Goal: Task Accomplishment & Management: Use online tool/utility

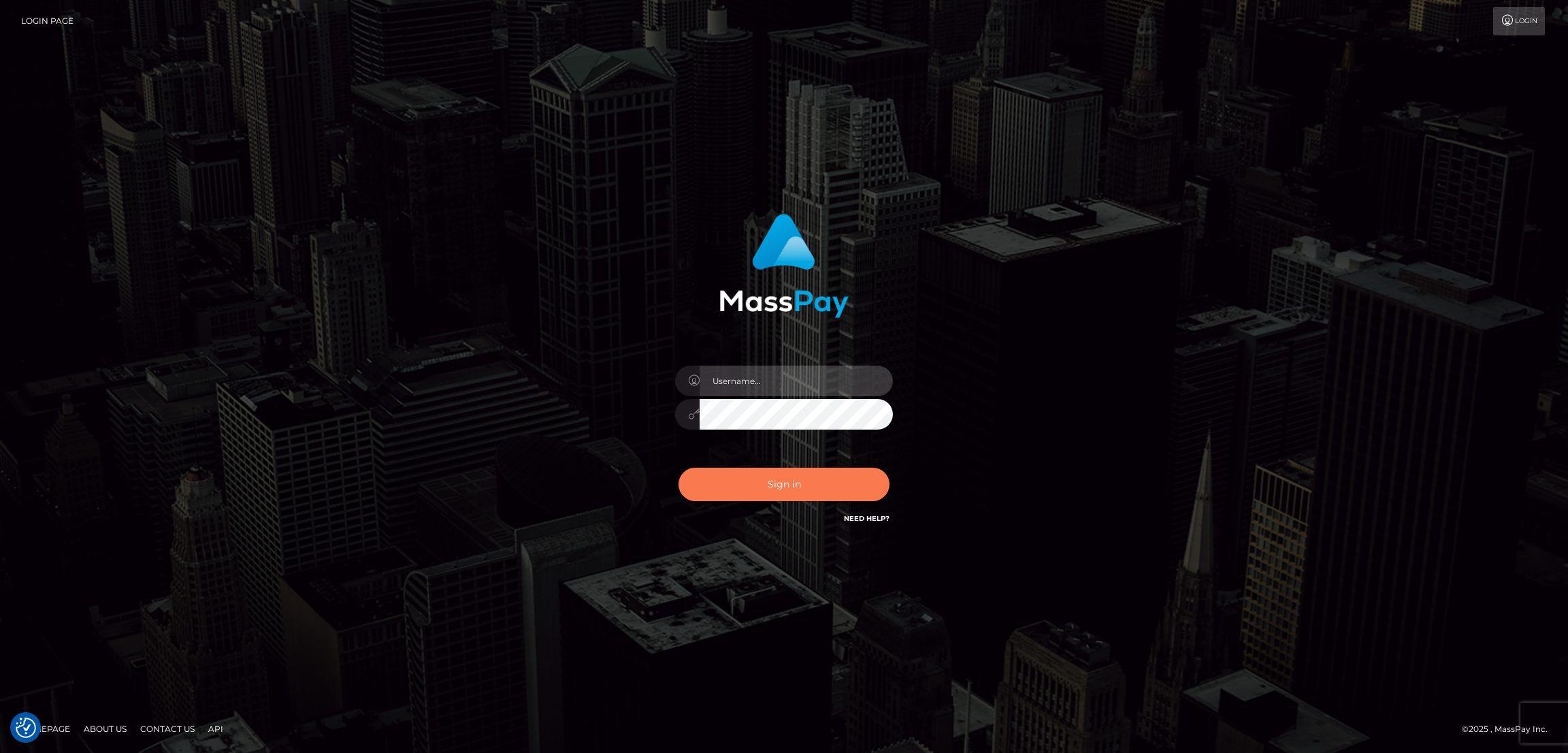
type input "nb.es"
click at [783, 495] on button "Sign in" at bounding box center [784, 484] width 211 height 34
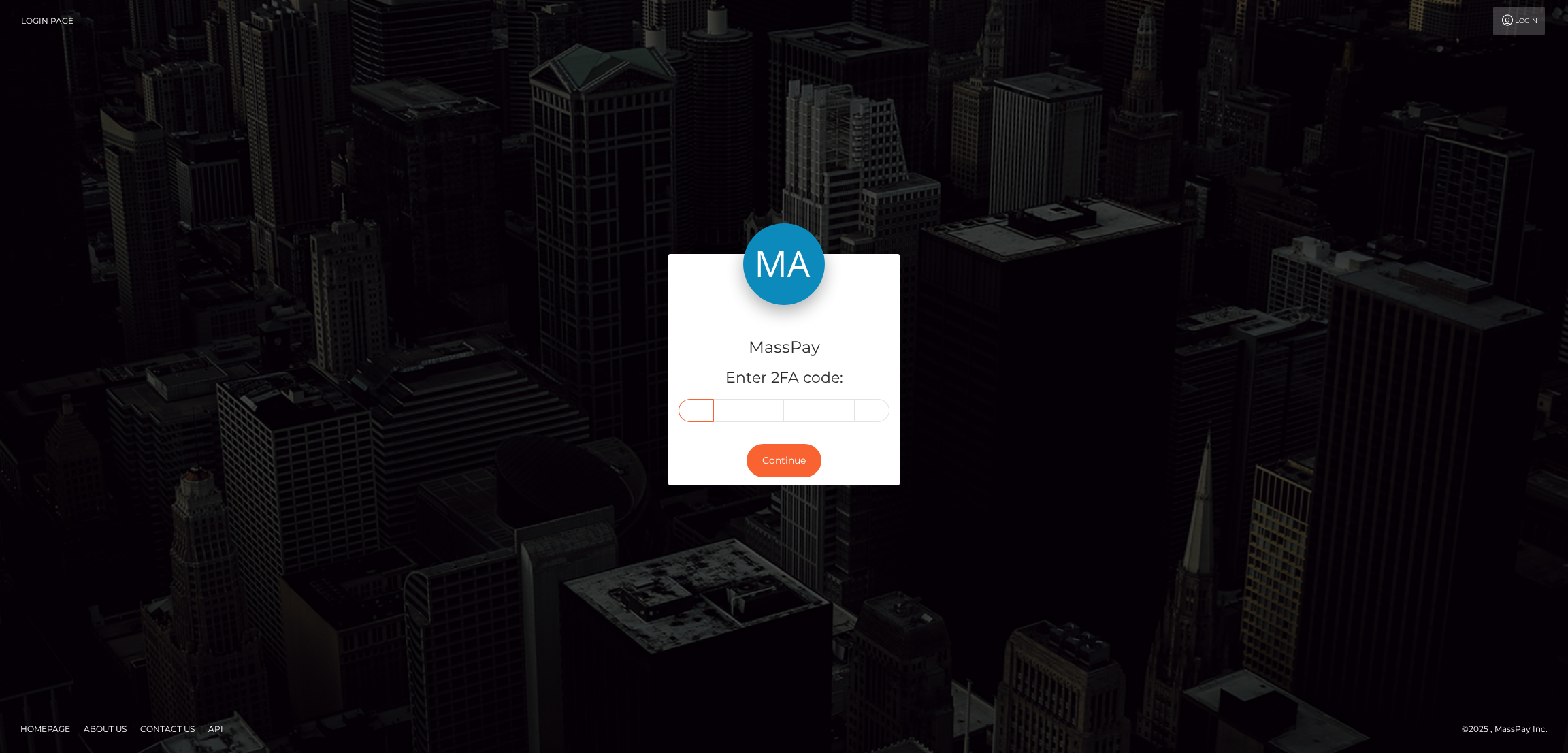
click at [694, 406] on input "text" at bounding box center [696, 410] width 36 height 23
paste input "8"
type input "8"
type input "0"
type input "7"
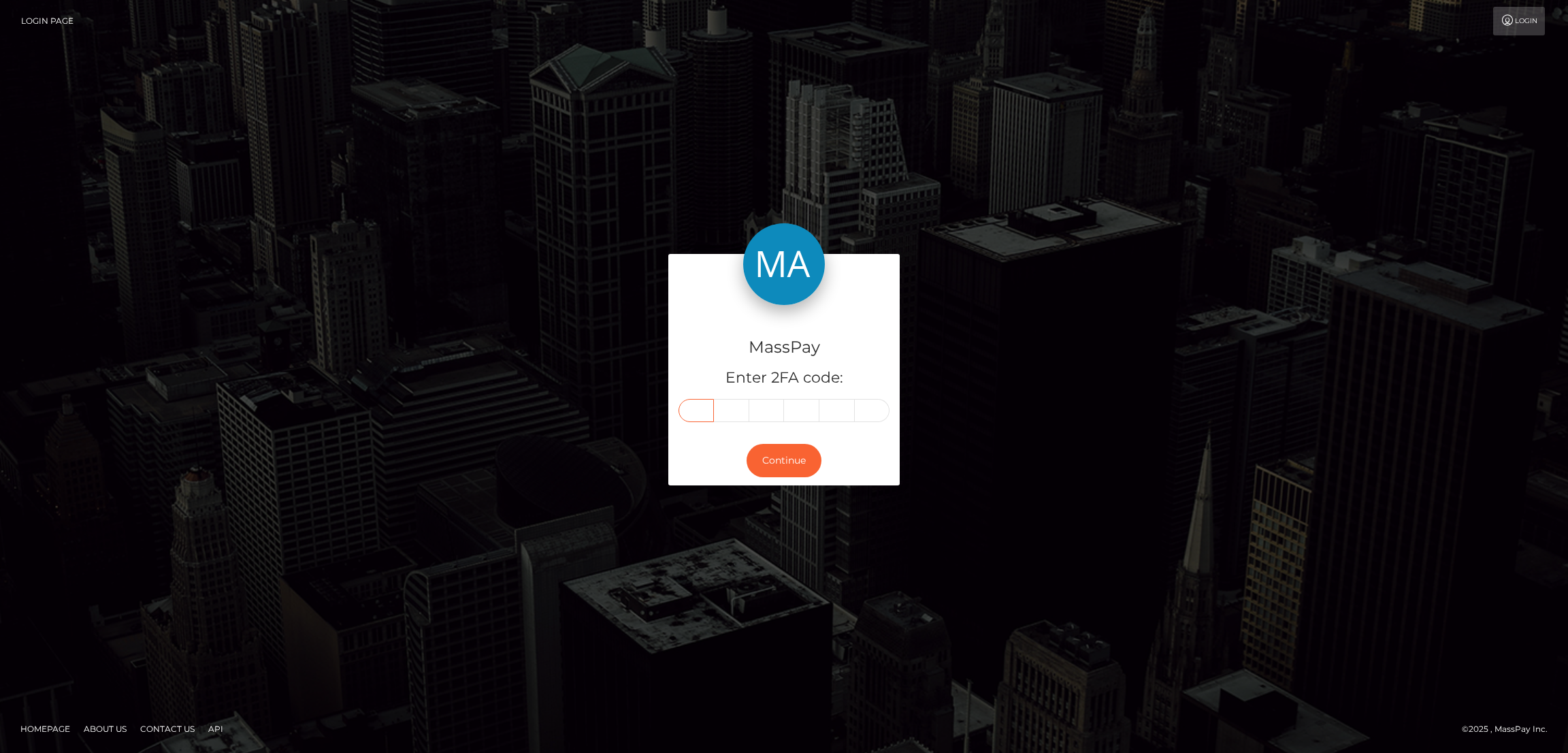
type input "0"
type input "6"
click at [787, 457] on button "Continue" at bounding box center [784, 461] width 75 height 34
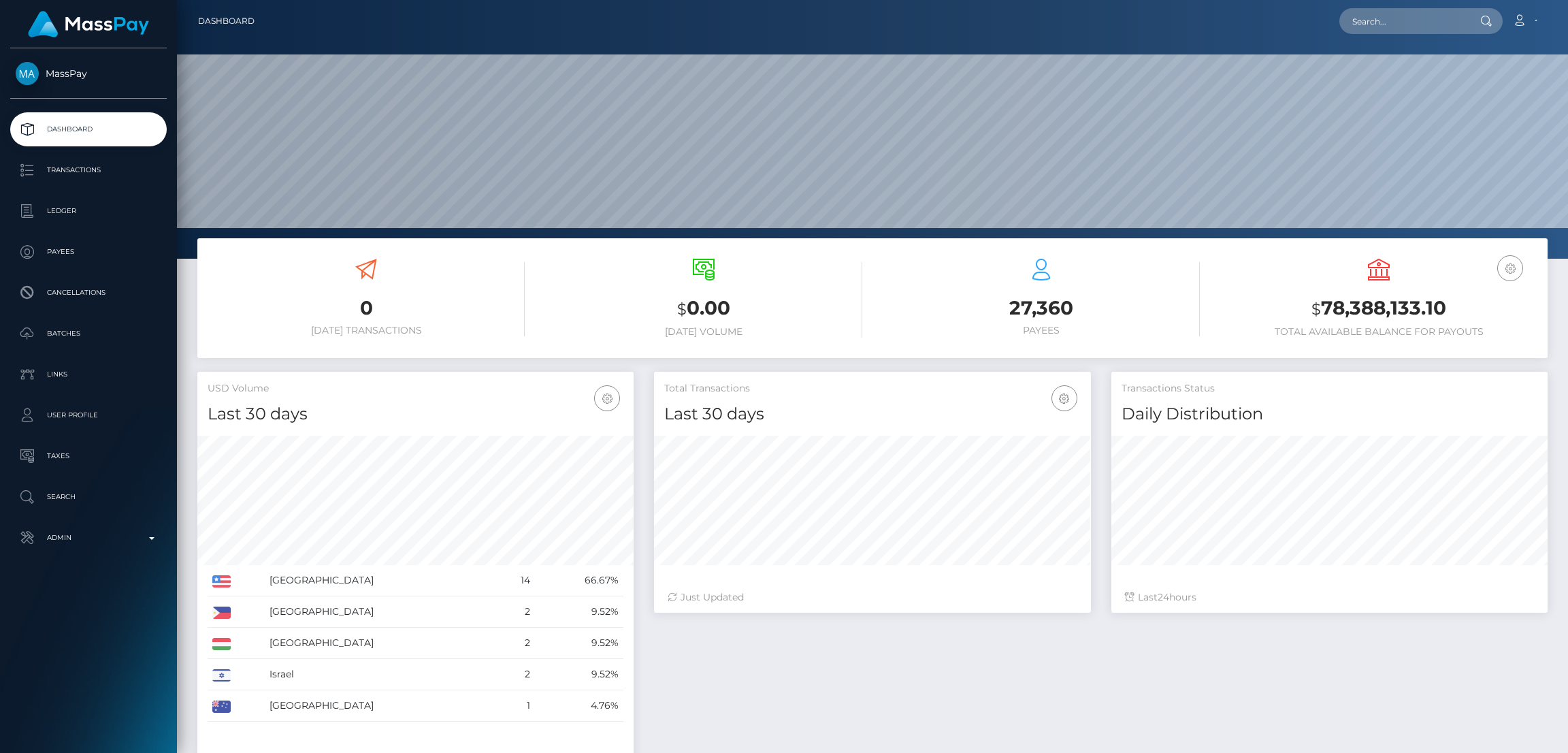
scroll to position [242, 436]
click at [1375, 22] on input "text" at bounding box center [1403, 22] width 128 height 26
paste input "crystall.manager@gmail.com"
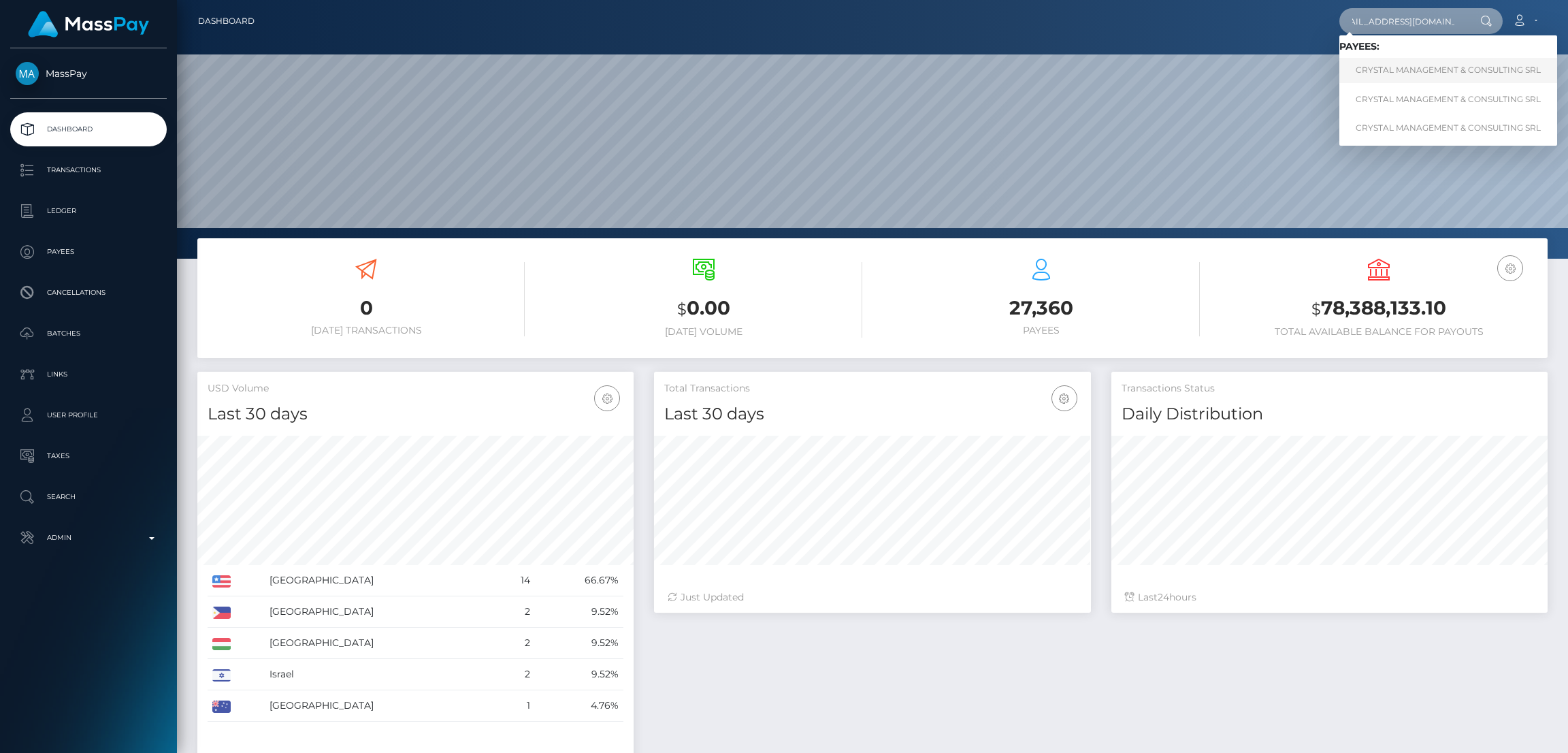
type input "crystall.manager@gmail.com"
click at [1399, 67] on link "CRYSTAL MANAGEMENT & CONSULTING SRL" at bounding box center [1448, 70] width 218 height 25
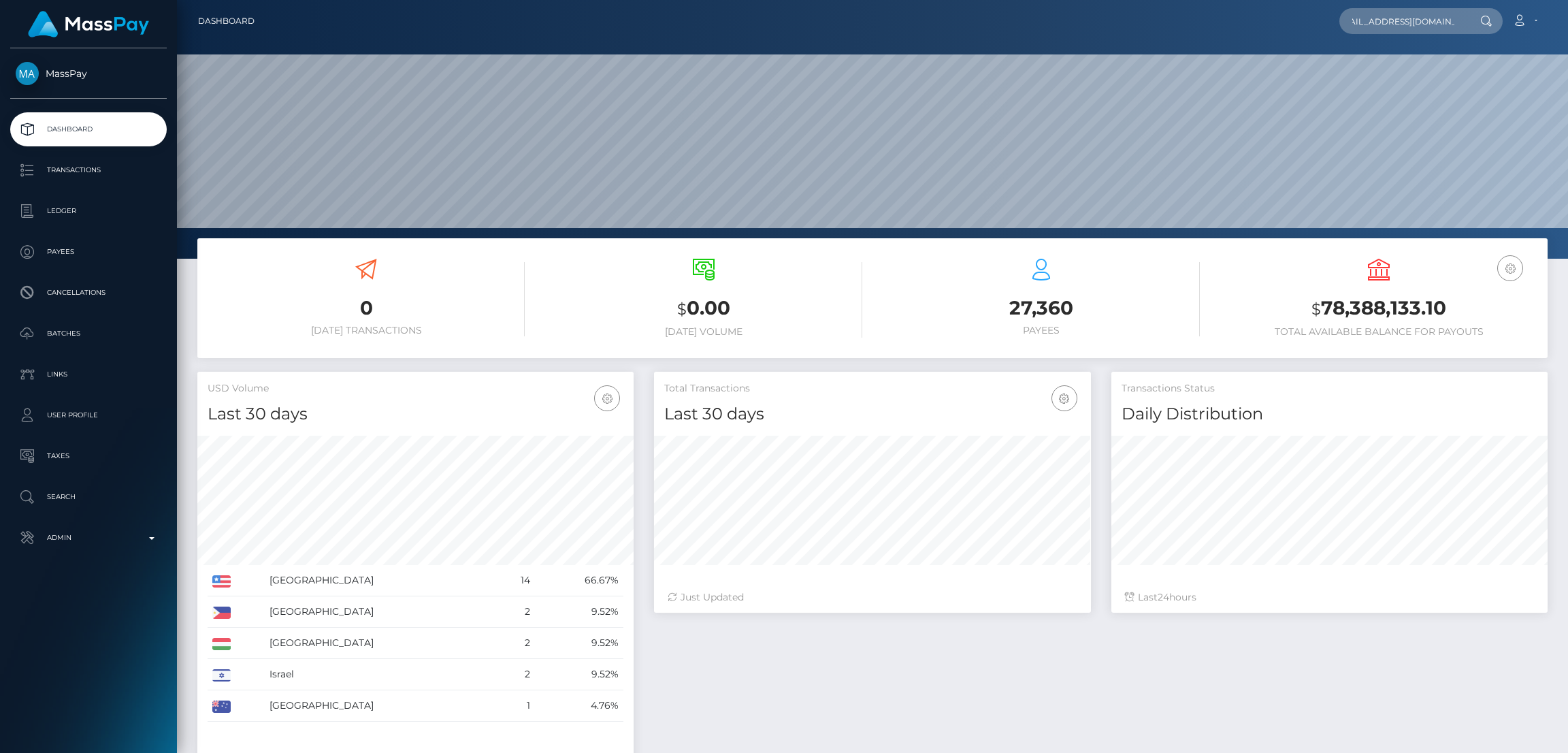
scroll to position [0, 0]
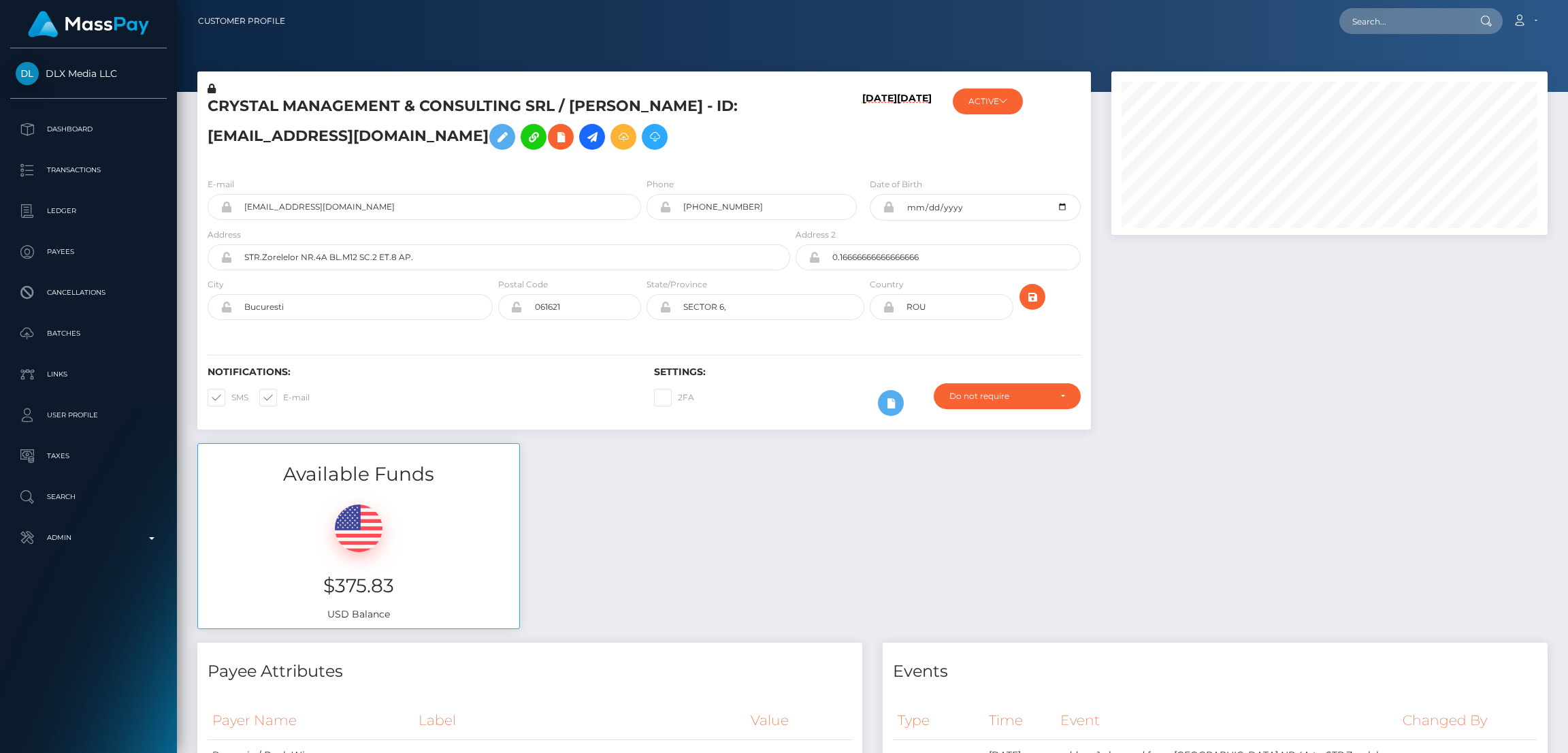
scroll to position [163, 436]
click at [494, 133] on icon at bounding box center [502, 137] width 16 height 17
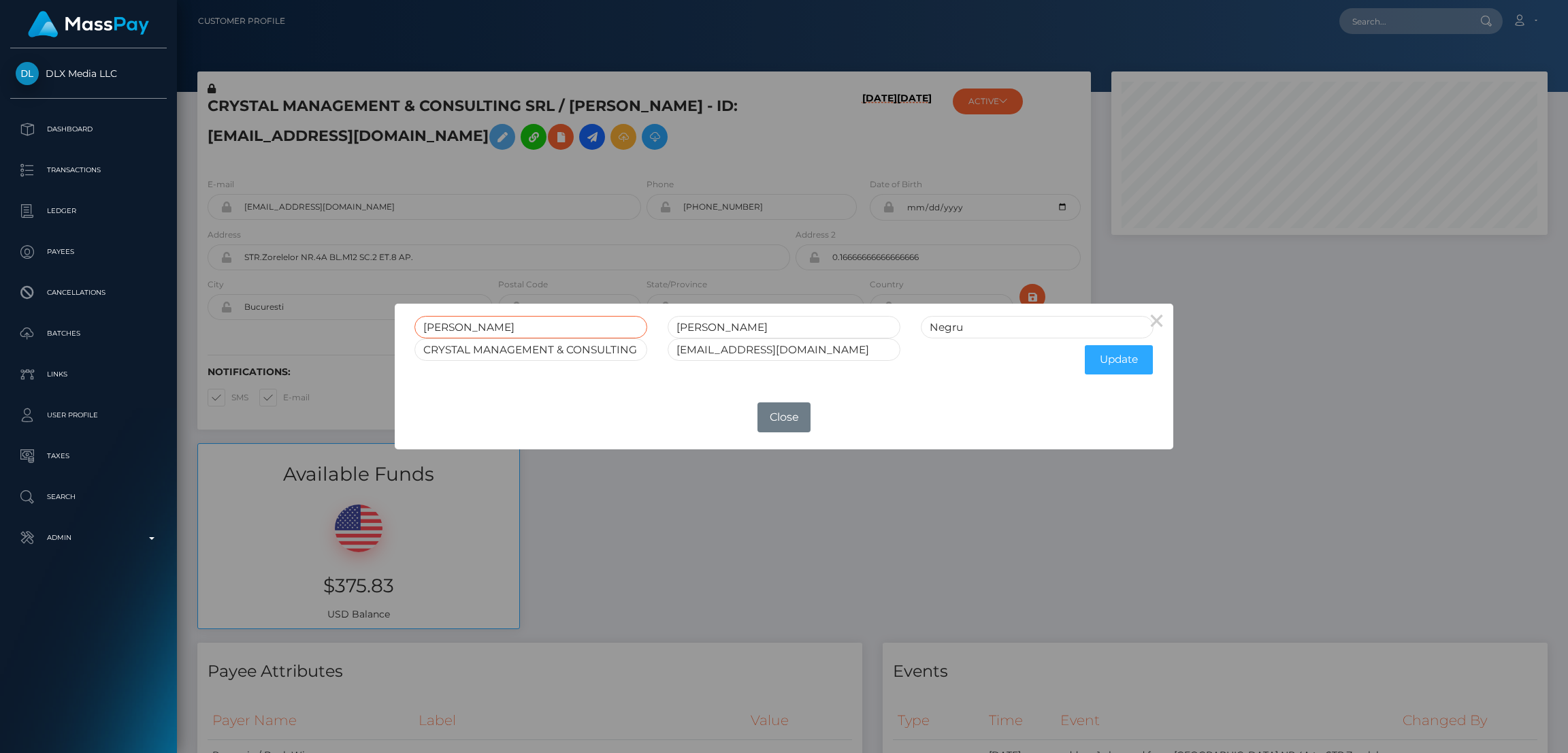
click at [437, 324] on input "Maria" at bounding box center [531, 327] width 233 height 22
click at [439, 324] on input "Maria" at bounding box center [531, 327] width 233 height 22
click at [794, 421] on button "Close" at bounding box center [784, 418] width 53 height 30
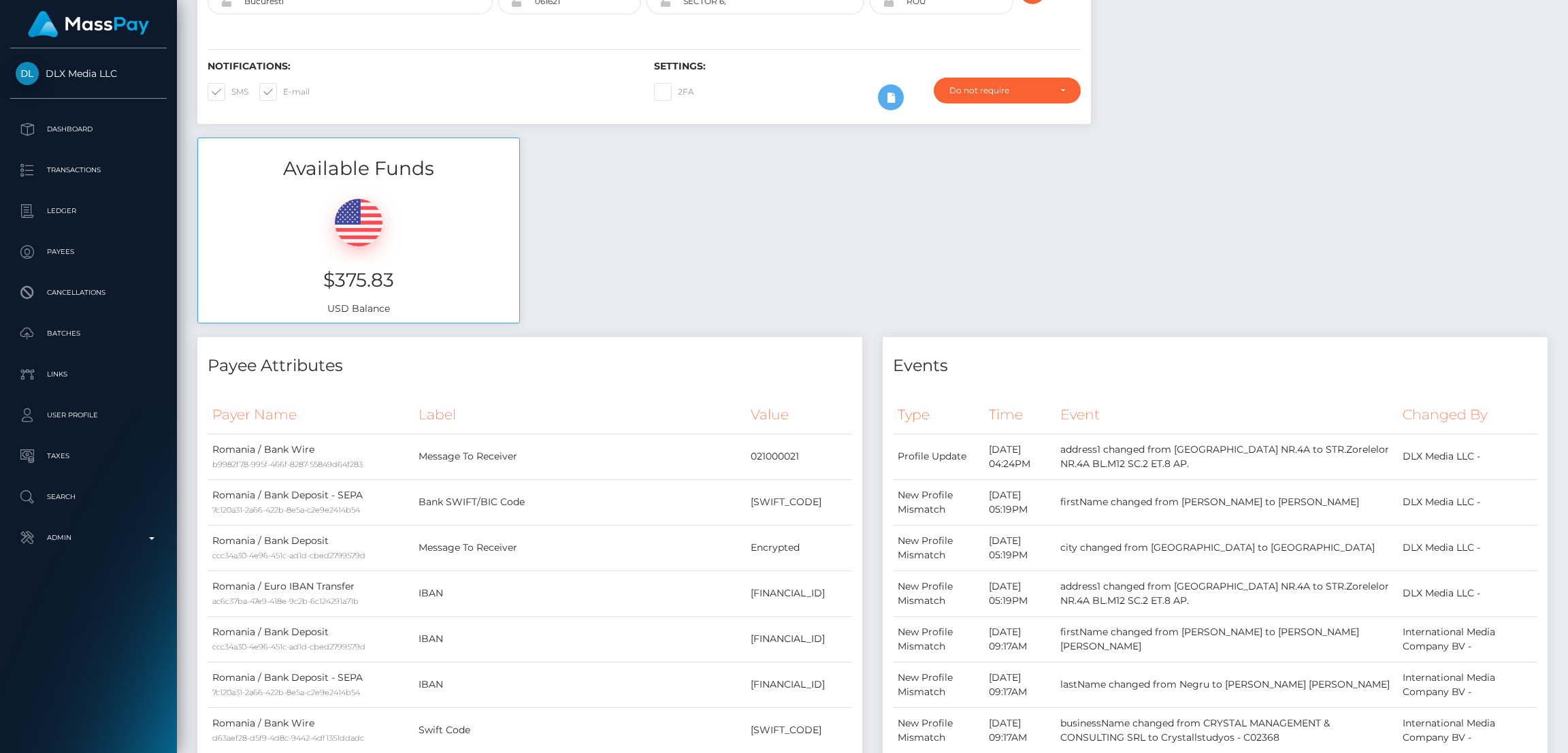
scroll to position [0, 0]
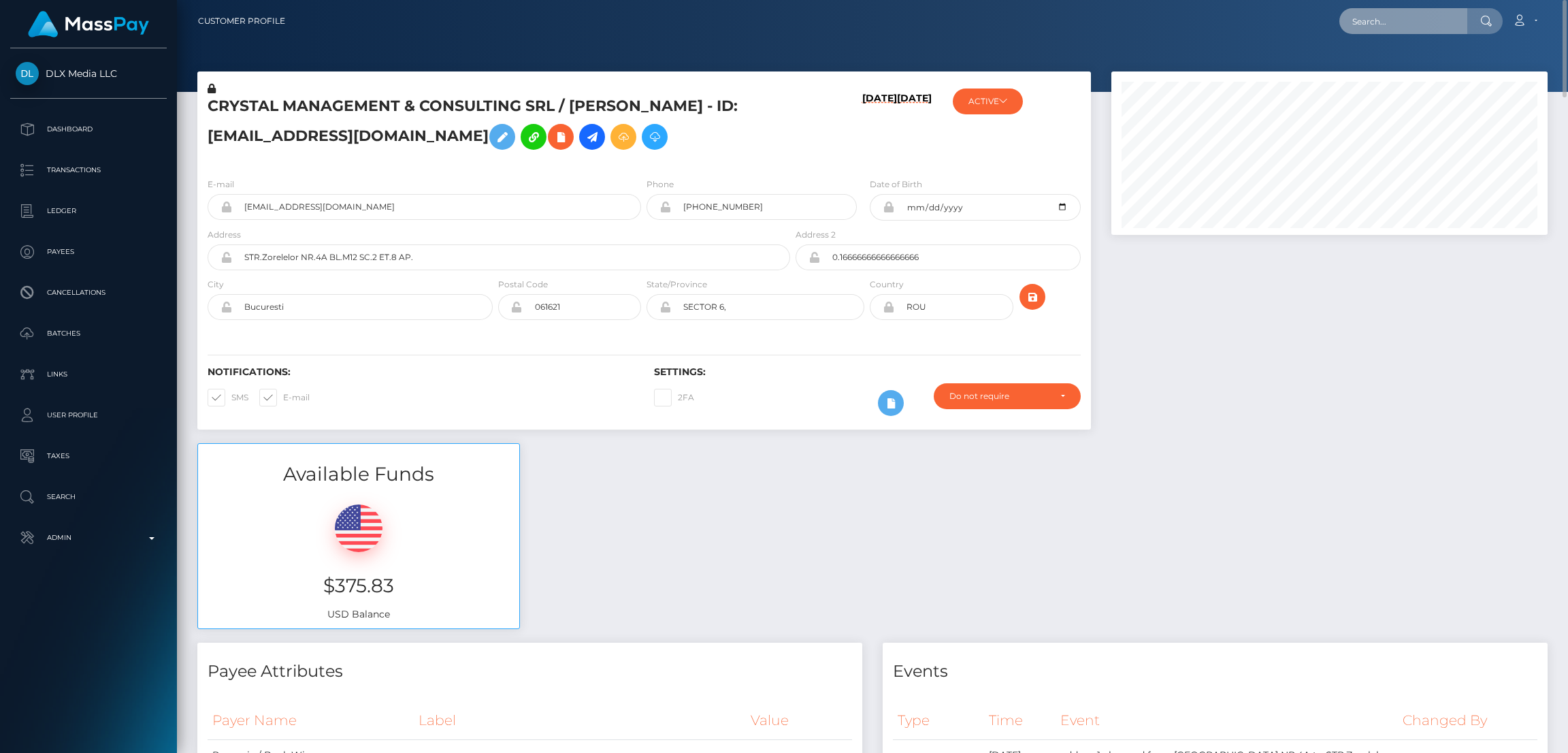
click at [1386, 18] on input "text" at bounding box center [1403, 22] width 128 height 26
paste input "xpiinkberry@gmail.com"
paste input "piinkxberry@yahoo"
type input "piinkxberry@yahoo.com"
click at [1366, 74] on link "RICHELLE LYNN LEWIS" at bounding box center [1394, 70] width 109 height 25
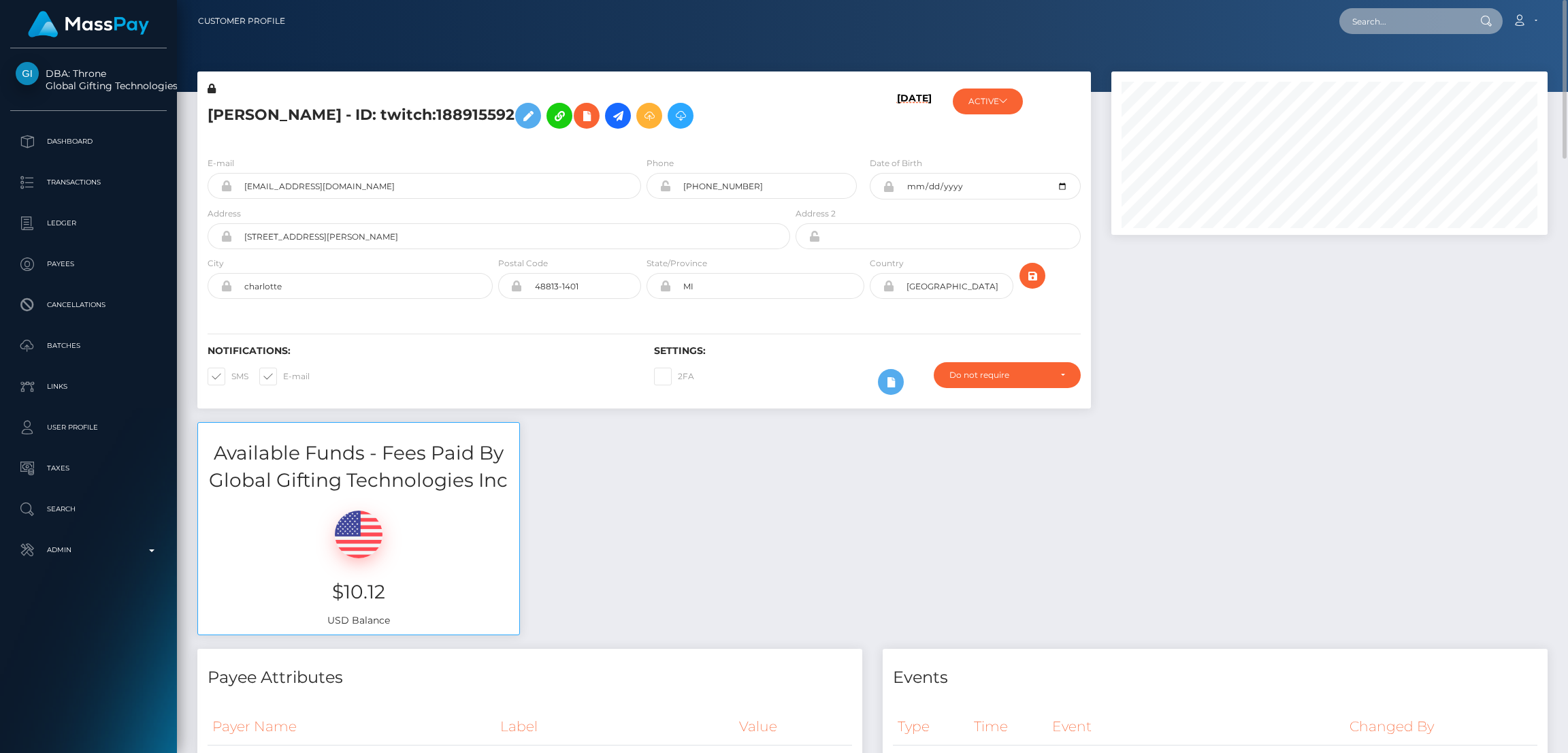
click at [1371, 17] on input "text" at bounding box center [1403, 22] width 128 height 26
paste input "[EMAIL_ADDRESS][DOMAIN_NAME]"
type input "[EMAIL_ADDRESS][DOMAIN_NAME]"
click at [1377, 61] on link "SELPHINE AGOLA" at bounding box center [1394, 70] width 109 height 25
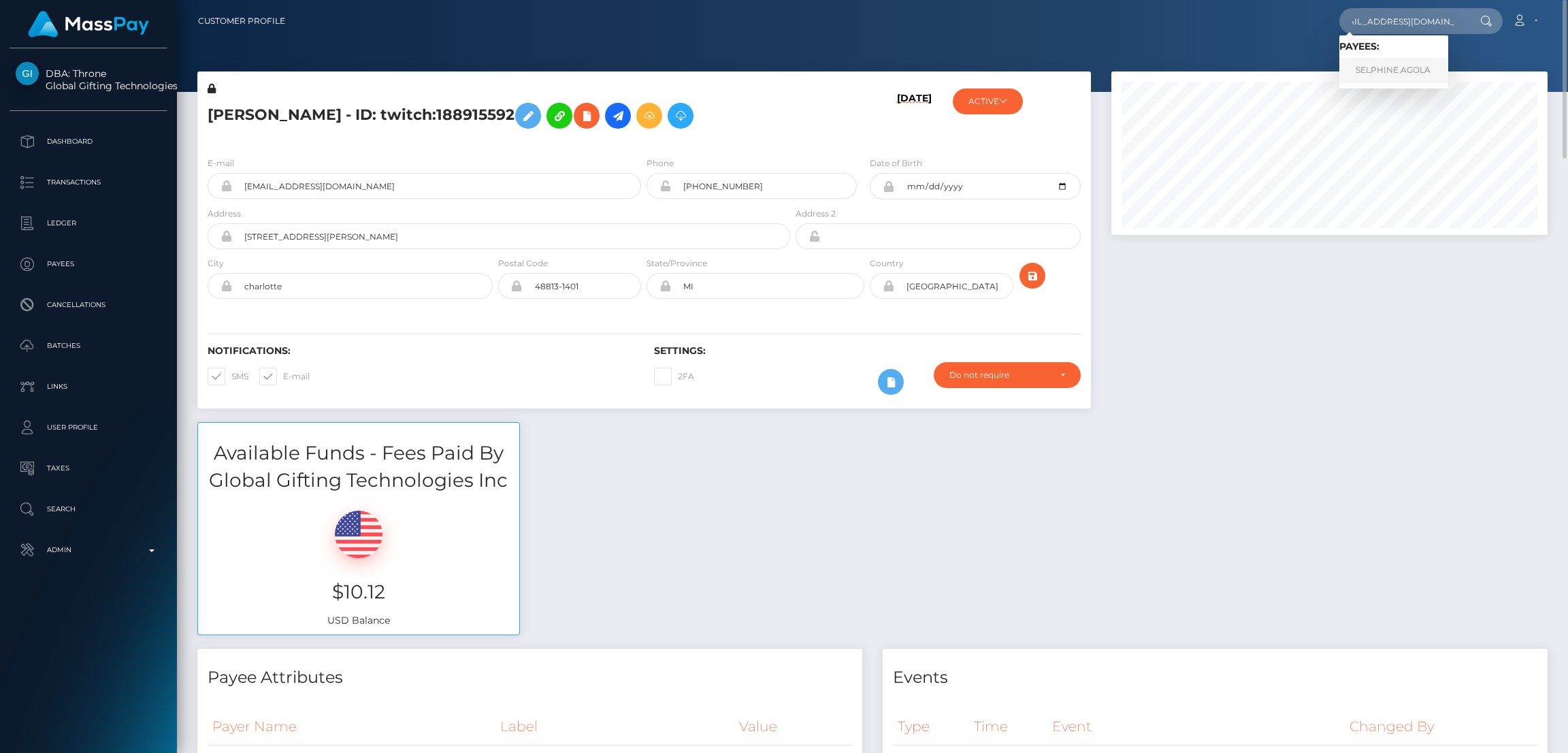
scroll to position [0, 0]
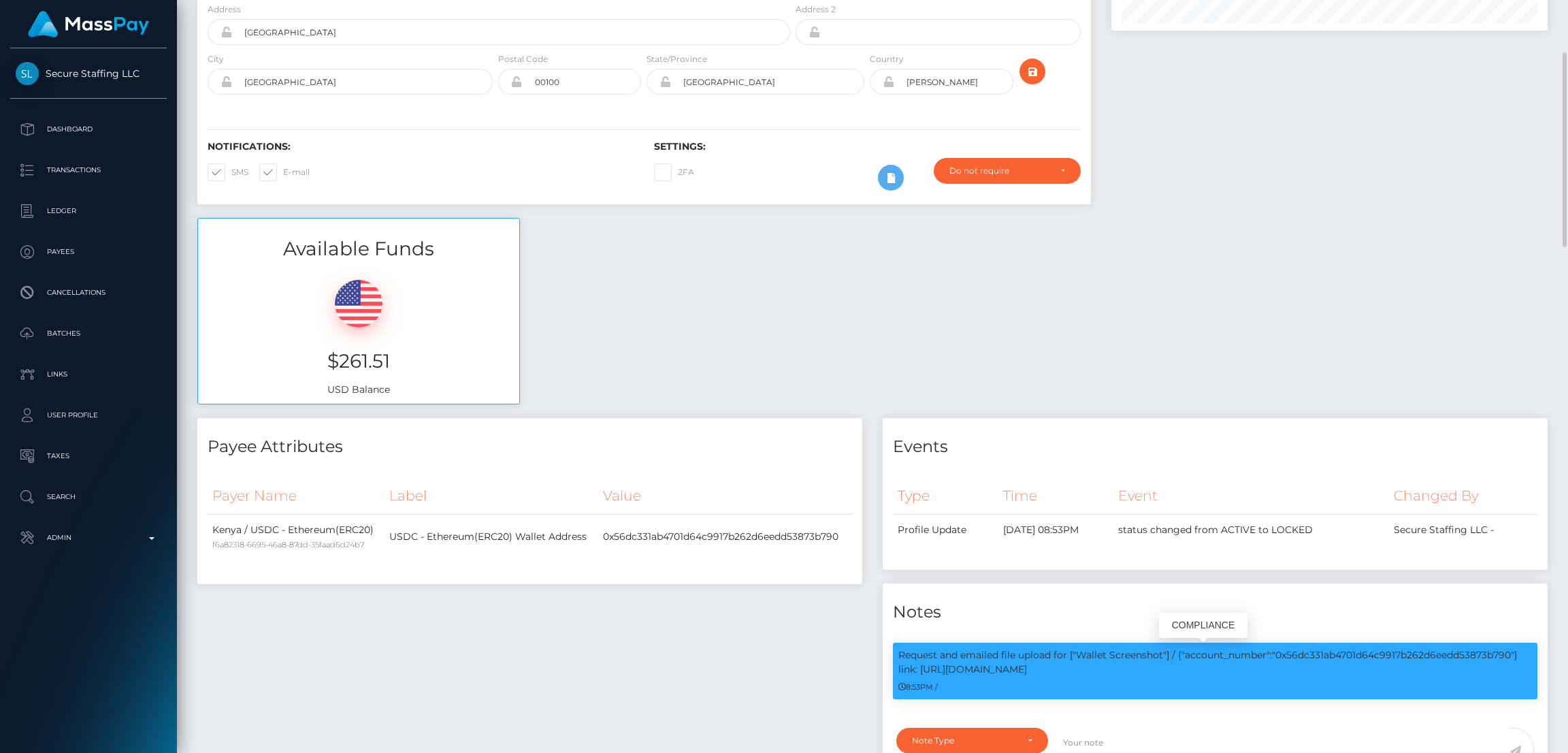
scroll to position [163, 436]
click at [1322, 650] on p "Request and emailed file upload for ["Wallet Screenshot"] / {"account_number":"…" at bounding box center [1215, 662] width 634 height 29
copy p "0x56dc331ab4701d64c9917b262d6eedd53873b790"
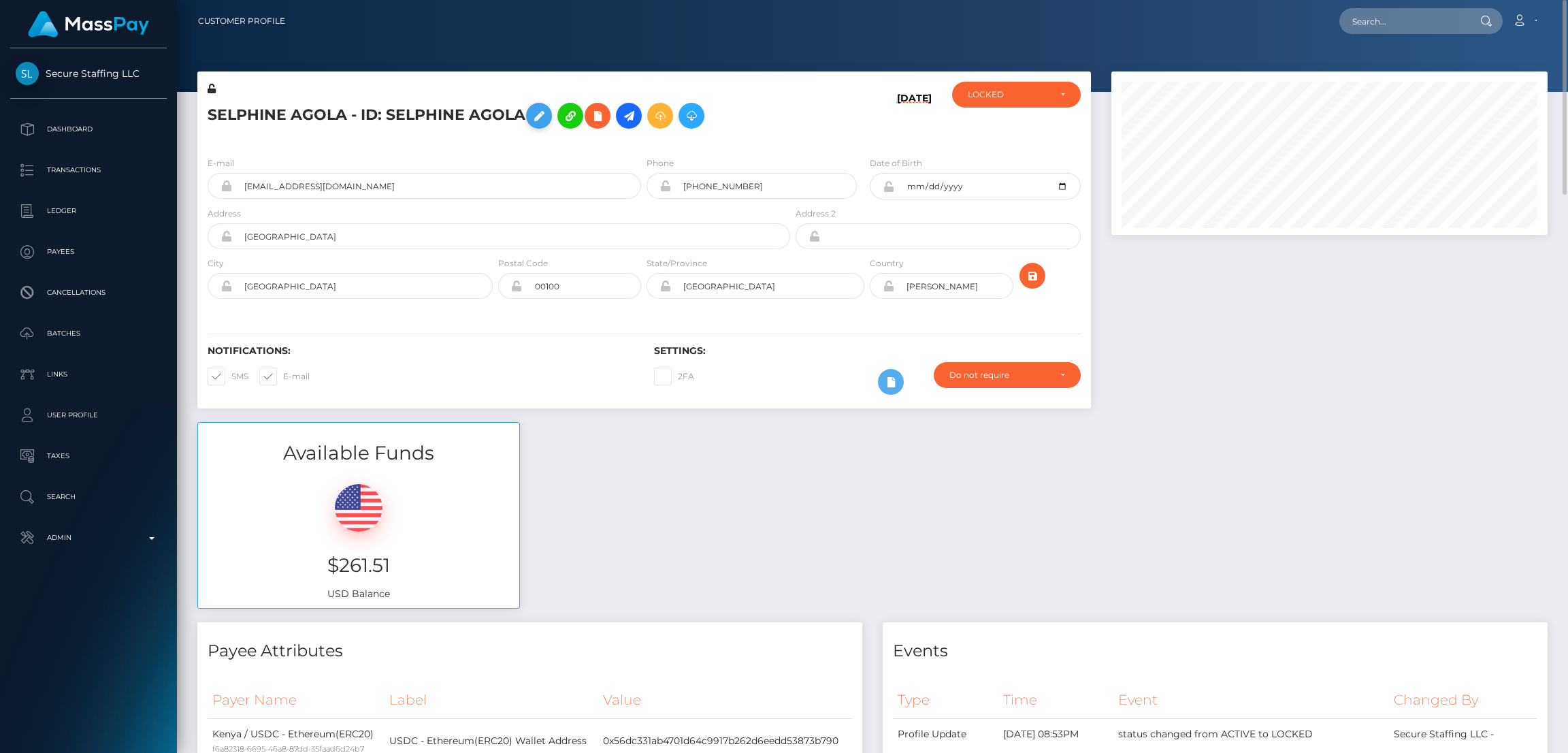
click at [540, 116] on icon at bounding box center [538, 116] width 16 height 17
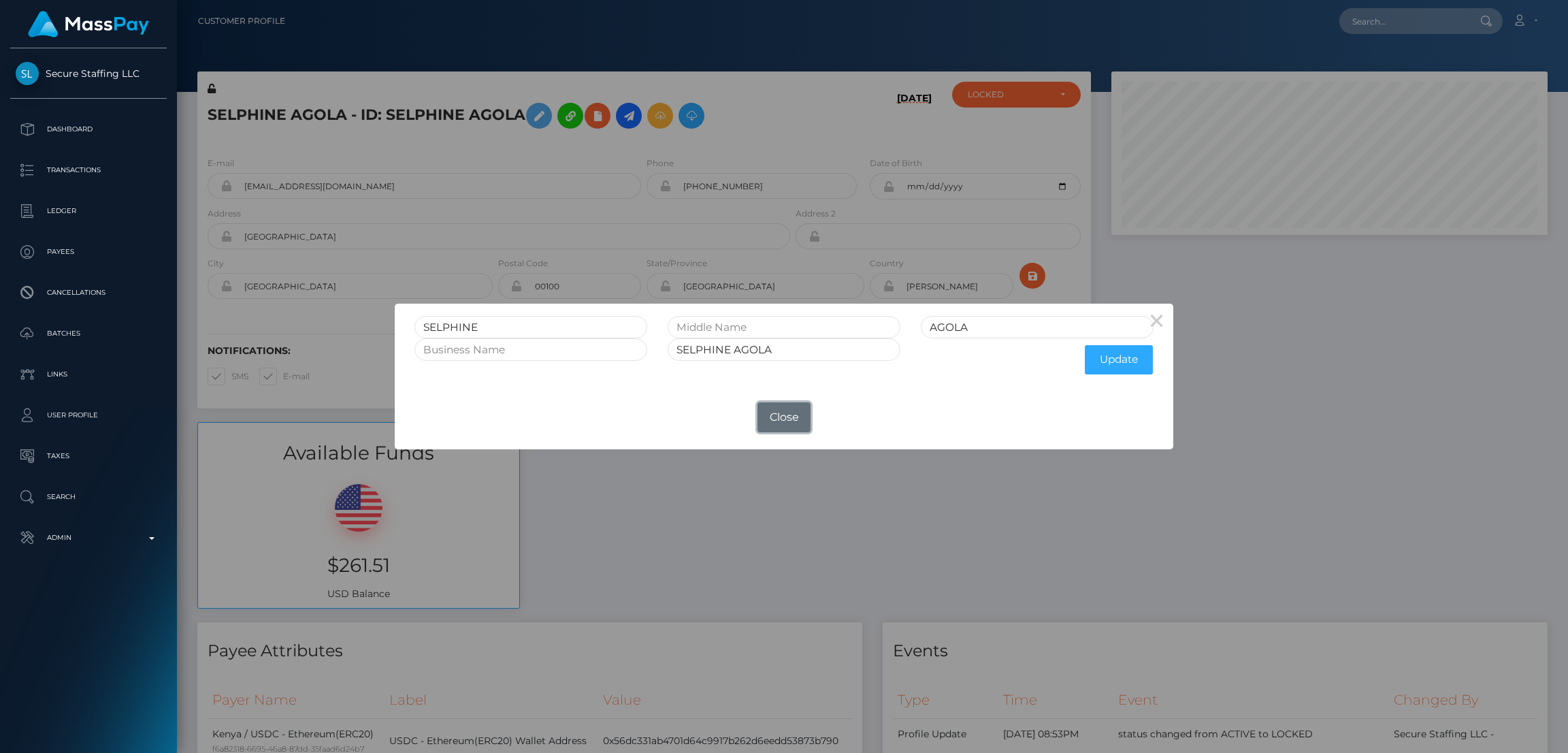
click at [782, 427] on button "Close" at bounding box center [784, 418] width 53 height 30
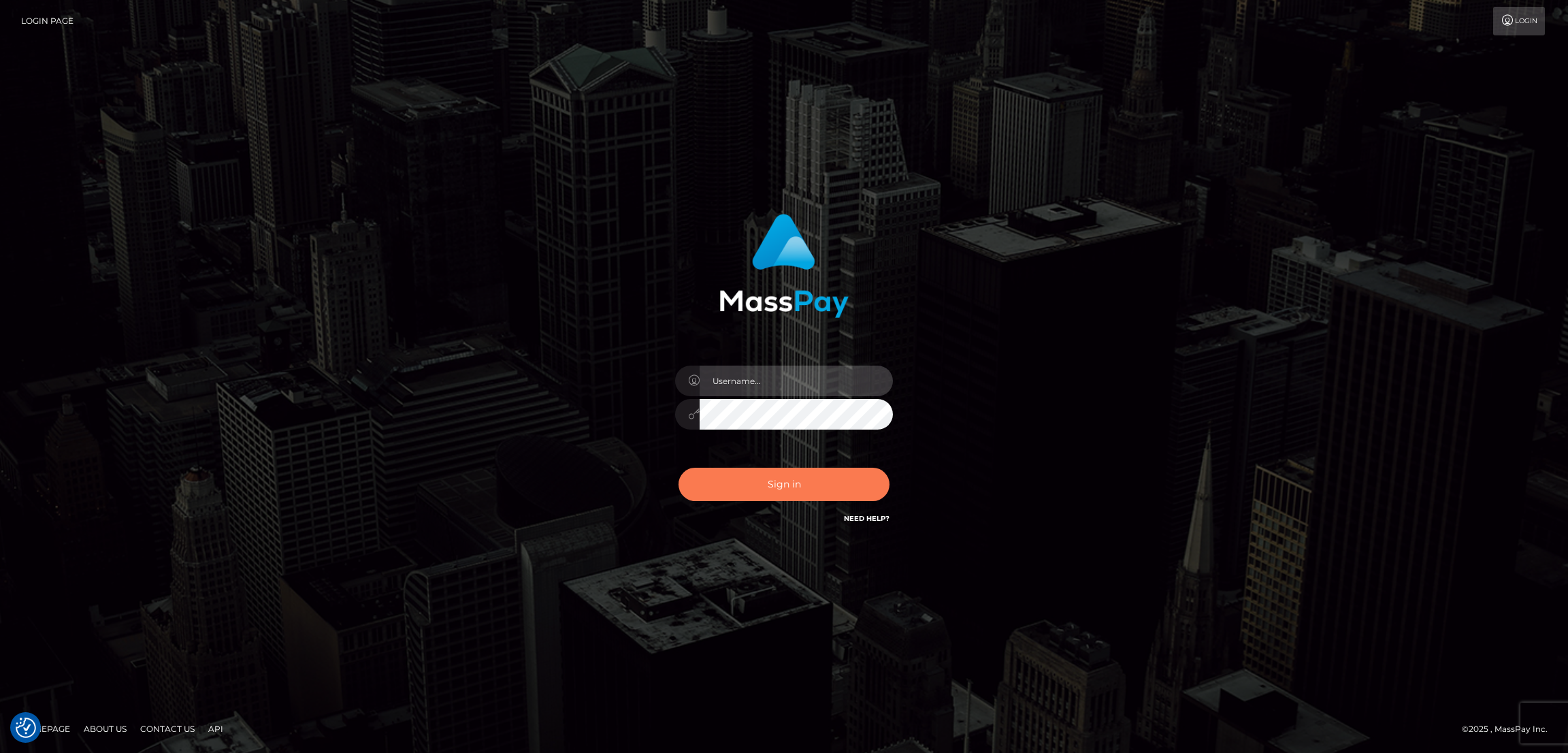
type input "nb.es"
click at [790, 481] on button "Sign in" at bounding box center [784, 484] width 211 height 34
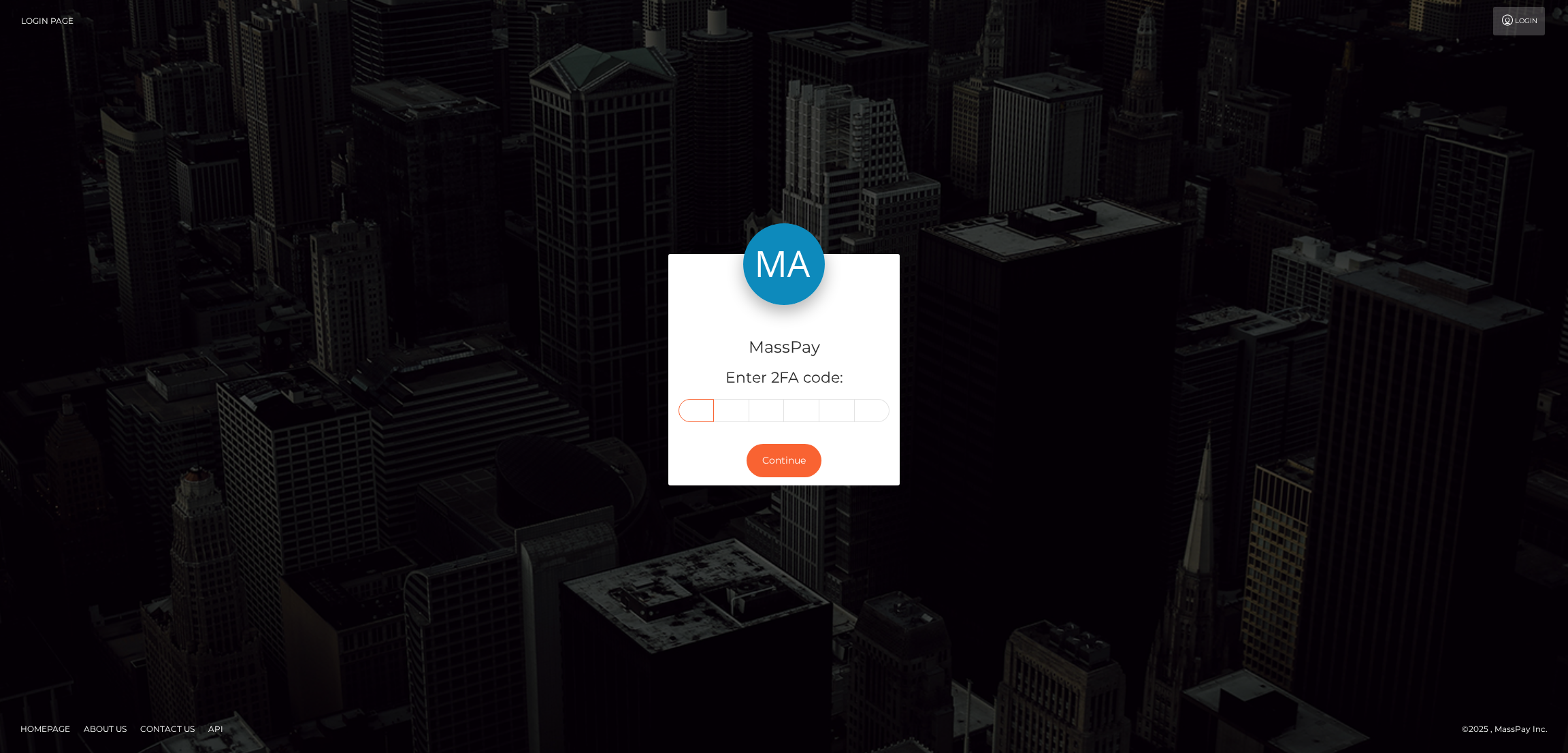
click at [696, 406] on input "text" at bounding box center [696, 410] width 36 height 23
paste input "6"
type input "6"
type input "0"
type input "8"
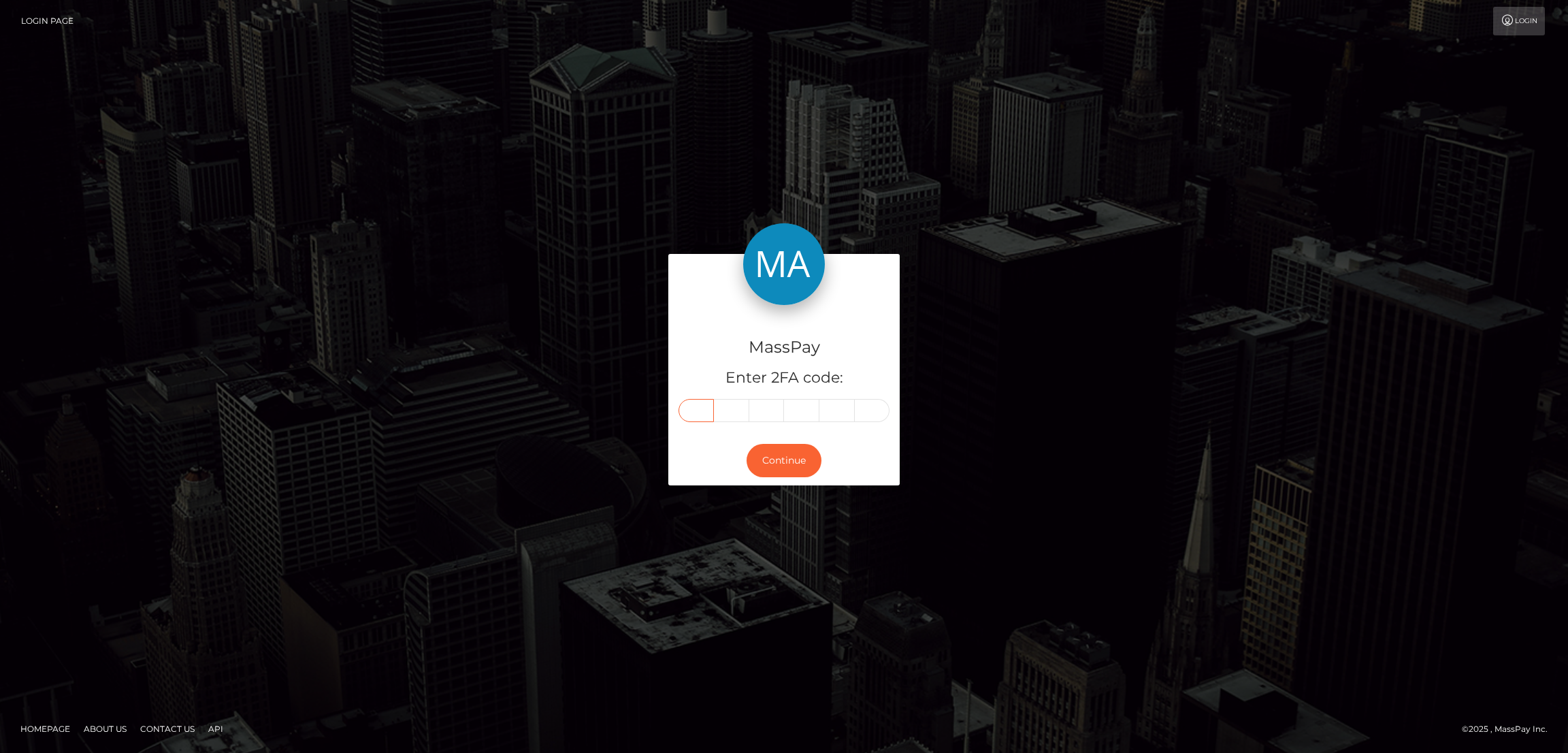
type input "5"
type input "9"
type input "6"
click at [779, 463] on button "Continue" at bounding box center [784, 461] width 75 height 34
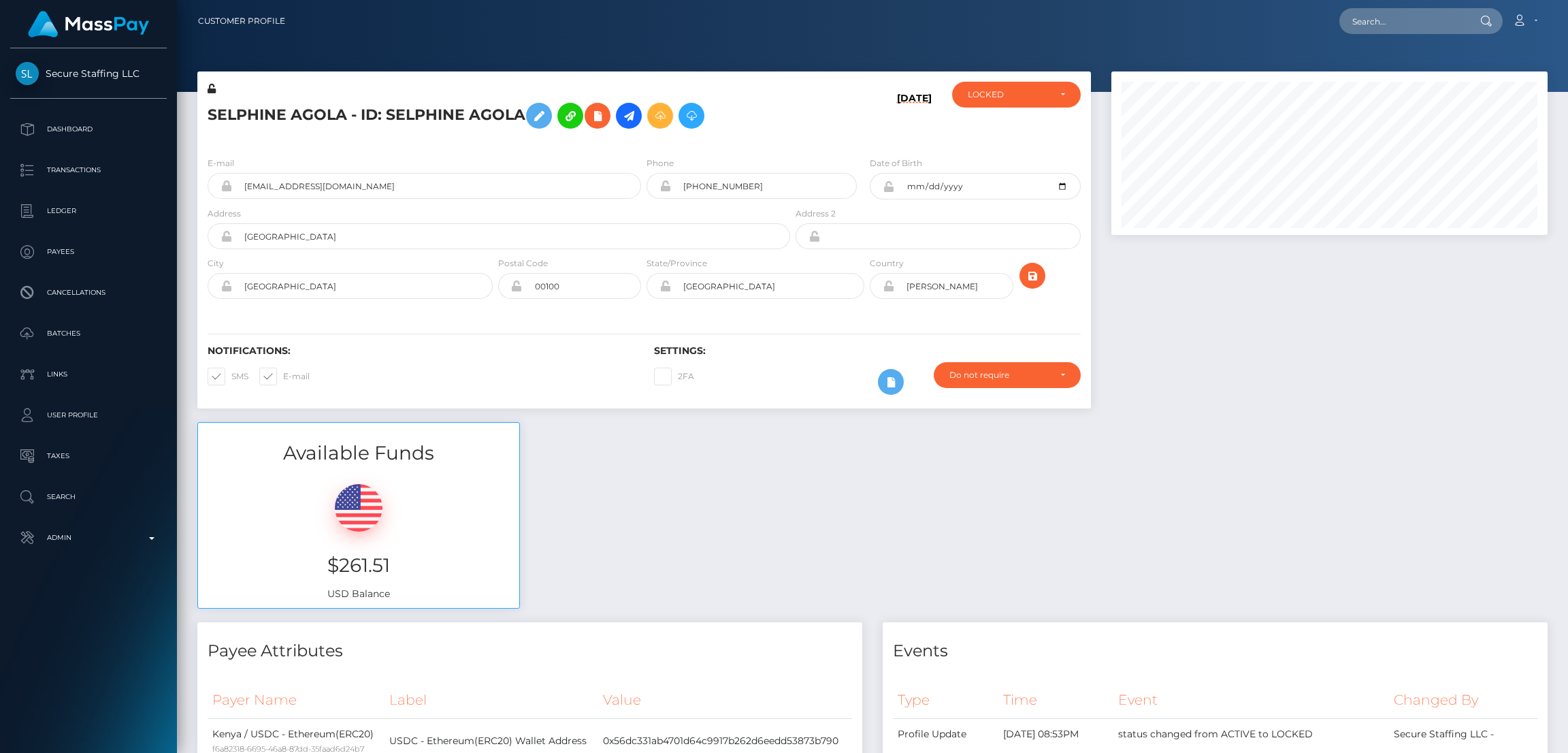
scroll to position [163, 436]
click at [1370, 26] on input "text" at bounding box center [1403, 22] width 128 height 26
paste input "ebaiettomd@aol.com"
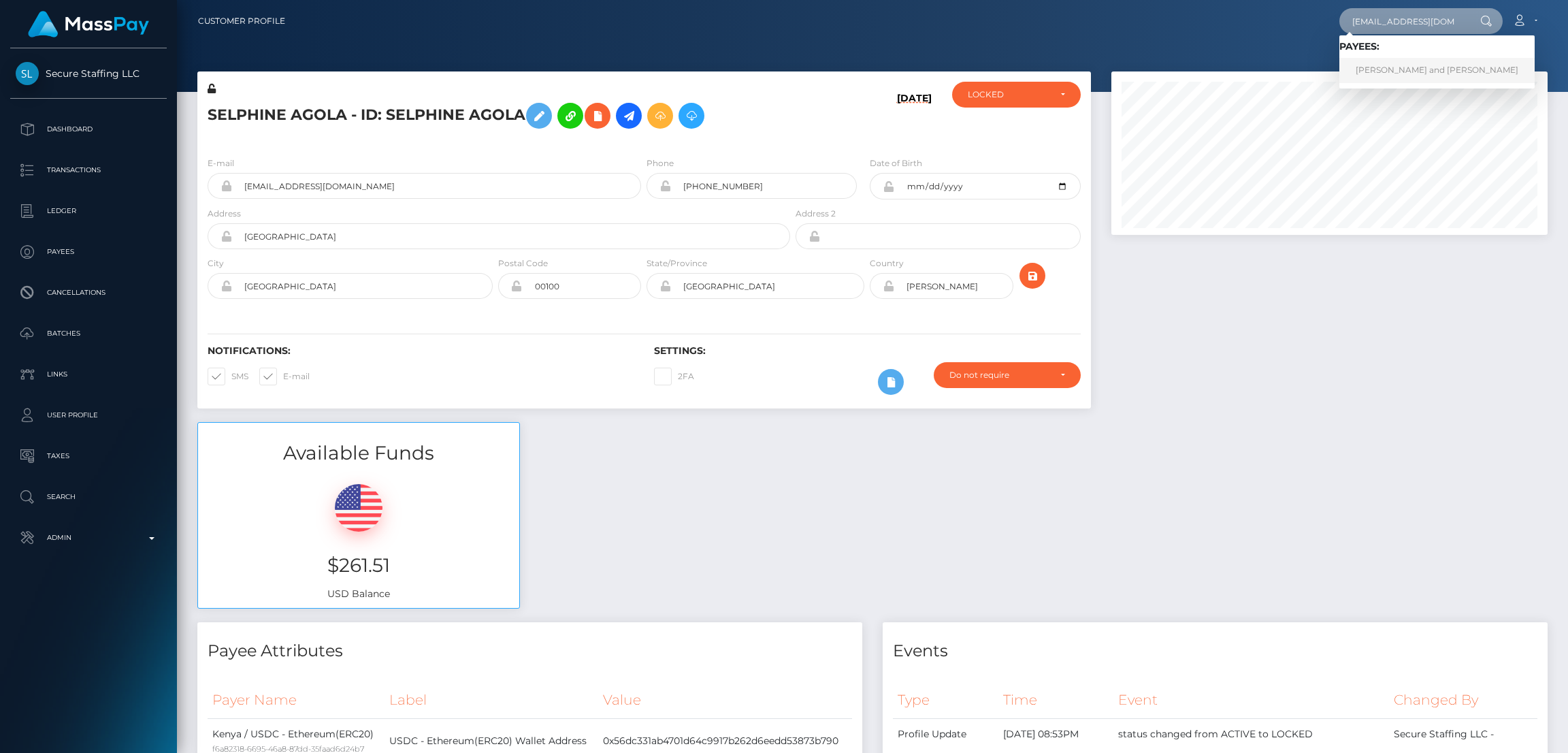
type input "ebaiettomd@aol.com"
click at [1378, 71] on link "Edward and Cissy Baietto" at bounding box center [1437, 70] width 196 height 25
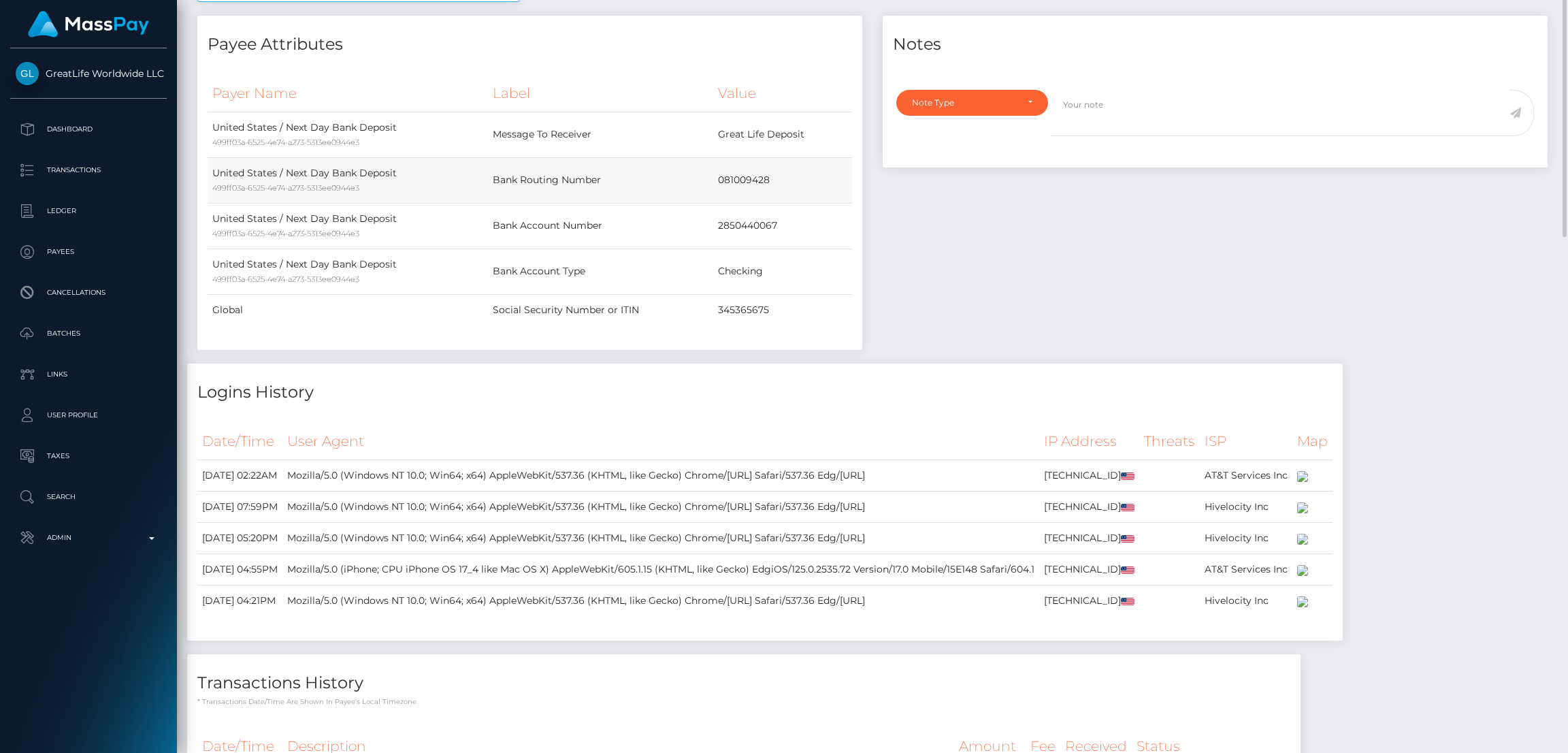
scroll to position [301, 0]
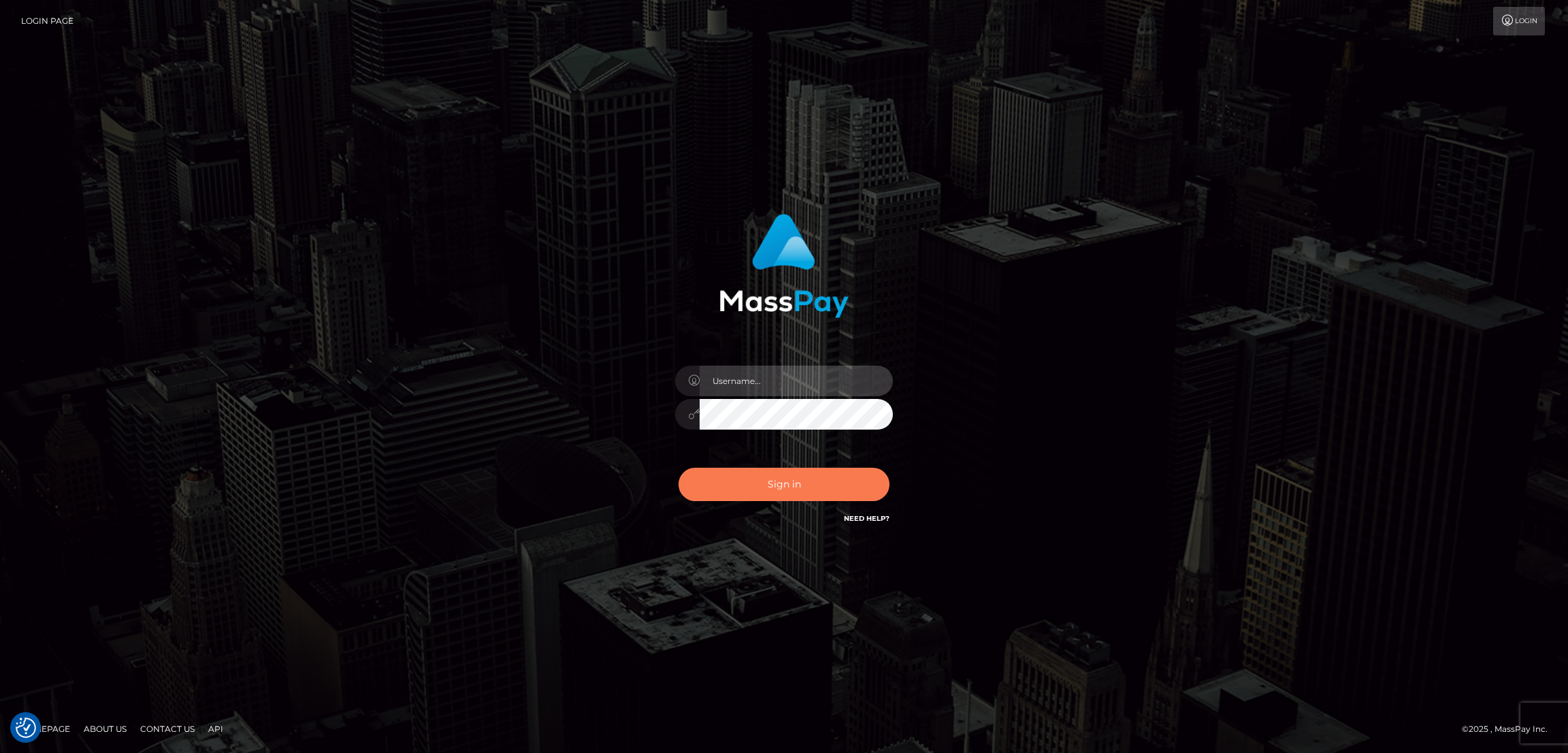
type input "[DOMAIN_NAME]"
click at [777, 481] on button "Sign in" at bounding box center [784, 484] width 211 height 34
type input "[DOMAIN_NAME]"
click at [803, 496] on button "Sign in" at bounding box center [784, 484] width 211 height 34
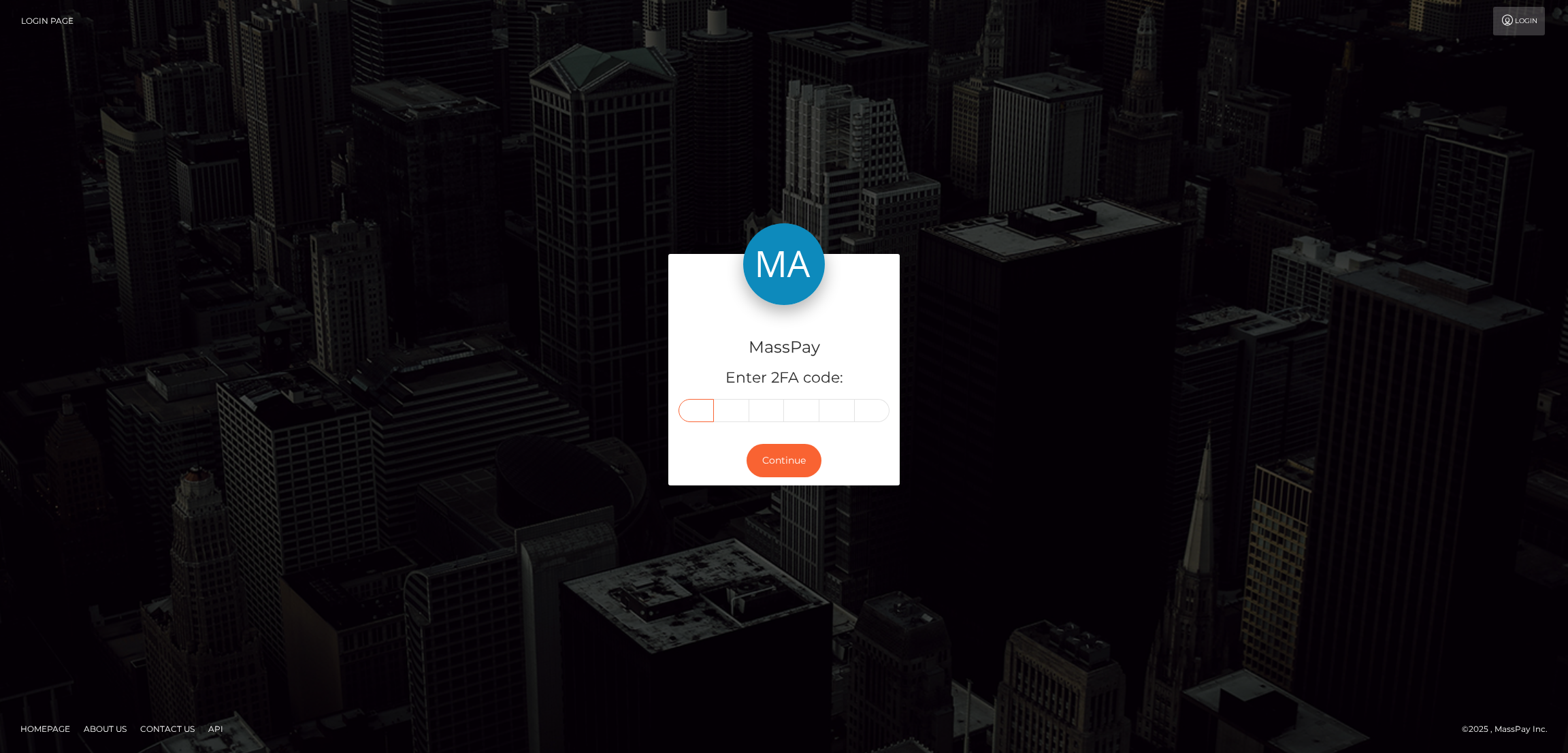
click at [683, 409] on input "text" at bounding box center [696, 410] width 36 height 23
paste input "6"
type input "6"
type input "1"
type input "7"
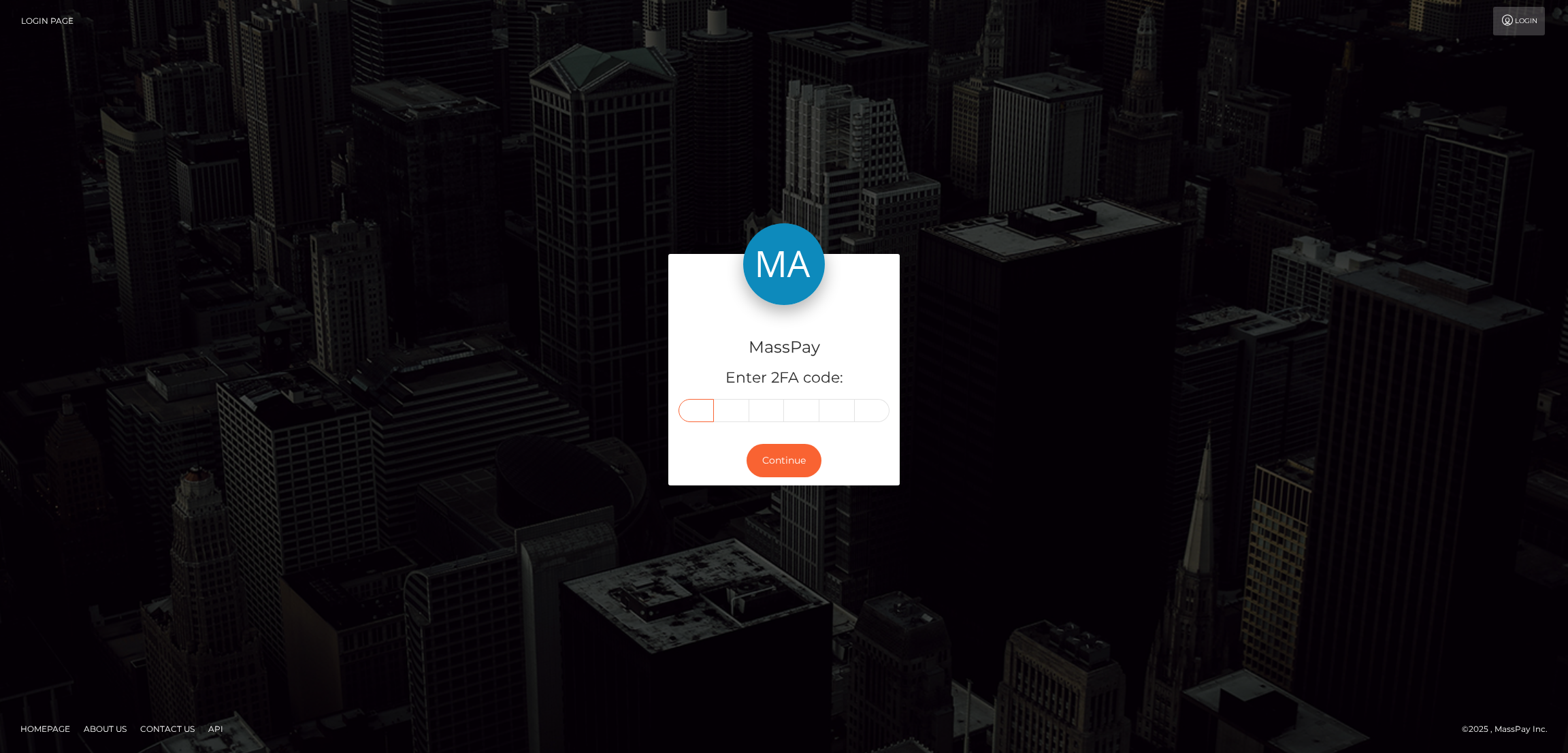
type input "2"
type input "5"
click at [795, 462] on button "Continue" at bounding box center [784, 461] width 75 height 34
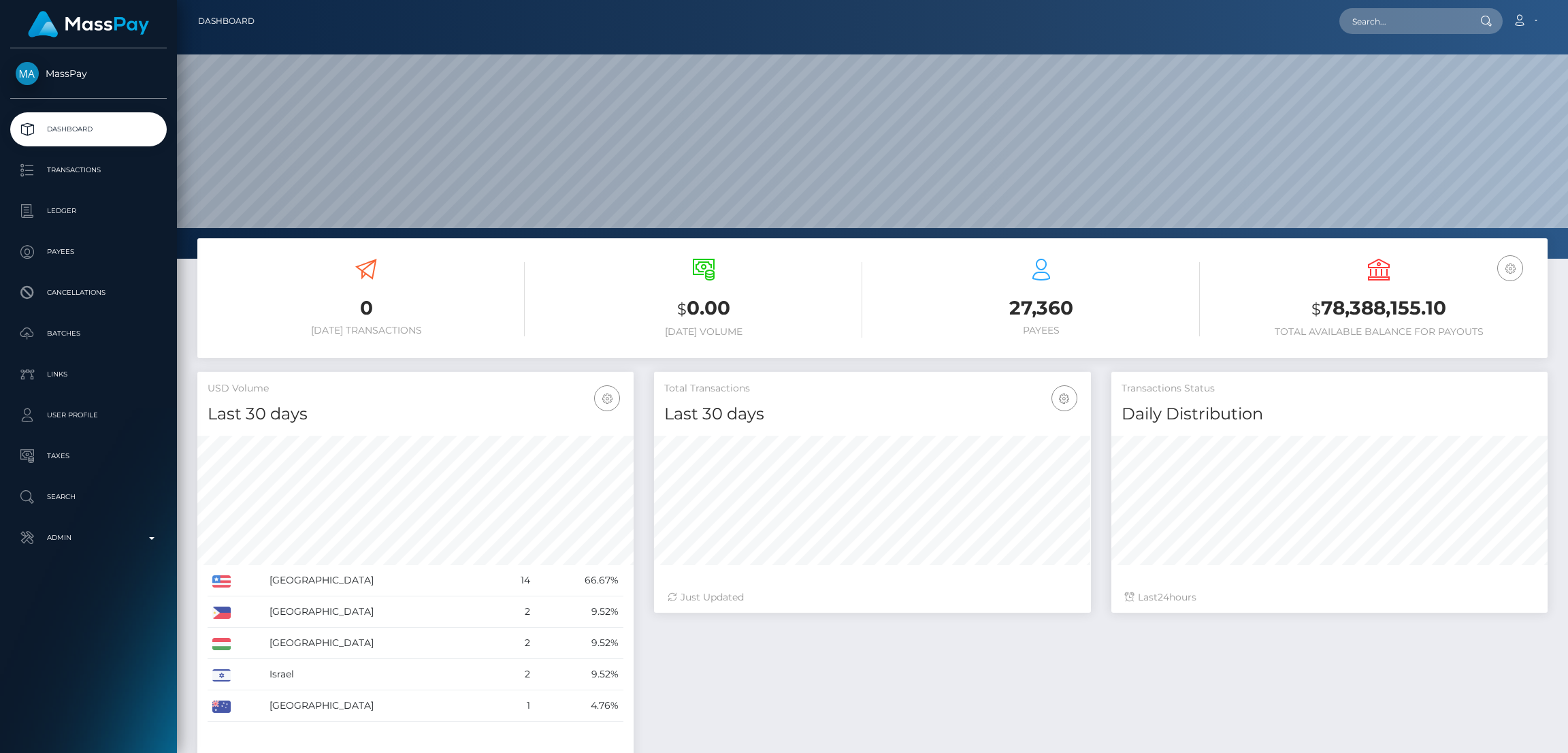
scroll to position [242, 436]
click at [1385, 20] on input "text" at bounding box center [1403, 22] width 128 height 26
paste input "[EMAIL_ADDRESS][DOMAIN_NAME]"
type input "[EMAIL_ADDRESS][DOMAIN_NAME]"
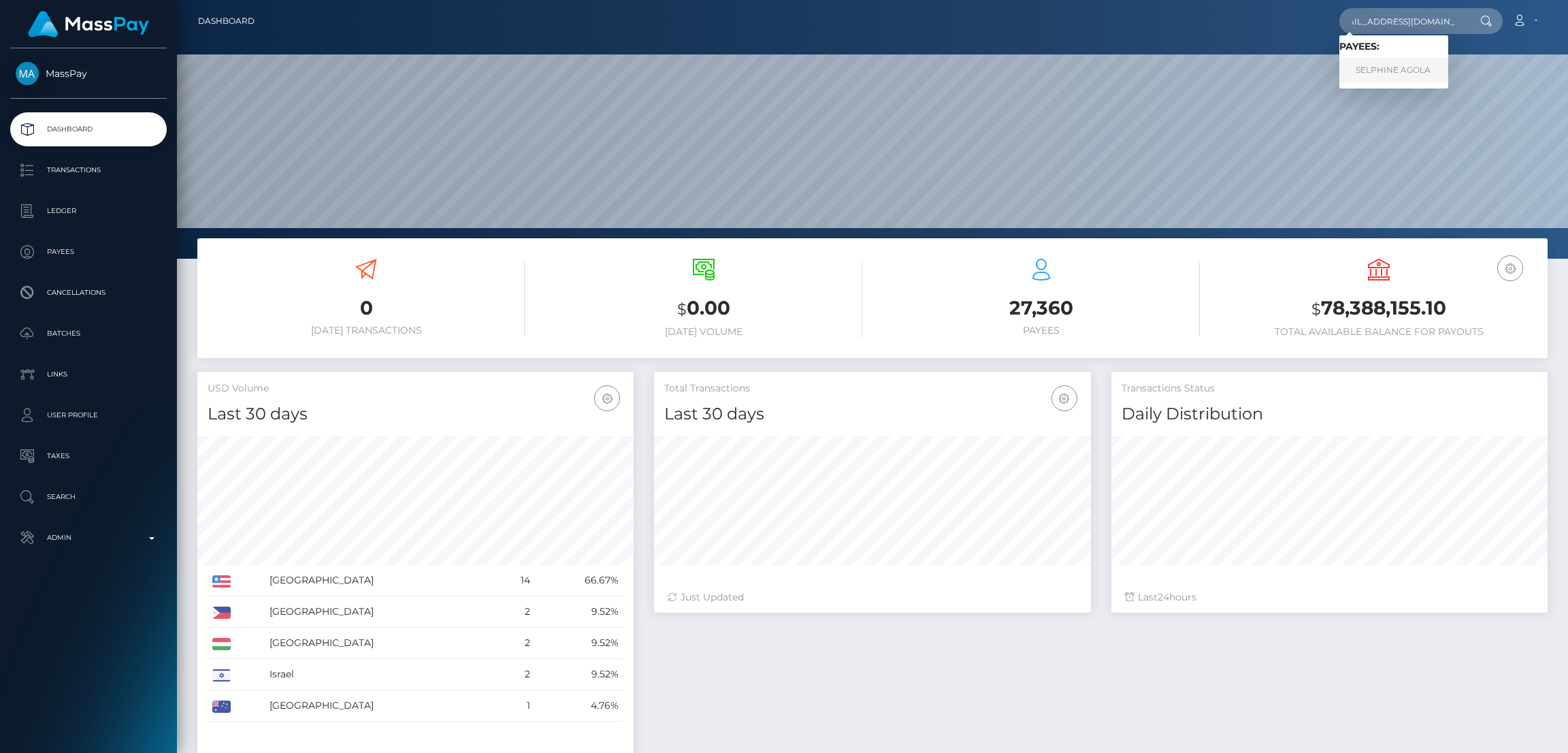
scroll to position [0, 0]
click at [1383, 65] on link "SELPHINE AGOLA" at bounding box center [1394, 70] width 109 height 25
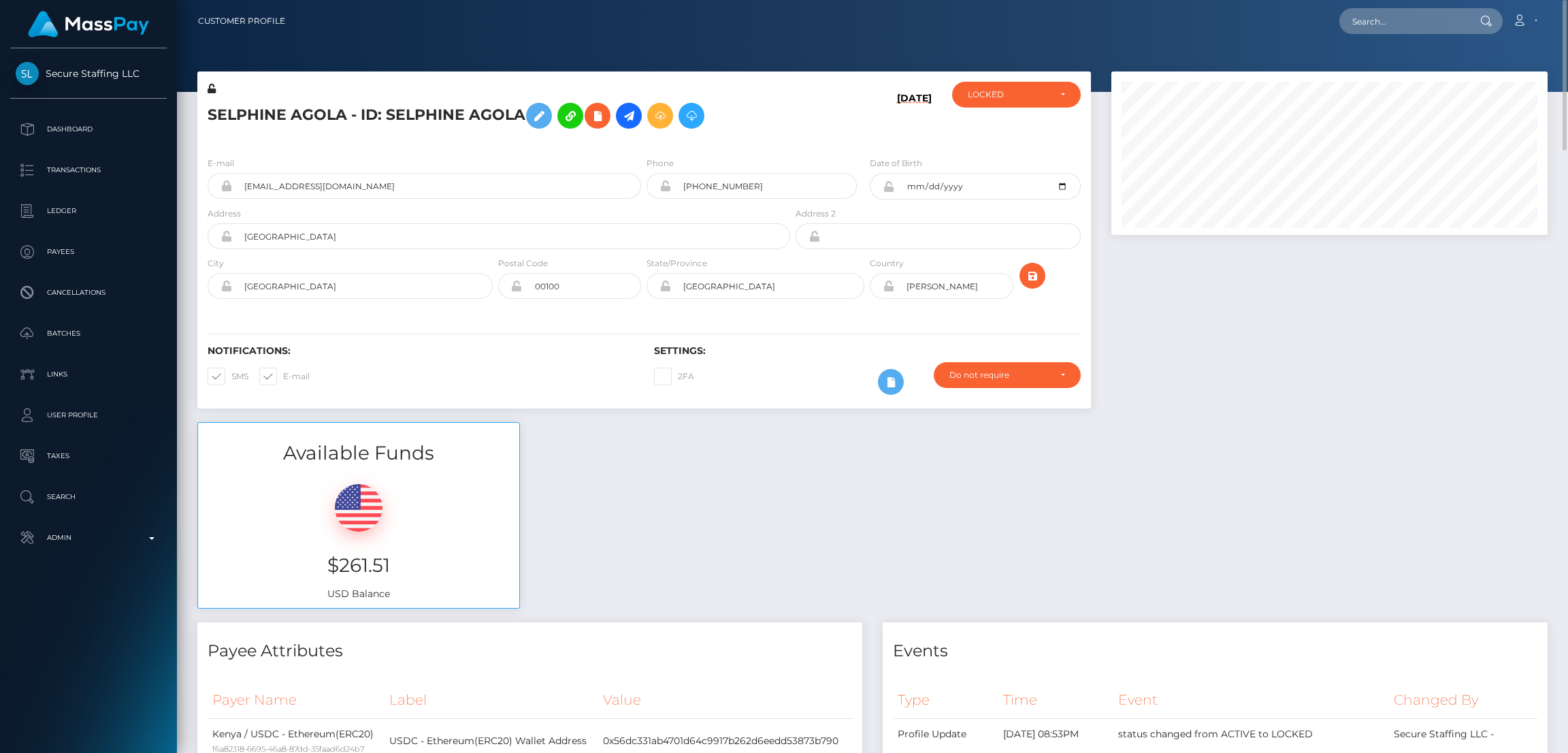
scroll to position [163, 436]
click at [1374, 17] on input "text" at bounding box center [1403, 22] width 128 height 26
paste input "jm9575034@gmail.com"
type input "jm9575034@gmail.com"
click at [1383, 66] on link "Ana Rebeca Villalobos" at bounding box center [1394, 70] width 109 height 25
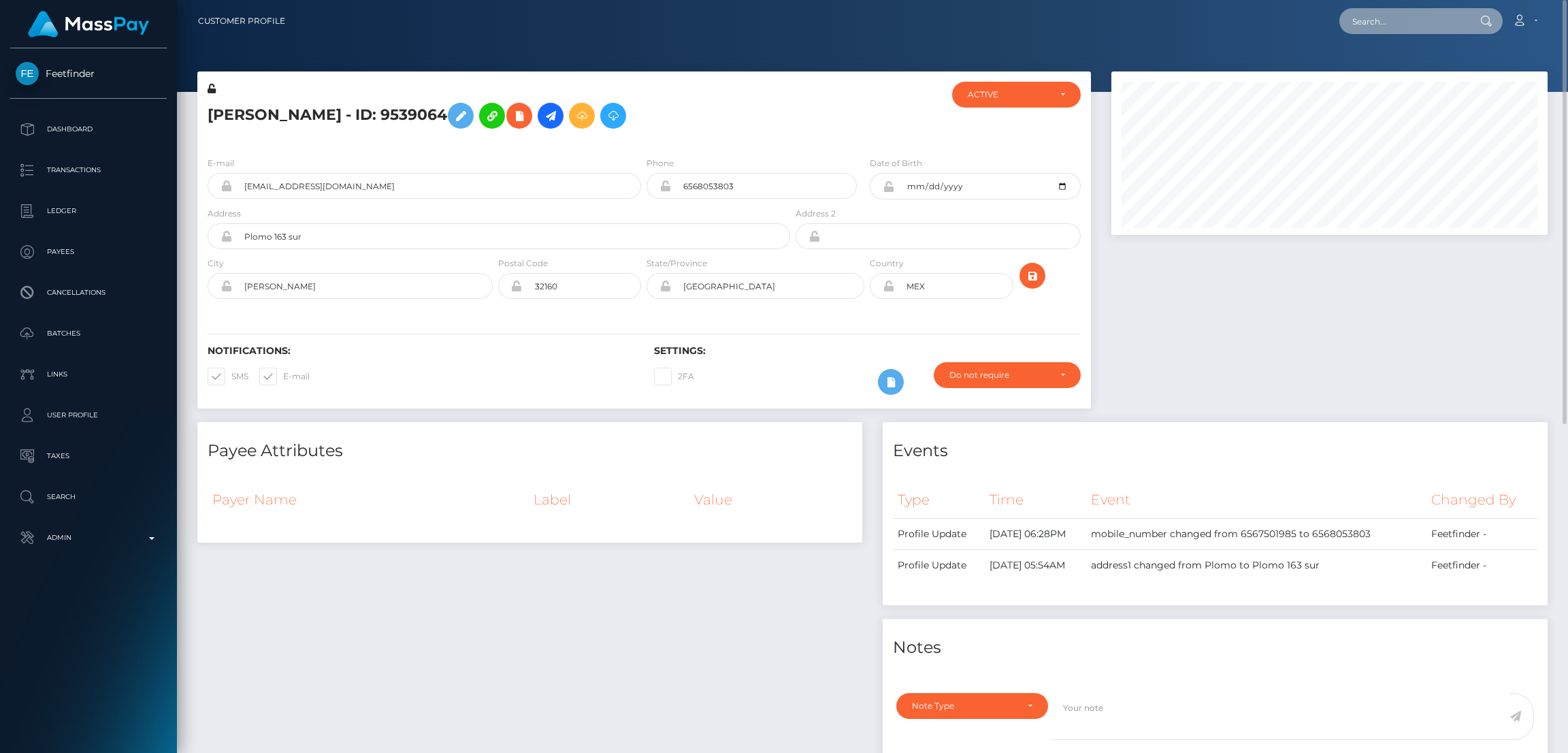
click at [1368, 22] on input "text" at bounding box center [1403, 22] width 128 height 26
paste input "rocilgt@gmail.com"
type input "rocilgt@gmail.com"
click at [1359, 70] on link "TOMAS AGUSTIN VILLAFANE" at bounding box center [1394, 70] width 109 height 25
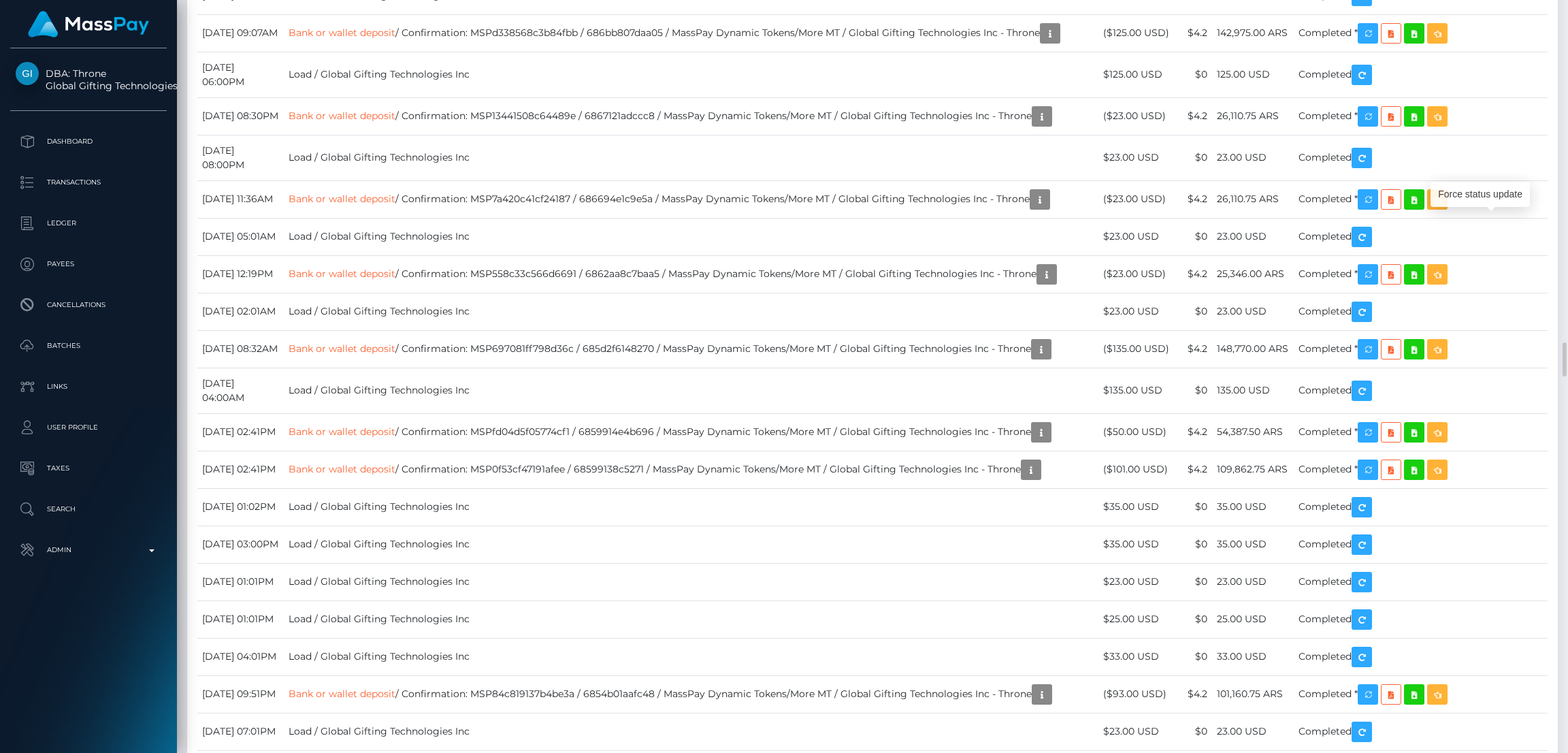
scroll to position [163, 436]
click at [1484, 199] on div "Force status update" at bounding box center [1480, 194] width 99 height 25
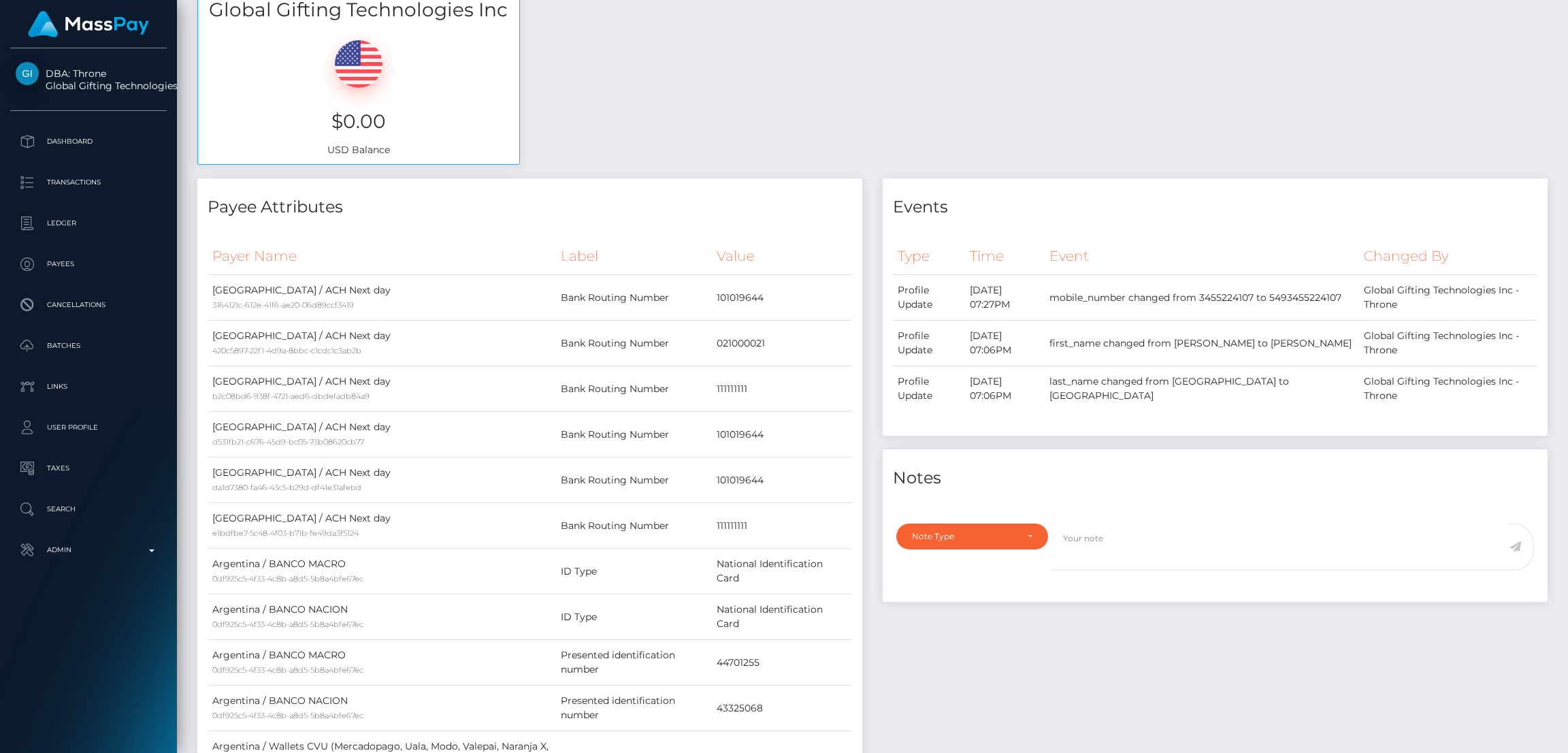
scroll to position [0, 0]
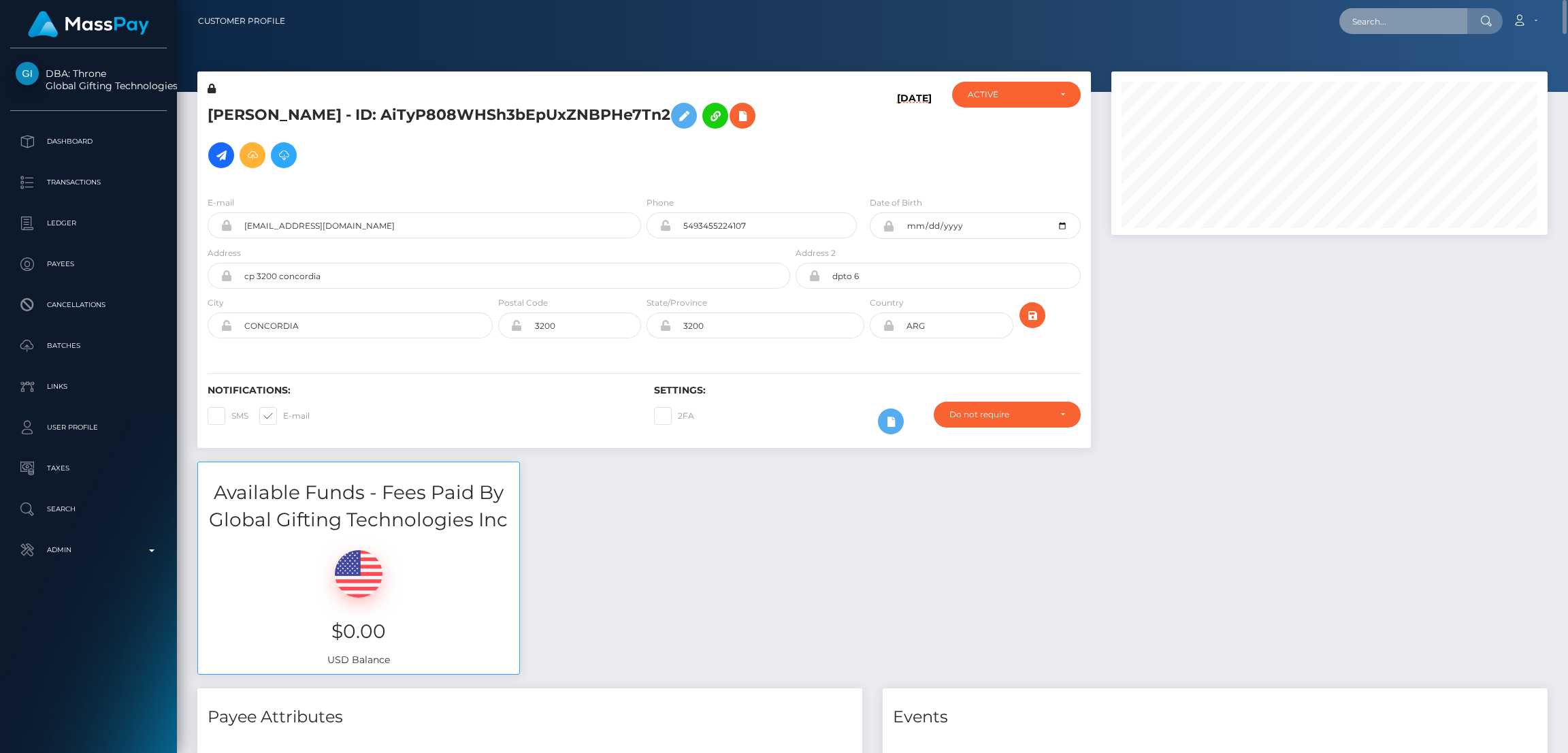
click at [1378, 26] on input "text" at bounding box center [1403, 22] width 128 height 26
paste input "[EMAIL_ADDRESS][DOMAIN_NAME]"
type input "[EMAIL_ADDRESS][DOMAIN_NAME]"
click at [1378, 71] on link "DIEGO ALEJ GALVEZ-GUTIERREZ" at bounding box center [1394, 70] width 109 height 25
click at [1391, 14] on input "text" at bounding box center [1403, 22] width 128 height 26
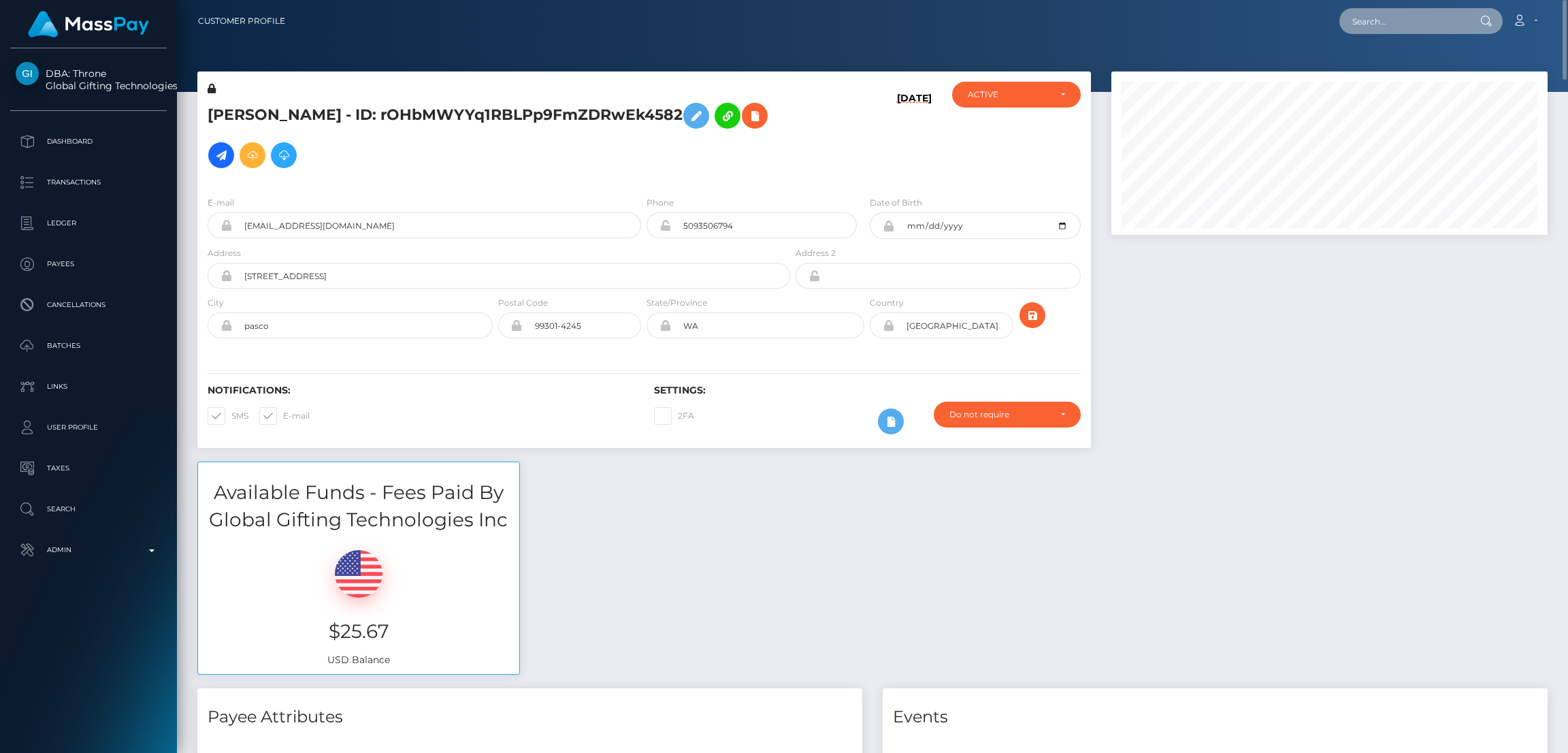
paste input "jessim93096@live.com"
type input "jessim93096@live.com"
click at [1383, 66] on link "JESSICA MASSO" at bounding box center [1394, 70] width 109 height 25
click at [1394, 20] on input "text" at bounding box center [1403, 22] width 128 height 26
paste input "[EMAIL_ADDRESS][DOMAIN_NAME]"
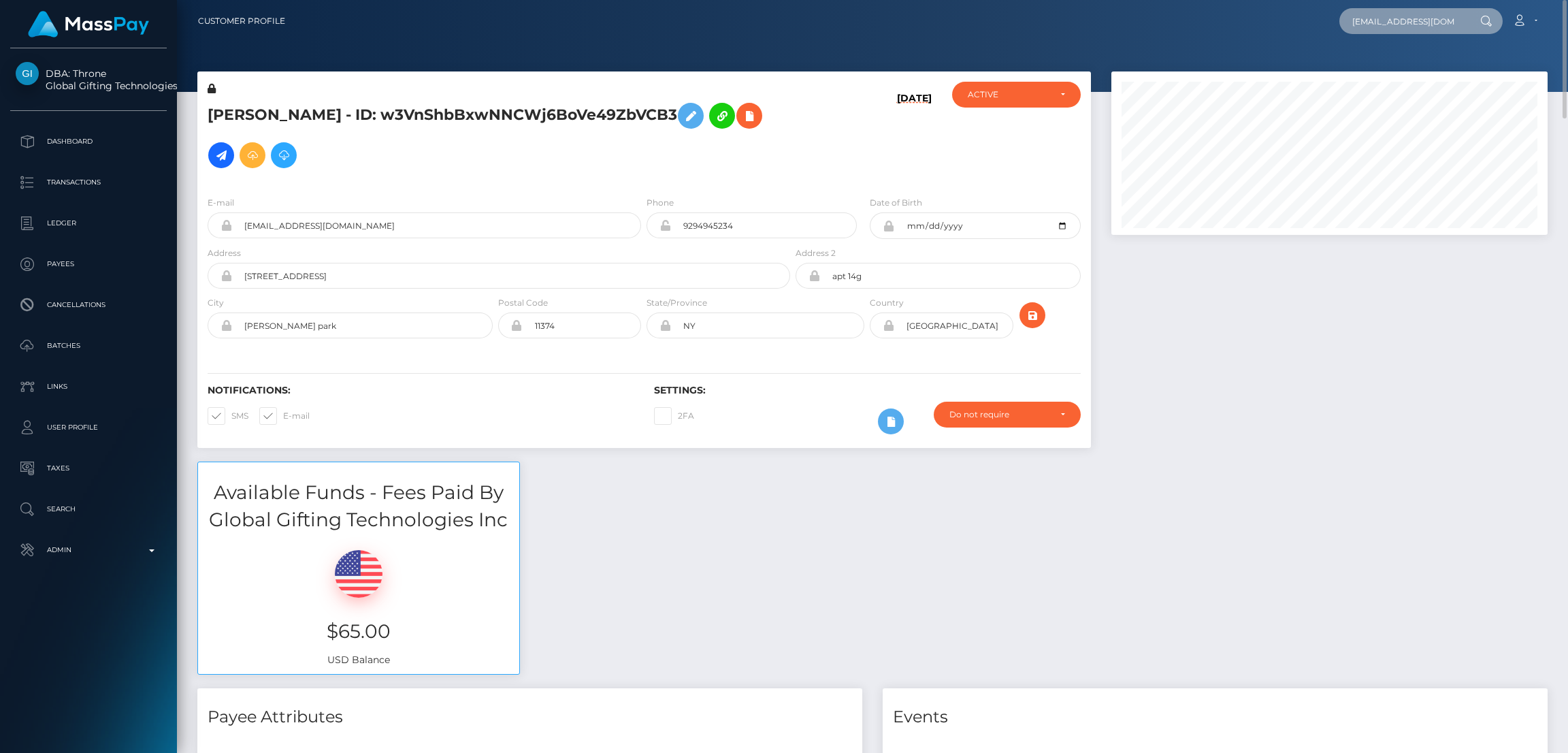
scroll to position [0, 7]
type input "[EMAIL_ADDRESS][DOMAIN_NAME]"
click at [1385, 71] on link "[PERSON_NAME]" at bounding box center [1394, 70] width 109 height 25
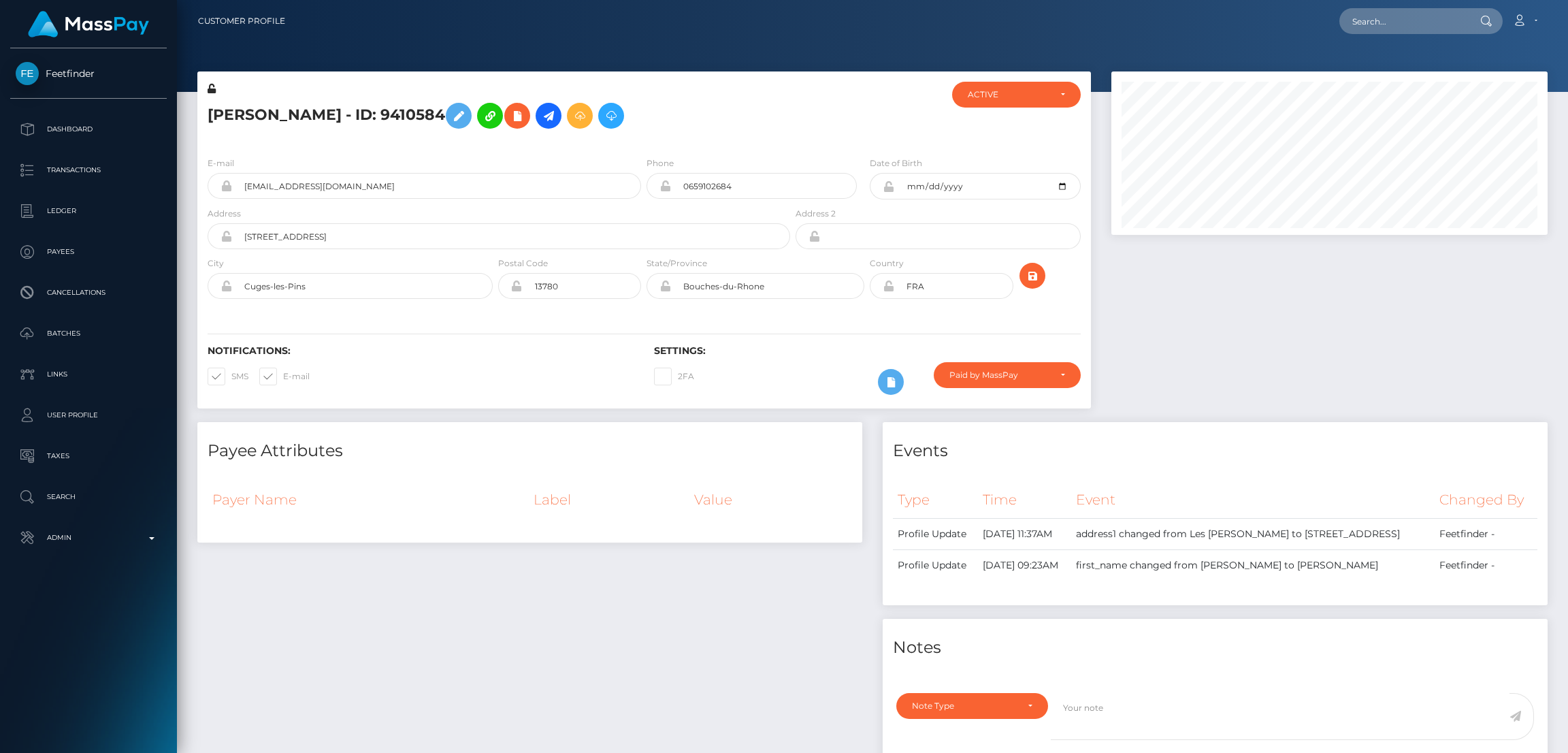
scroll to position [163, 436]
click at [1398, 14] on input "text" at bounding box center [1403, 22] width 128 height 26
paste input "[EMAIL_ADDRESS][DOMAIN_NAME]"
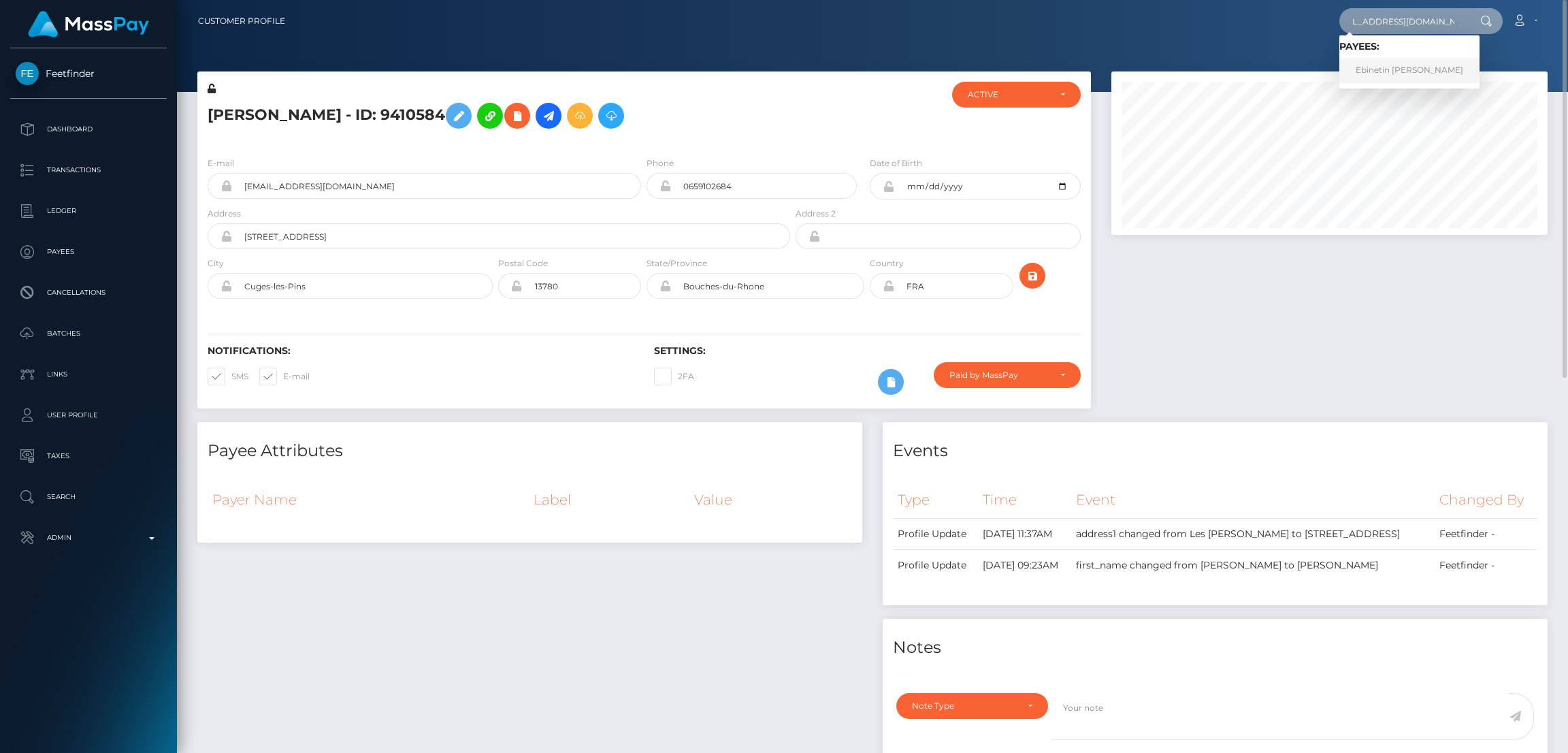
type input "[EMAIL_ADDRESS][DOMAIN_NAME]"
click at [1385, 71] on link "Ebinetin [PERSON_NAME]" at bounding box center [1410, 70] width 140 height 25
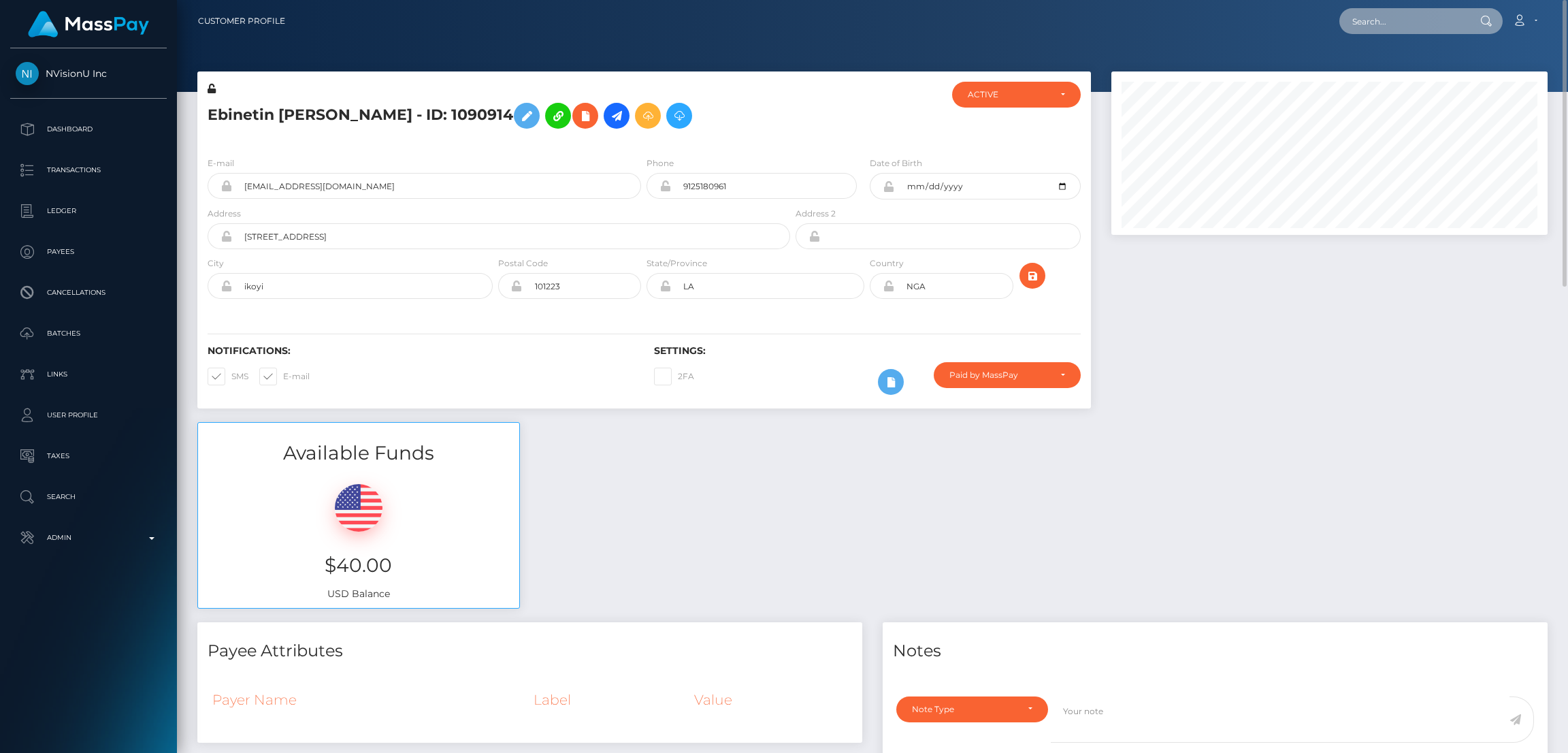
click at [1372, 22] on input "text" at bounding box center [1403, 22] width 128 height 26
paste input "[EMAIL_ADDRESS][DOMAIN_NAME]"
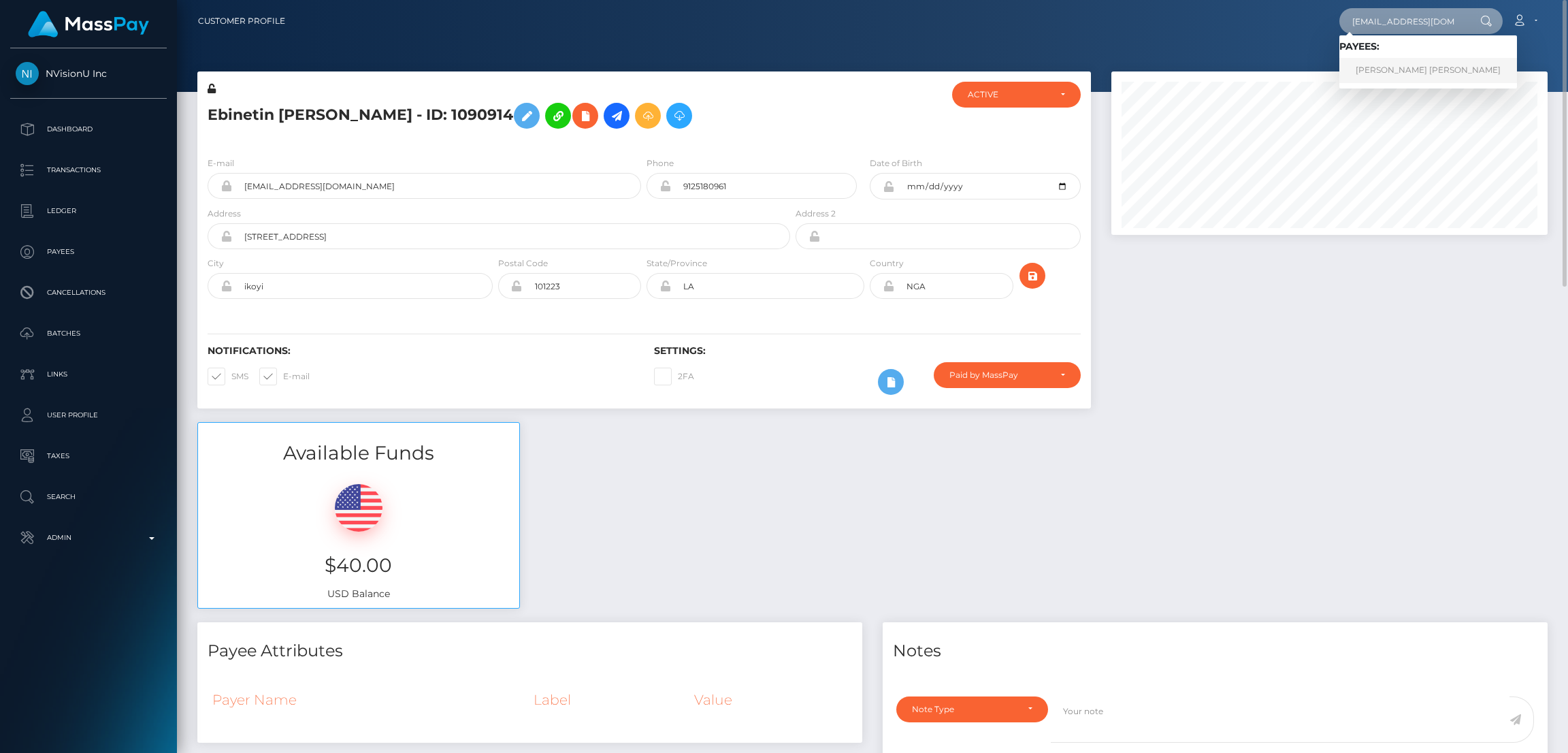
type input "[EMAIL_ADDRESS][DOMAIN_NAME]"
click at [1382, 68] on link "[PERSON_NAME] [PERSON_NAME]" at bounding box center [1429, 70] width 178 height 25
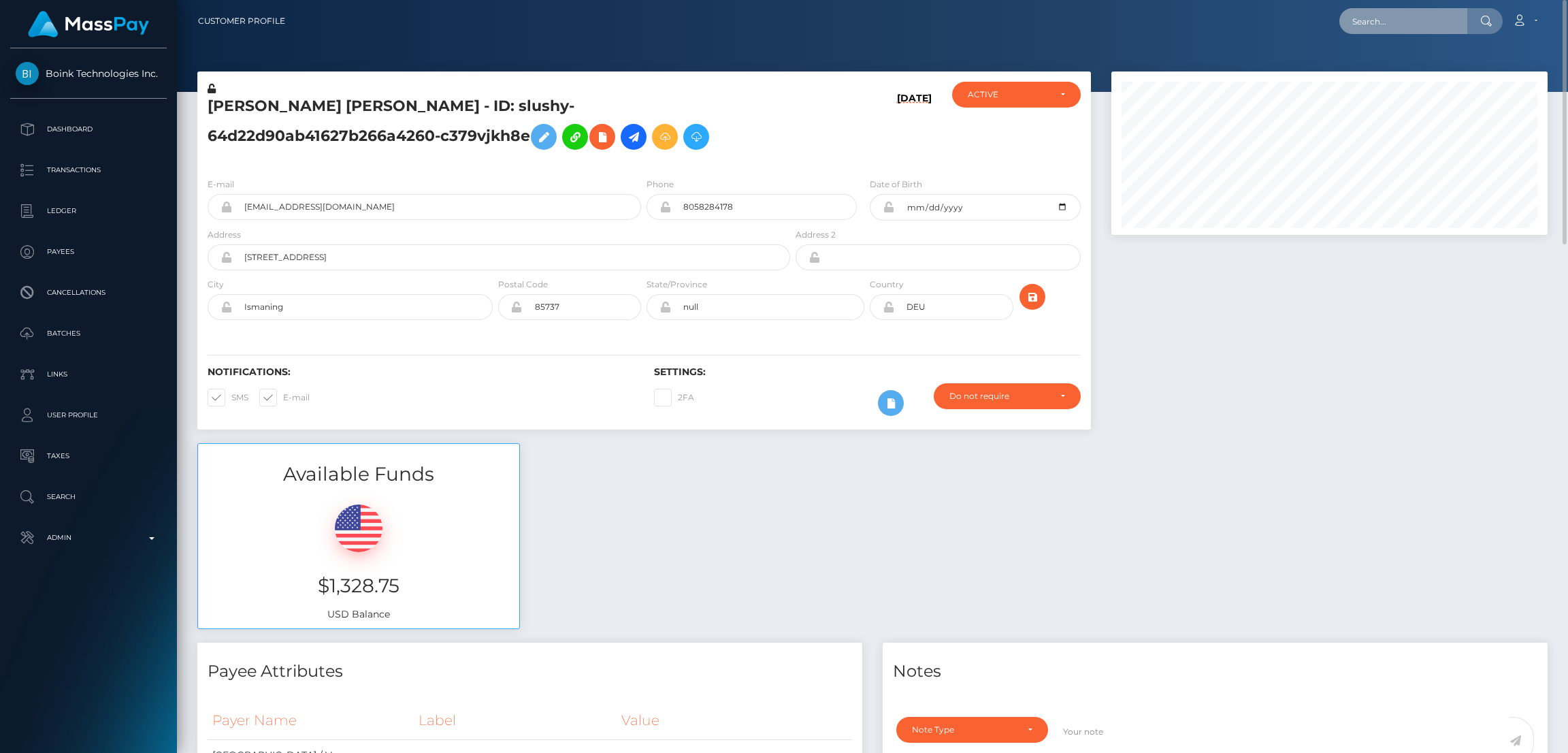
click at [1404, 22] on input "text" at bounding box center [1403, 22] width 128 height 26
paste input "melissafleming1@hotmail.co.uk"
click at [1399, 10] on input "melissafleming1@hotmail.co.uk" at bounding box center [1403, 22] width 128 height 26
paste input "issbrookebennett@gmail.com"
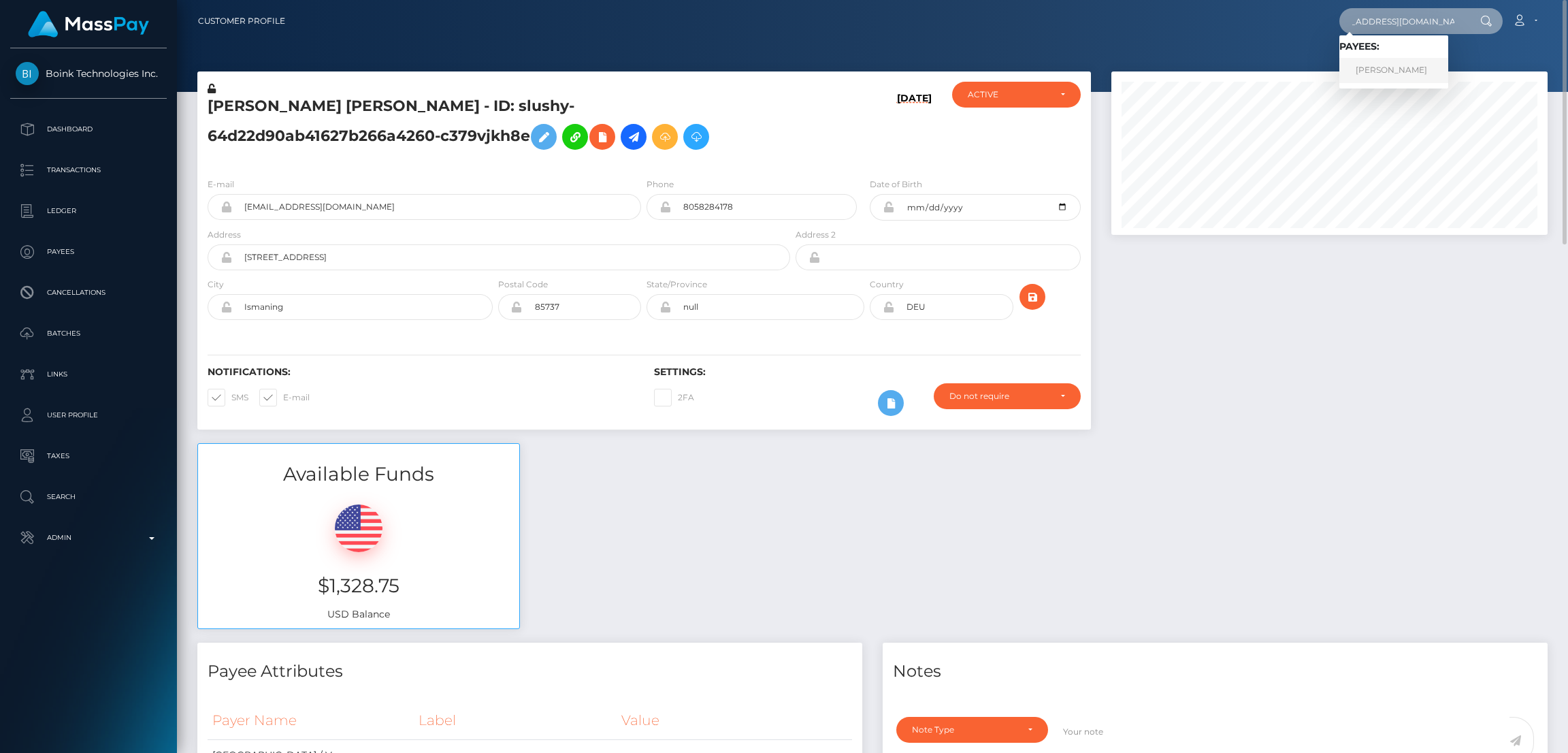
type input "[EMAIL_ADDRESS][DOMAIN_NAME]"
click at [1385, 69] on link "MELISSA LOUISE FLEMING" at bounding box center [1394, 70] width 109 height 25
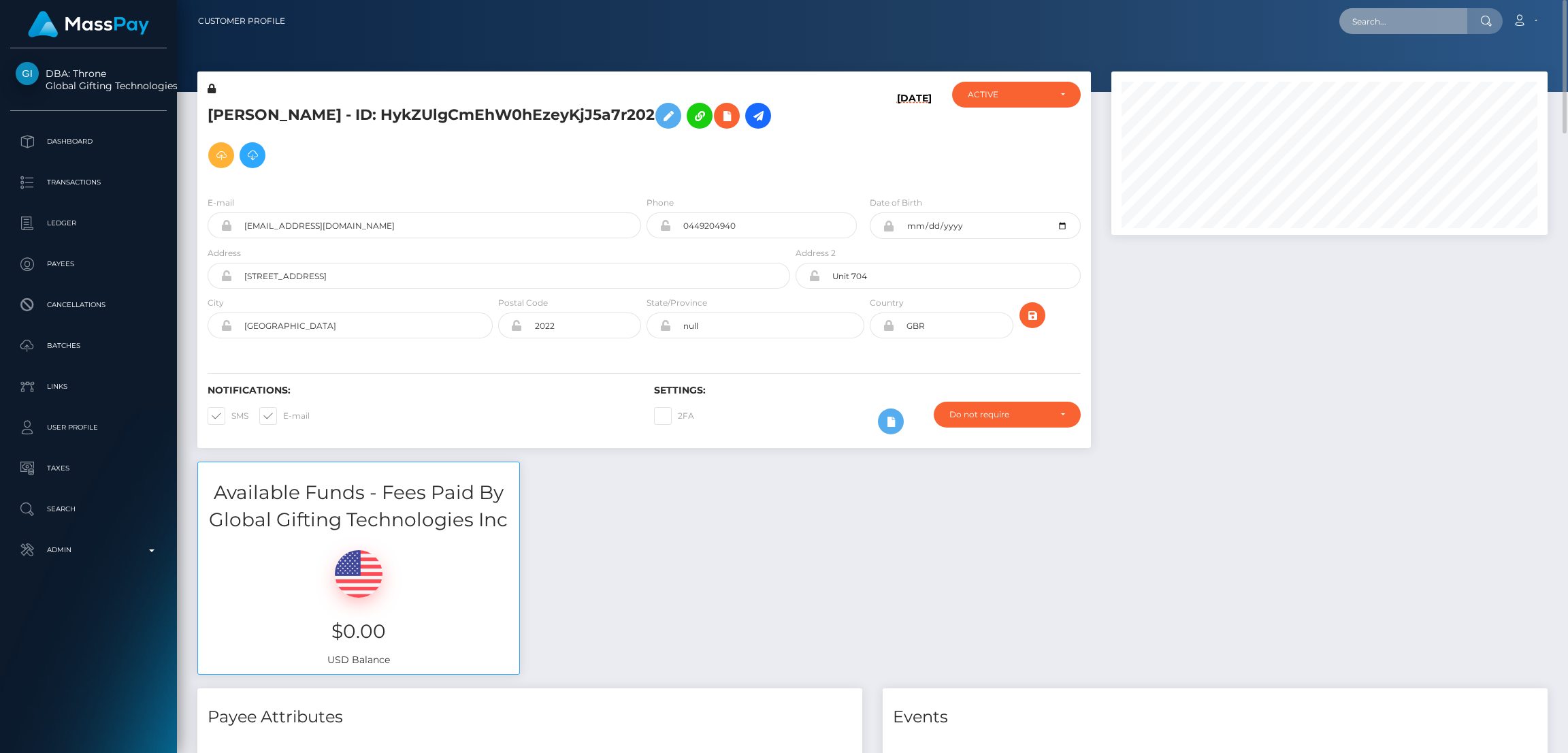
click at [1434, 26] on input "text" at bounding box center [1403, 22] width 128 height 26
paste input "[EMAIL_ADDRESS][DOMAIN_NAME]"
type input "[EMAIL_ADDRESS][DOMAIN_NAME]"
click at [1390, 67] on link "[PERSON_NAME]" at bounding box center [1394, 70] width 109 height 25
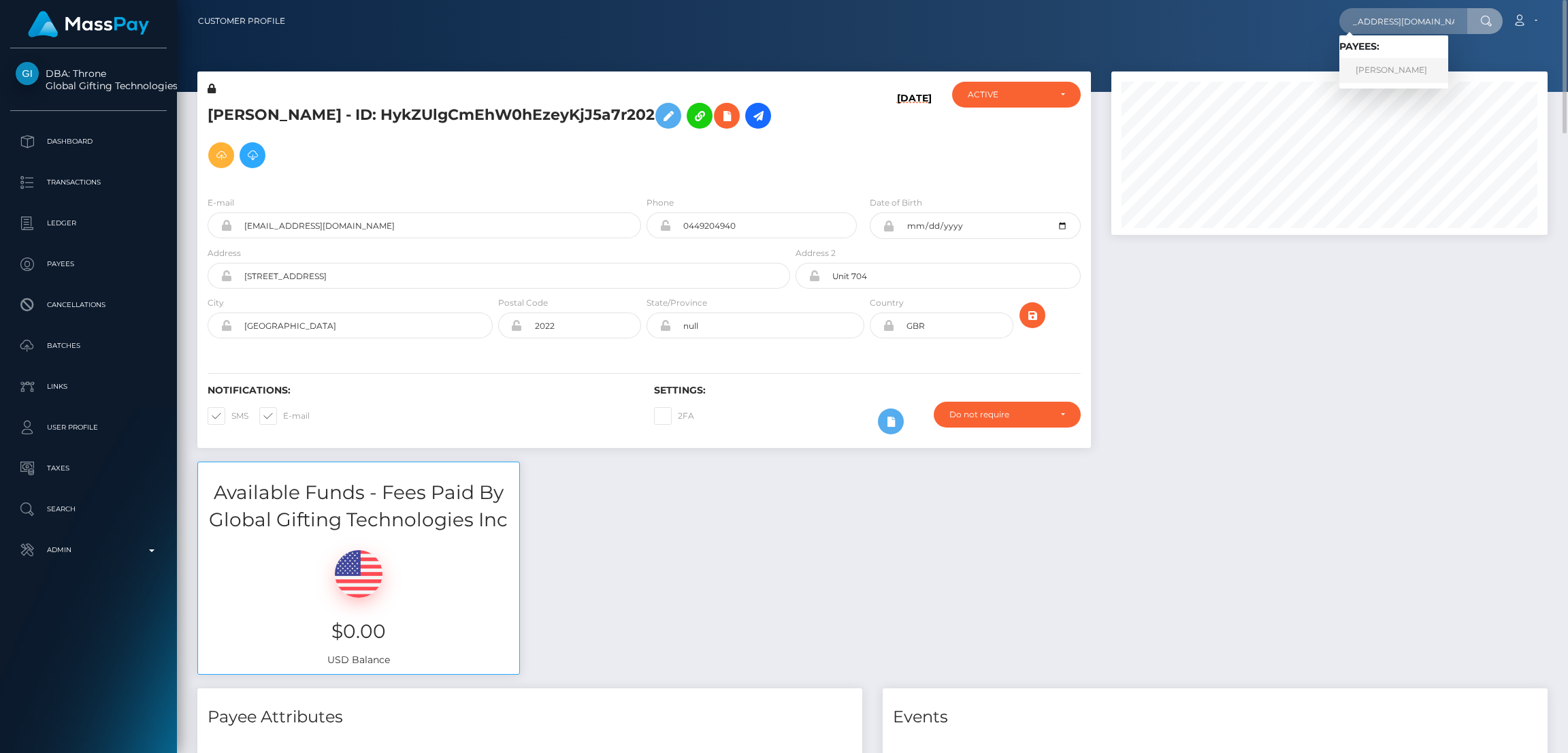
scroll to position [0, 0]
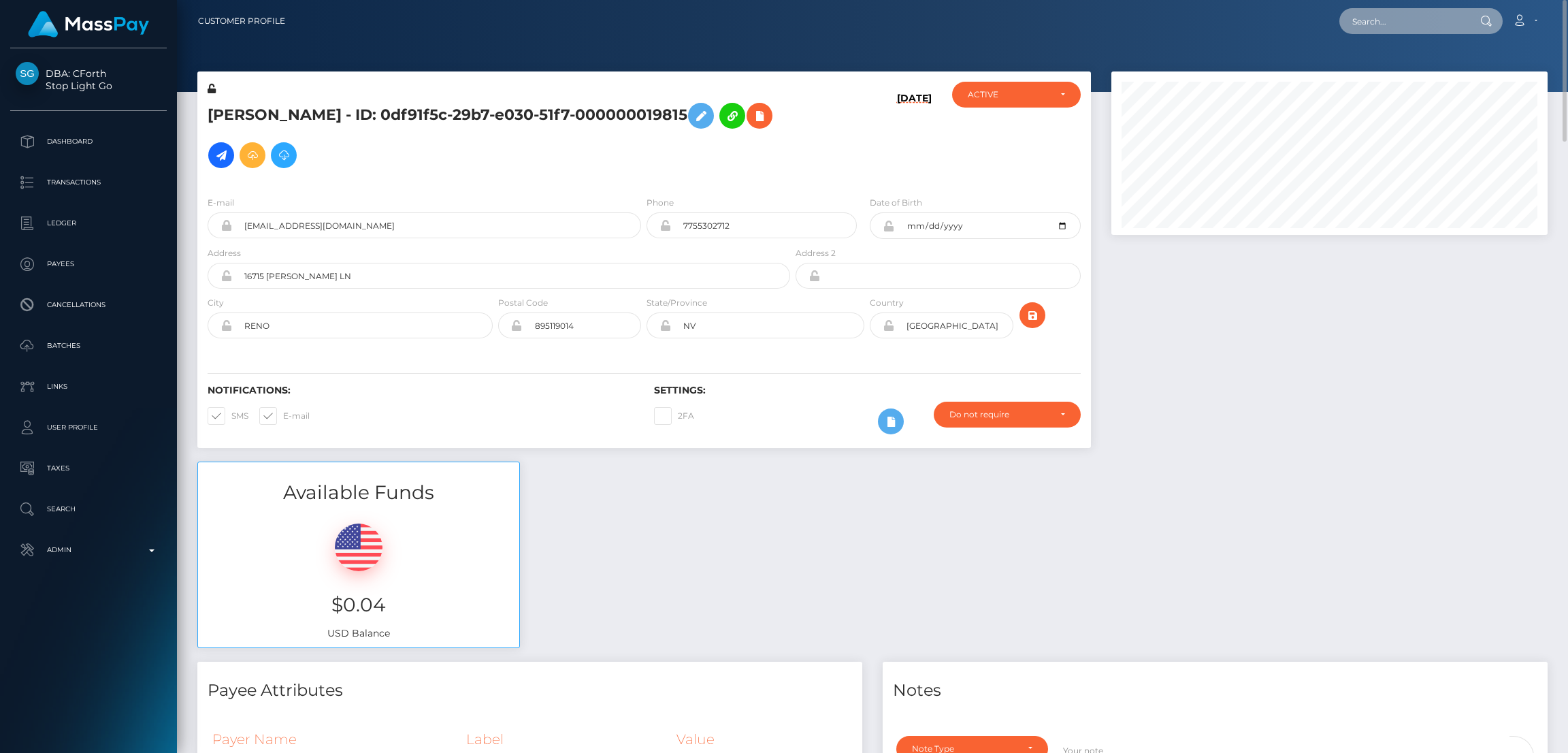
click at [1386, 22] on input "text" at bounding box center [1403, 22] width 128 height 26
paste input "CharlotteSRoss@gmail.com"
type input "CharlotteSRoss@gmail.com"
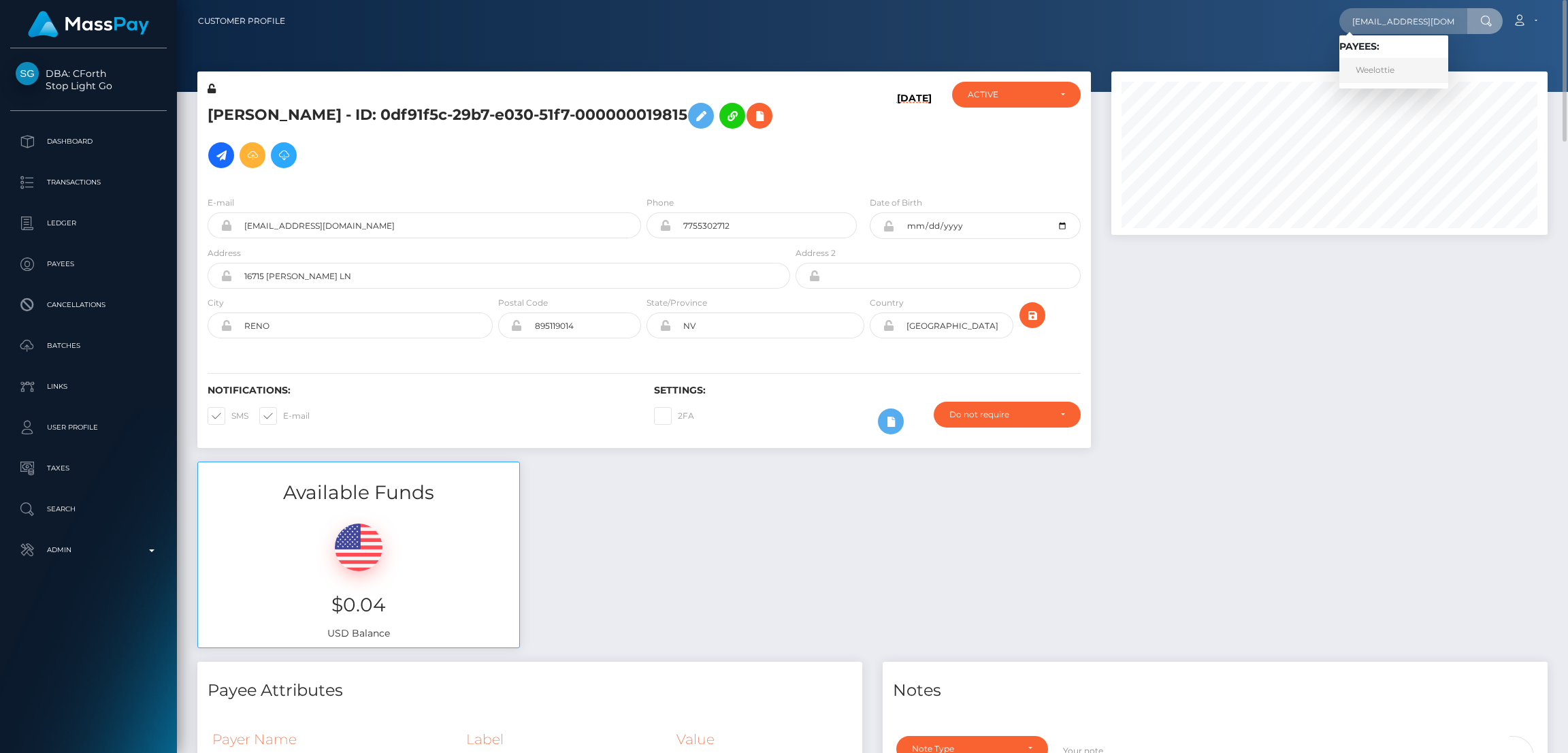
click at [1370, 73] on link "Weelottie" at bounding box center [1394, 70] width 109 height 25
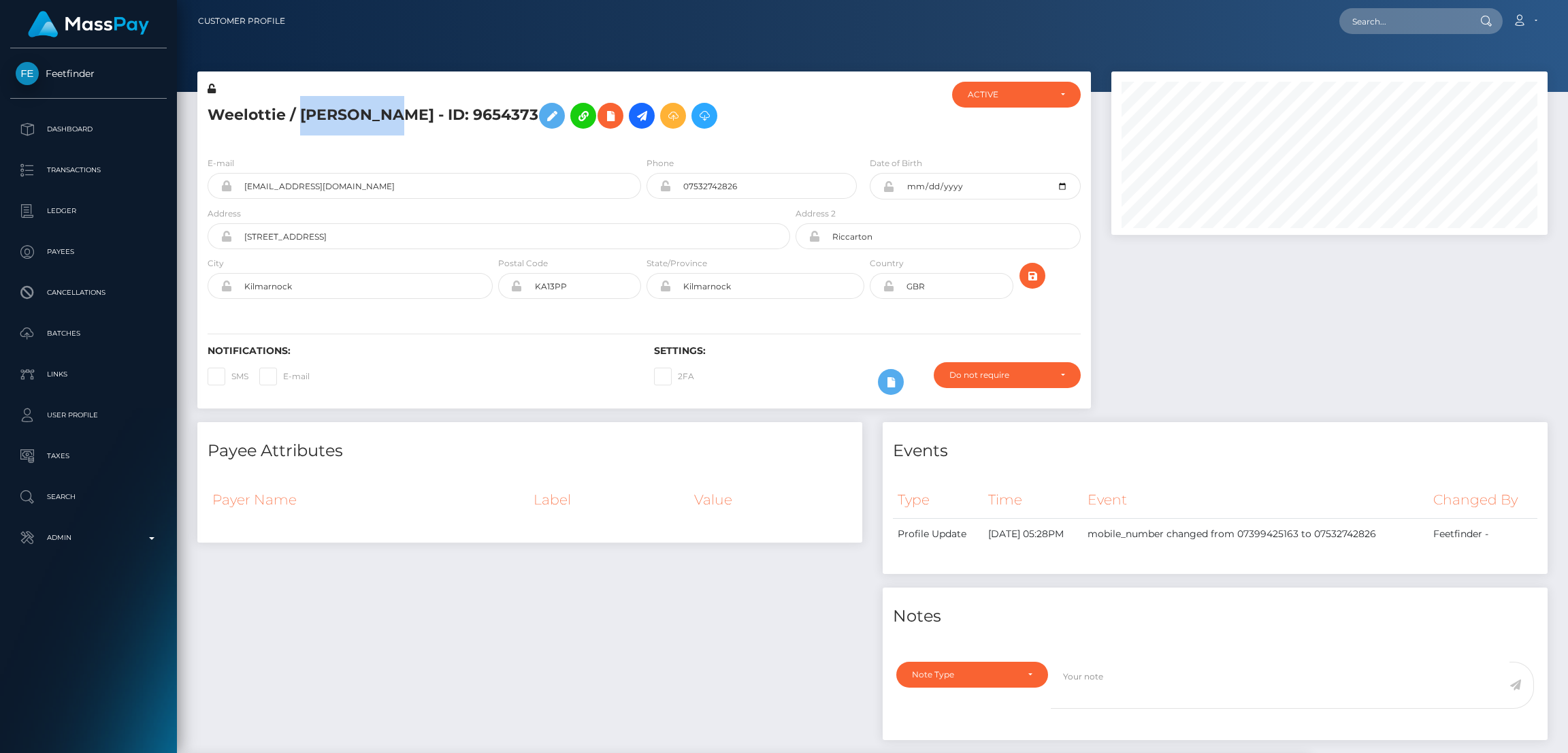
scroll to position [163, 436]
click at [544, 116] on icon at bounding box center [551, 116] width 16 height 17
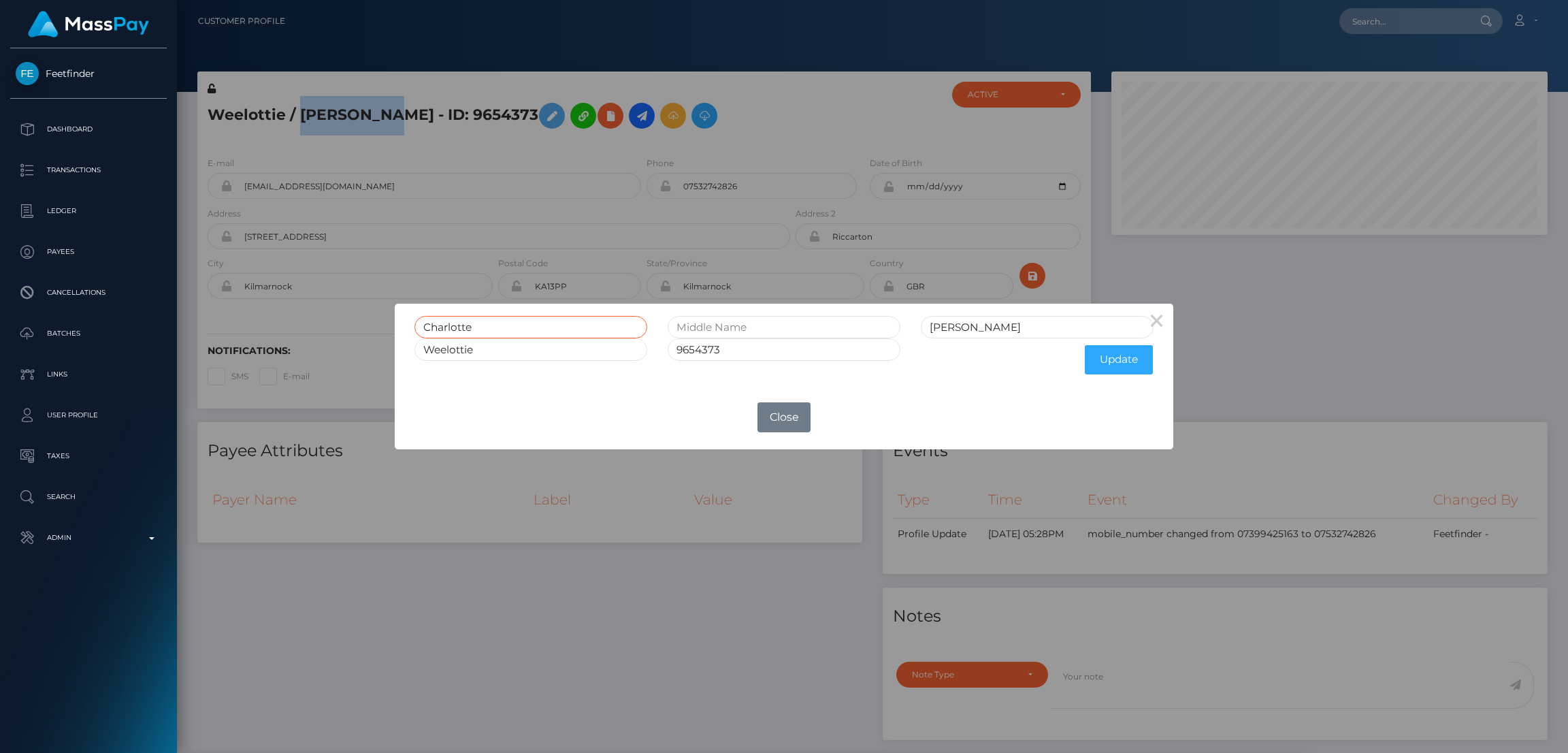
click at [442, 318] on input "Charlotte" at bounding box center [531, 327] width 233 height 22
click at [442, 320] on input "Charlotte" at bounding box center [531, 327] width 233 height 22
click at [787, 406] on button "Close" at bounding box center [784, 418] width 53 height 30
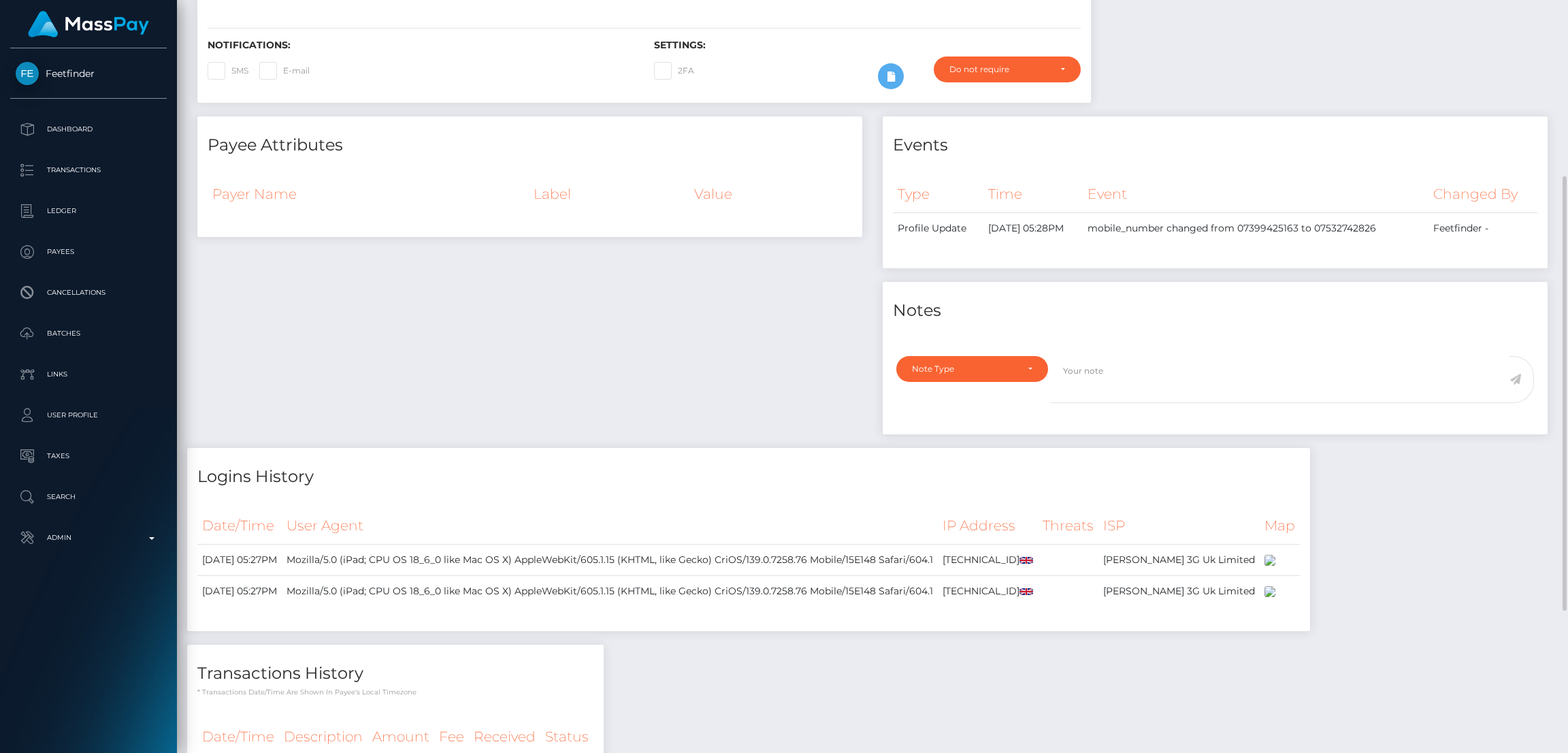
scroll to position [0, 0]
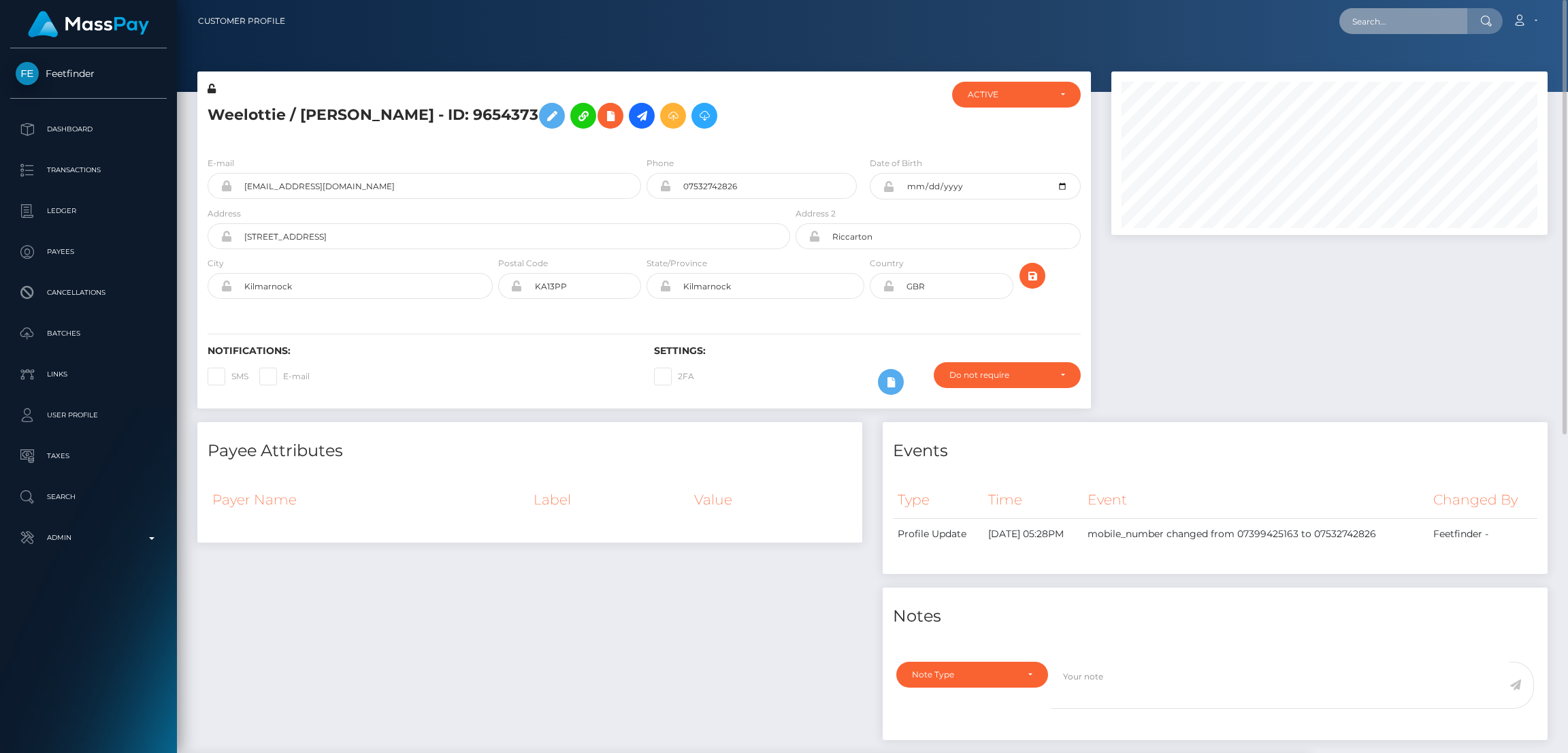
click at [1366, 26] on input "text" at bounding box center [1403, 22] width 128 height 26
paste input "xxxlunabluexxx@gmail.com"
type input "xxxlunabluexxx@gmail.com"
click at [1398, 68] on link "KATHERINE EMMA GOLDFRIED" at bounding box center [1394, 70] width 109 height 25
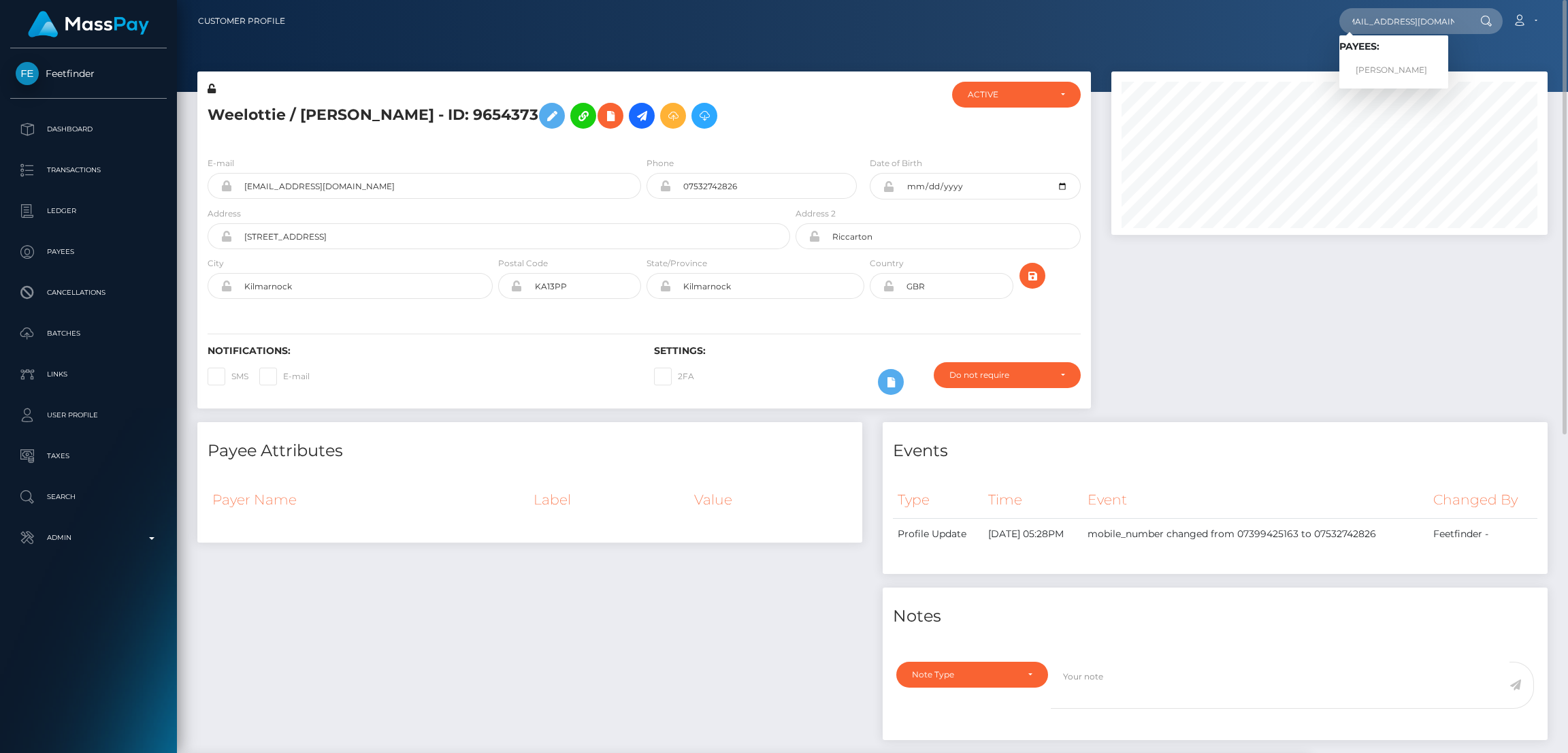
scroll to position [0, 0]
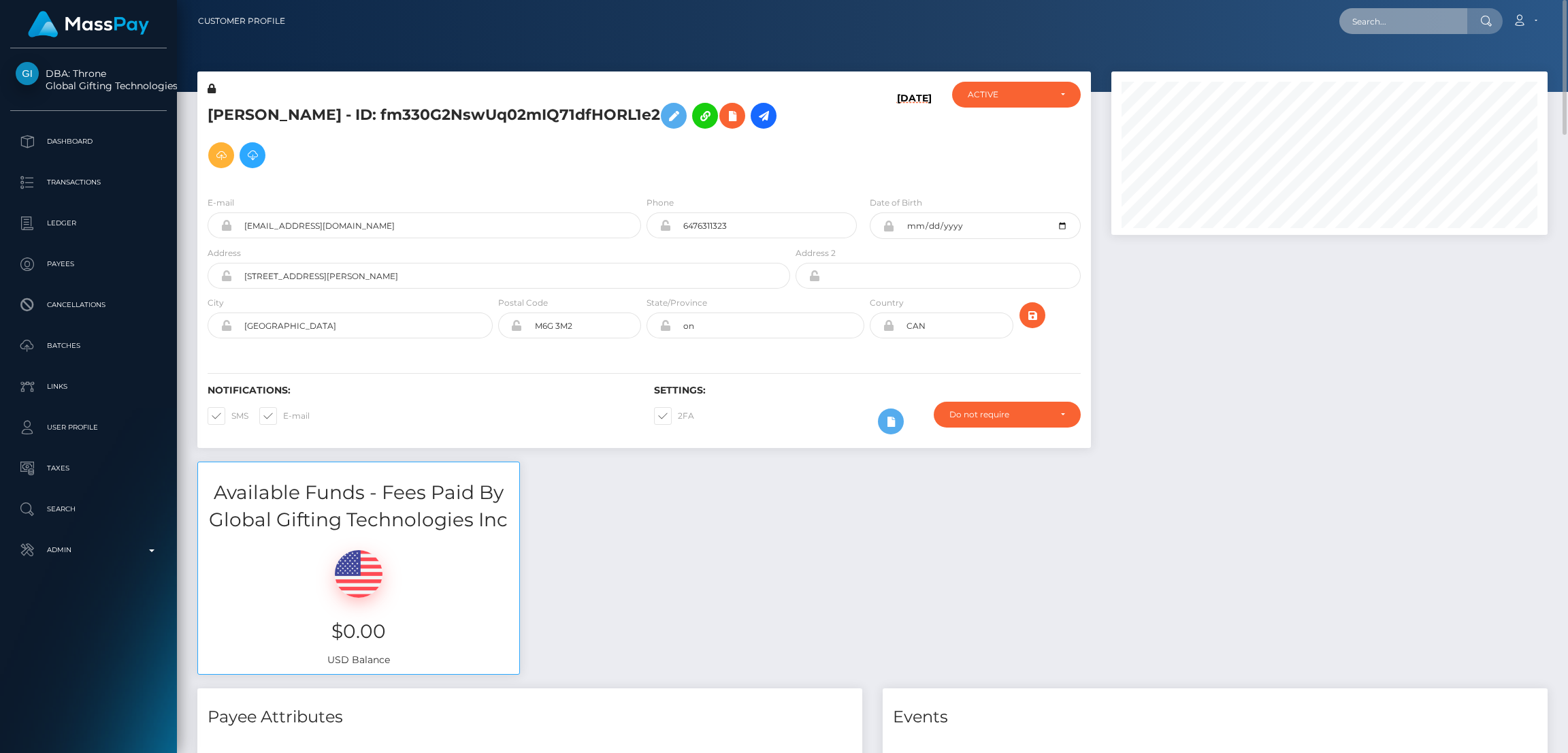
click at [1379, 24] on input "text" at bounding box center [1403, 22] width 128 height 26
paste input "[EMAIL_ADDRESS][DOMAIN_NAME]"
type input "[EMAIL_ADDRESS][DOMAIN_NAME]"
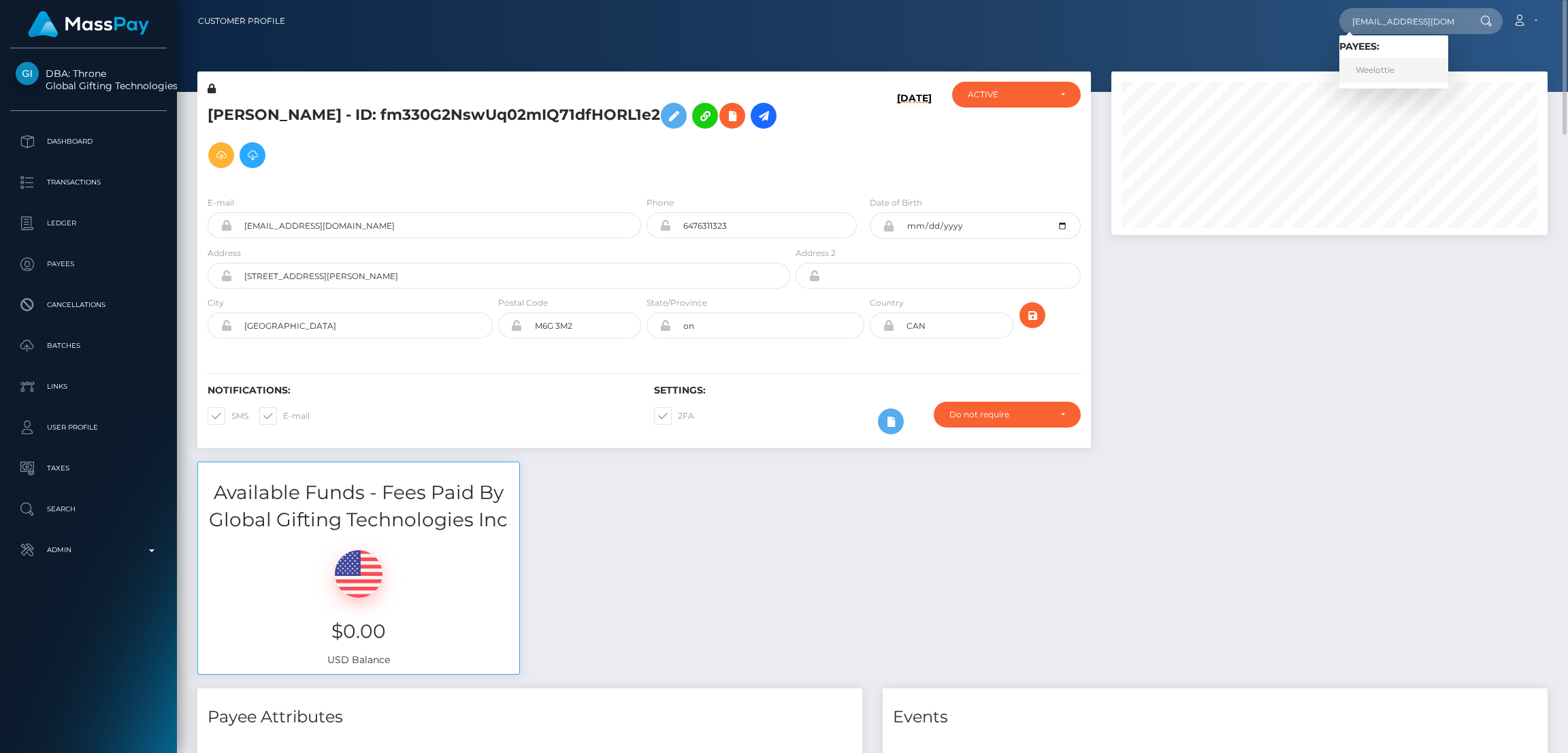
click at [1383, 66] on link "Weelottie" at bounding box center [1394, 70] width 109 height 25
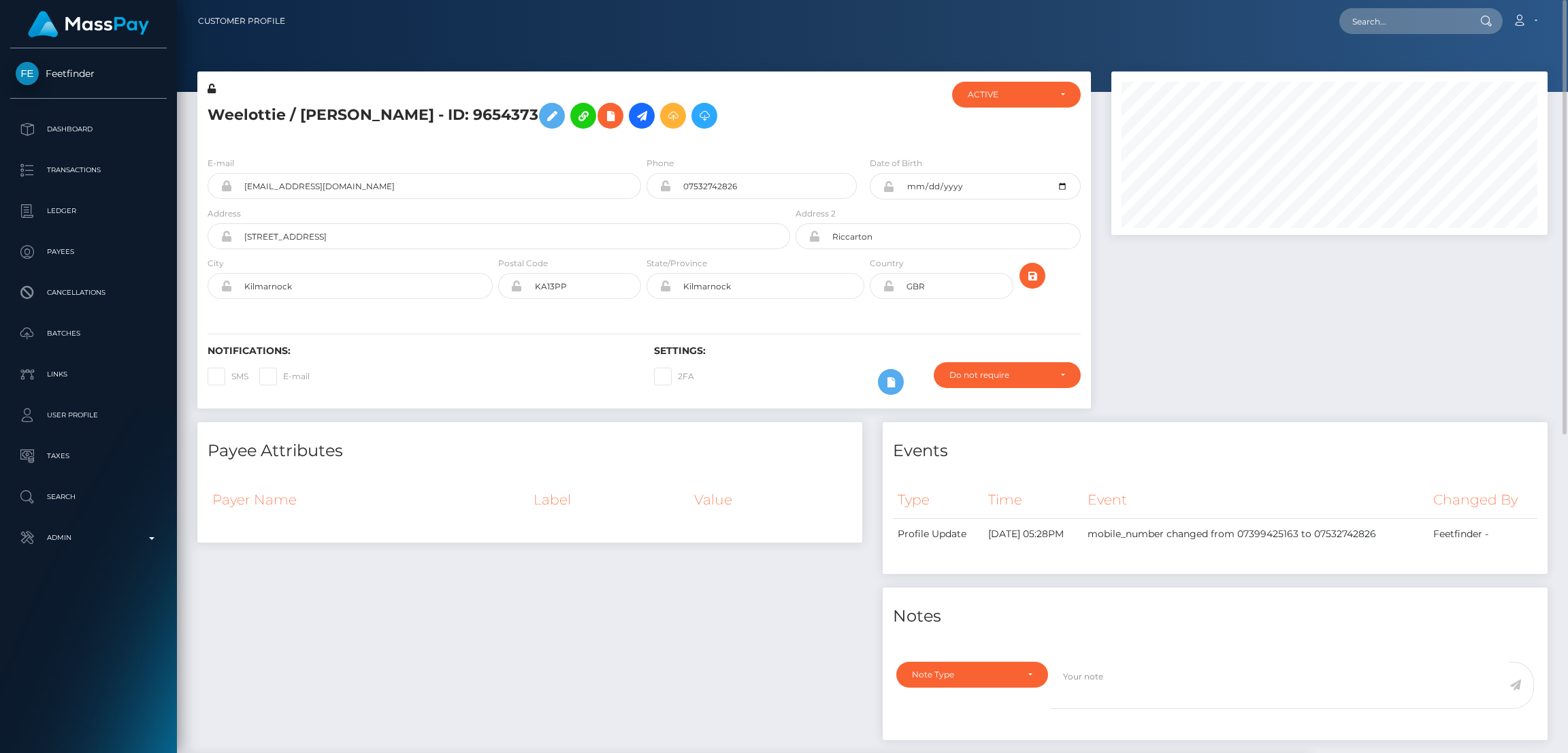
click at [328, 111] on h5 "Weelottie / [PERSON_NAME] - ID: 9654373" at bounding box center [495, 116] width 575 height 39
copy h5 "Weelottie / [PERSON_NAME] - ID: 9654373"
click at [1360, 16] on input "text" at bounding box center [1403, 22] width 128 height 26
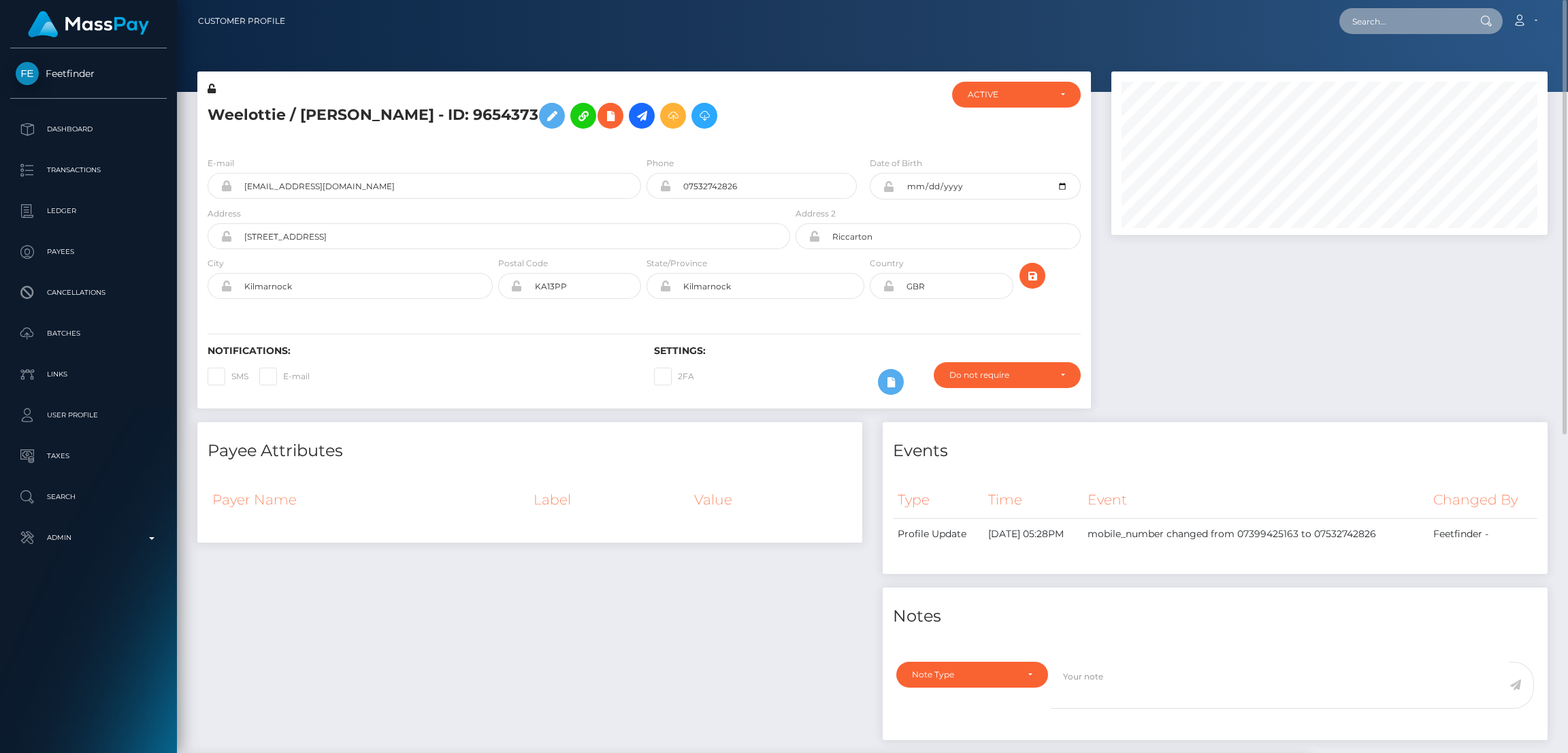
paste input "[EMAIL_ADDRESS][DOMAIN_NAME]"
type input "[EMAIL_ADDRESS][DOMAIN_NAME]"
click at [1370, 70] on link "[PERSON_NAME]" at bounding box center [1394, 70] width 109 height 25
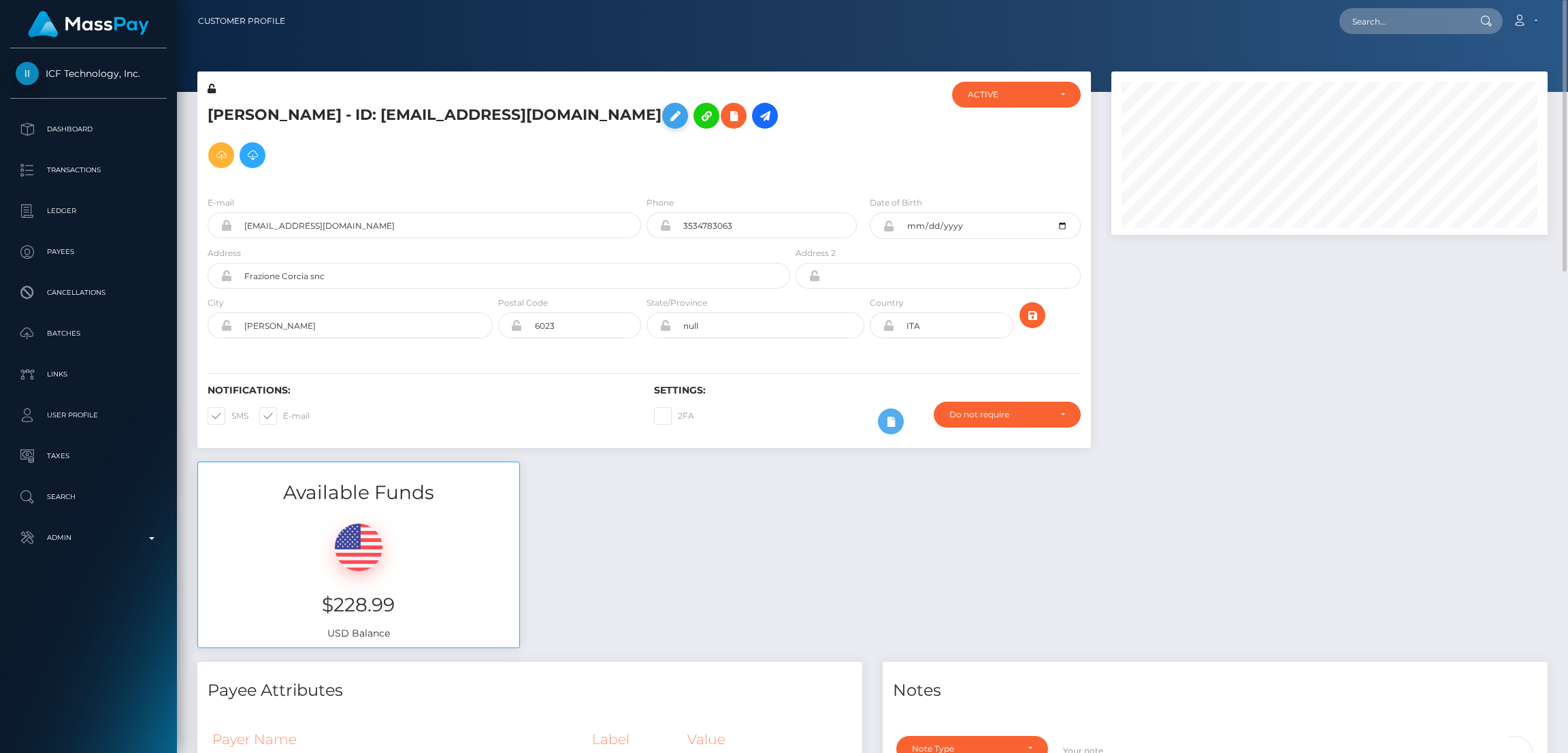
click at [667, 118] on icon at bounding box center [674, 116] width 16 height 17
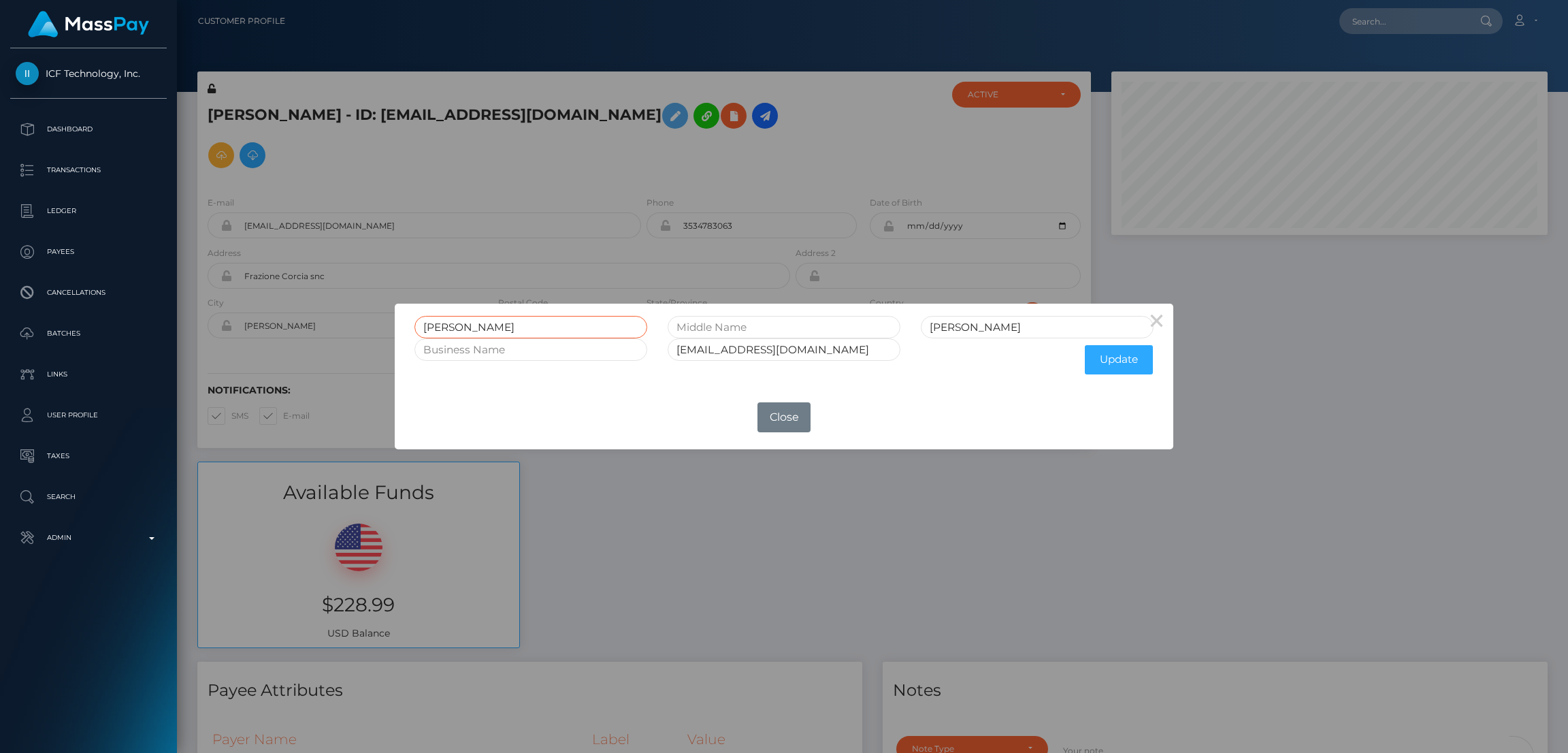
click at [444, 322] on input "Martina" at bounding box center [531, 327] width 233 height 22
drag, startPoint x: 813, startPoint y: 427, endPoint x: 807, endPoint y: 422, distance: 7.8
click at [811, 425] on div "OK No Close" at bounding box center [784, 417] width 778 height 37
click at [807, 422] on button "Close" at bounding box center [784, 418] width 53 height 30
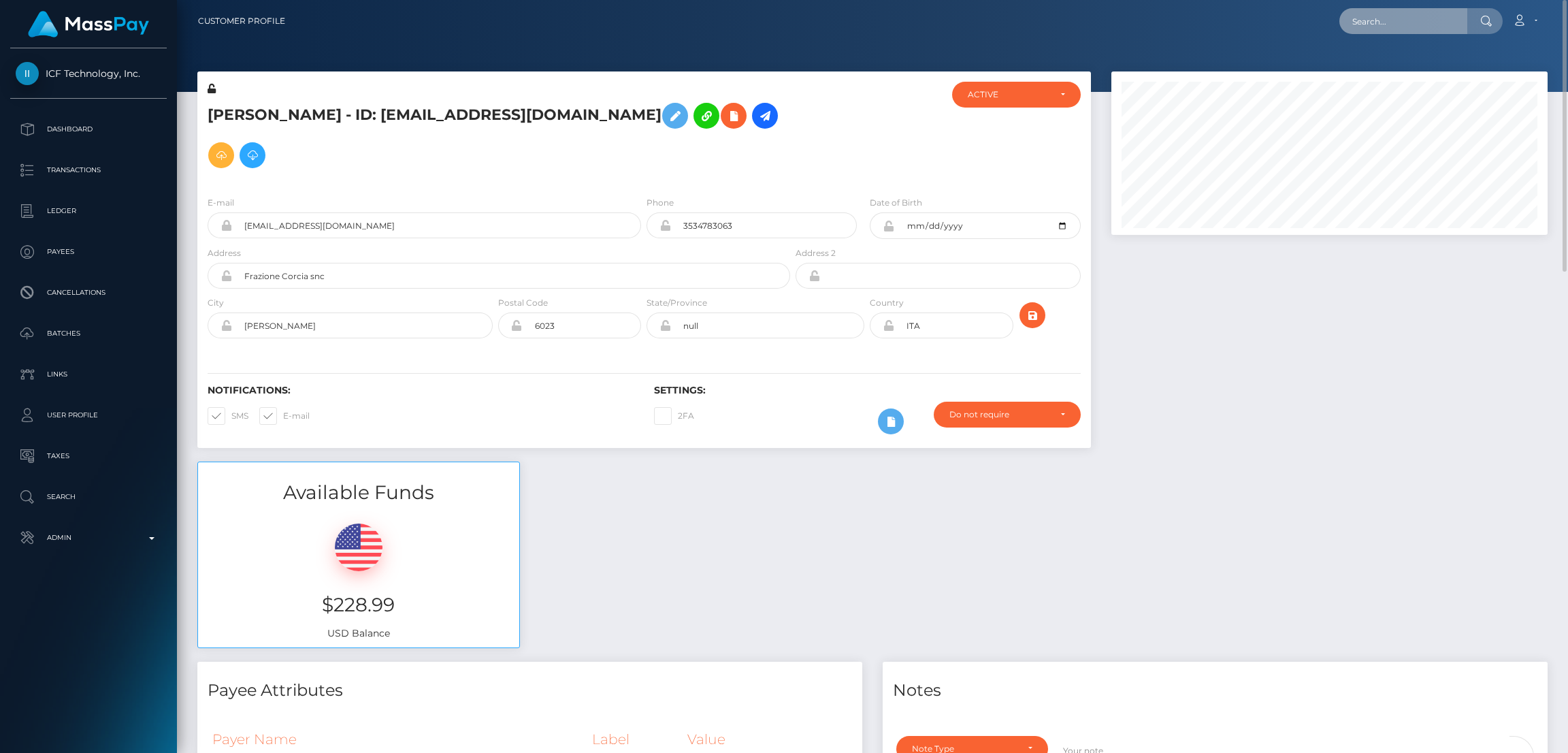
click at [1408, 22] on input "text" at bounding box center [1403, 22] width 128 height 26
paste input "kasyokaregina544@gmail.com"
type input "kasyokaregina544@gmail.com"
click at [1399, 74] on link "Regina Muthengi" at bounding box center [1394, 70] width 109 height 25
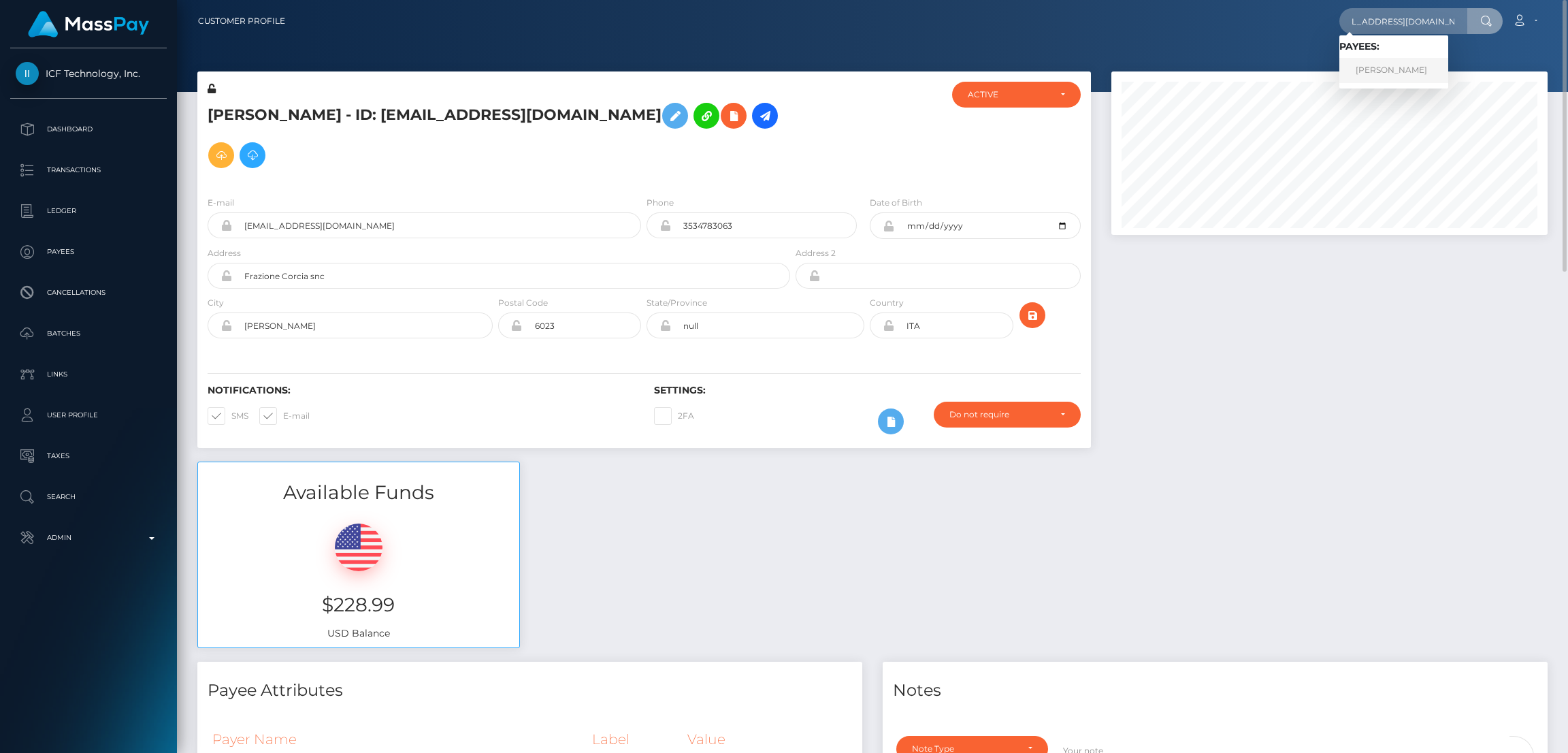
scroll to position [0, 0]
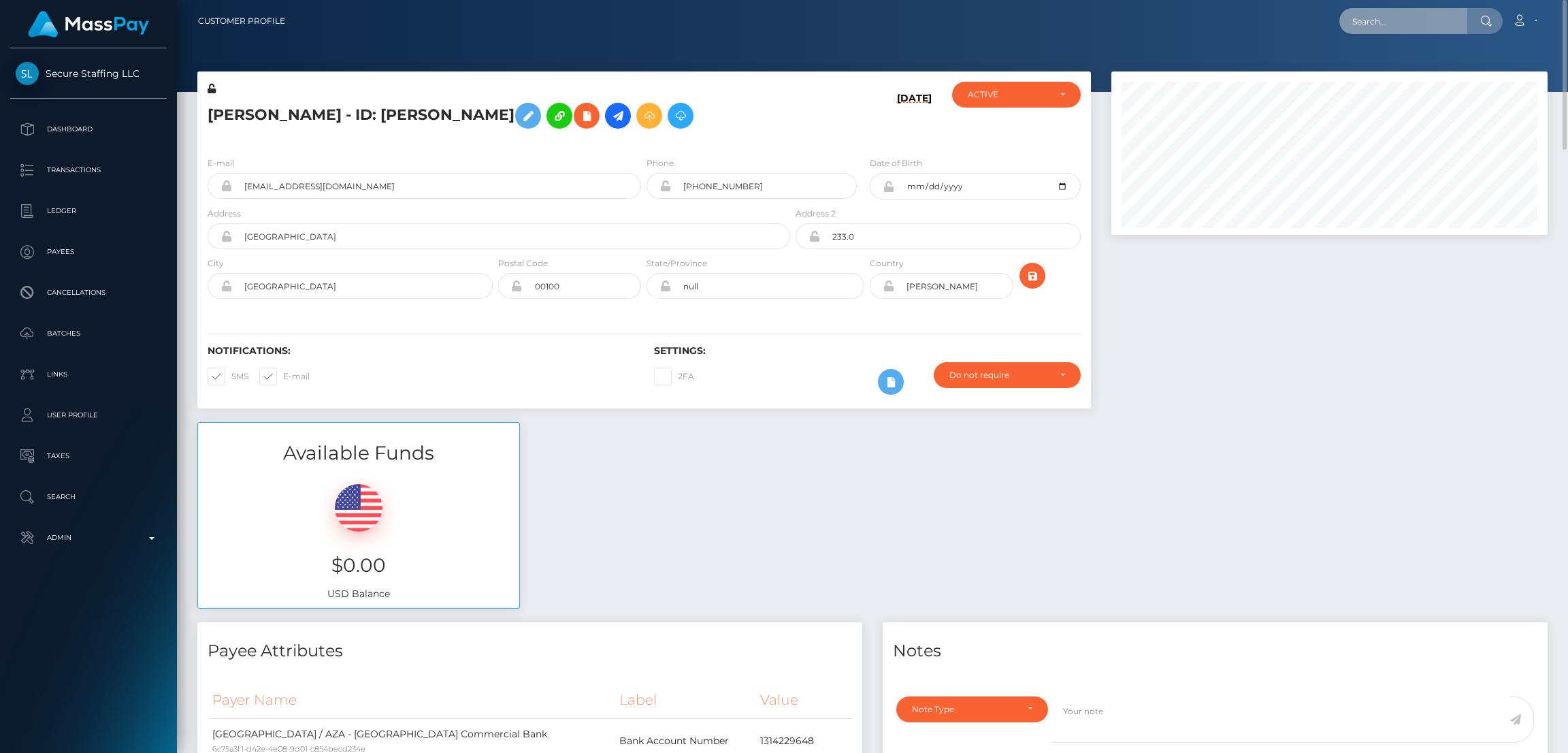
click at [1373, 16] on input "text" at bounding box center [1403, 22] width 128 height 26
paste input "[EMAIL_ADDRESS][DOMAIN_NAME]"
click at [1392, 31] on input "animaribelle33@icloud.com" at bounding box center [1403, 22] width 128 height 26
paste input "laurendiane1@gmail"
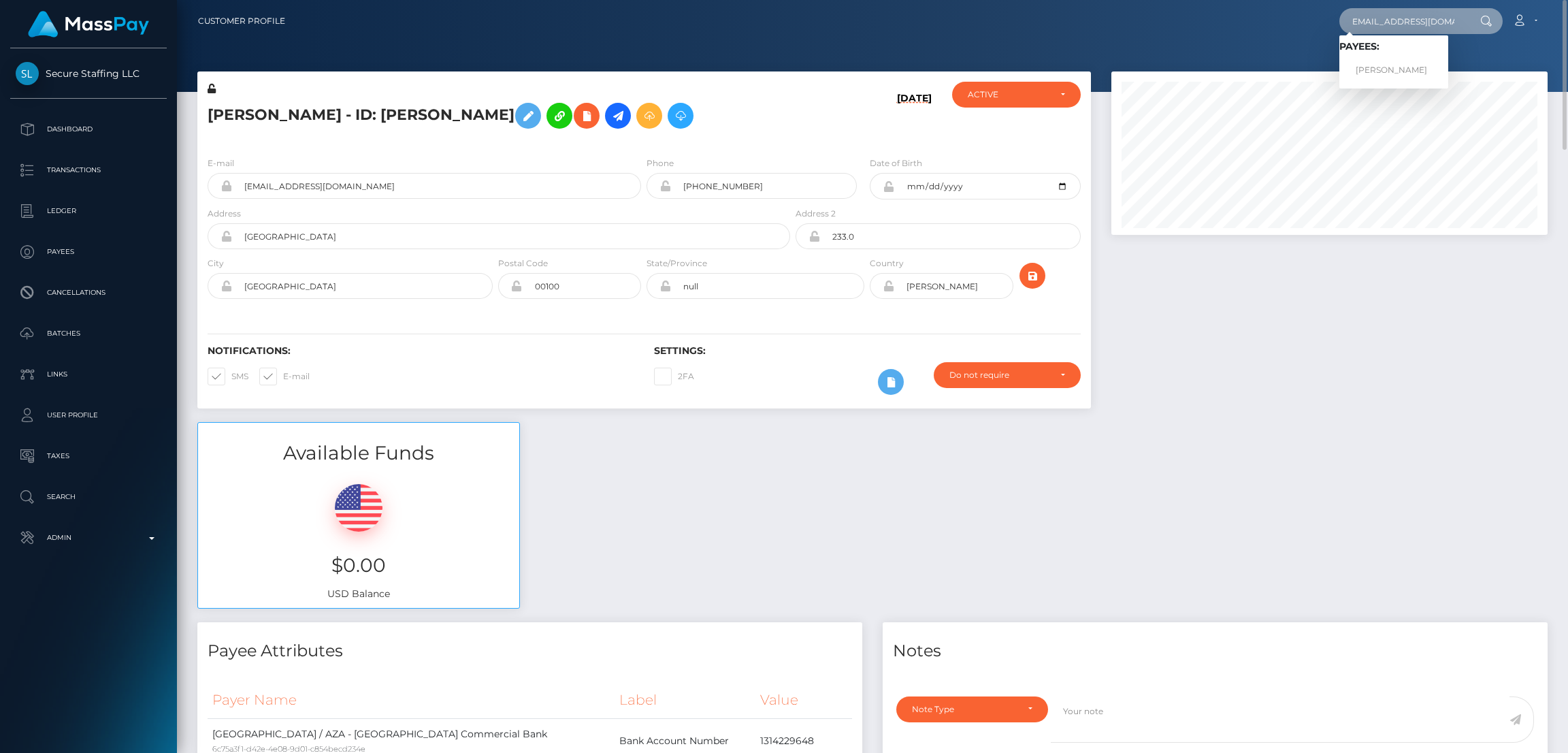
type input "[EMAIL_ADDRESS][DOMAIN_NAME]"
click at [1391, 63] on link "Lauren Barley" at bounding box center [1394, 70] width 109 height 25
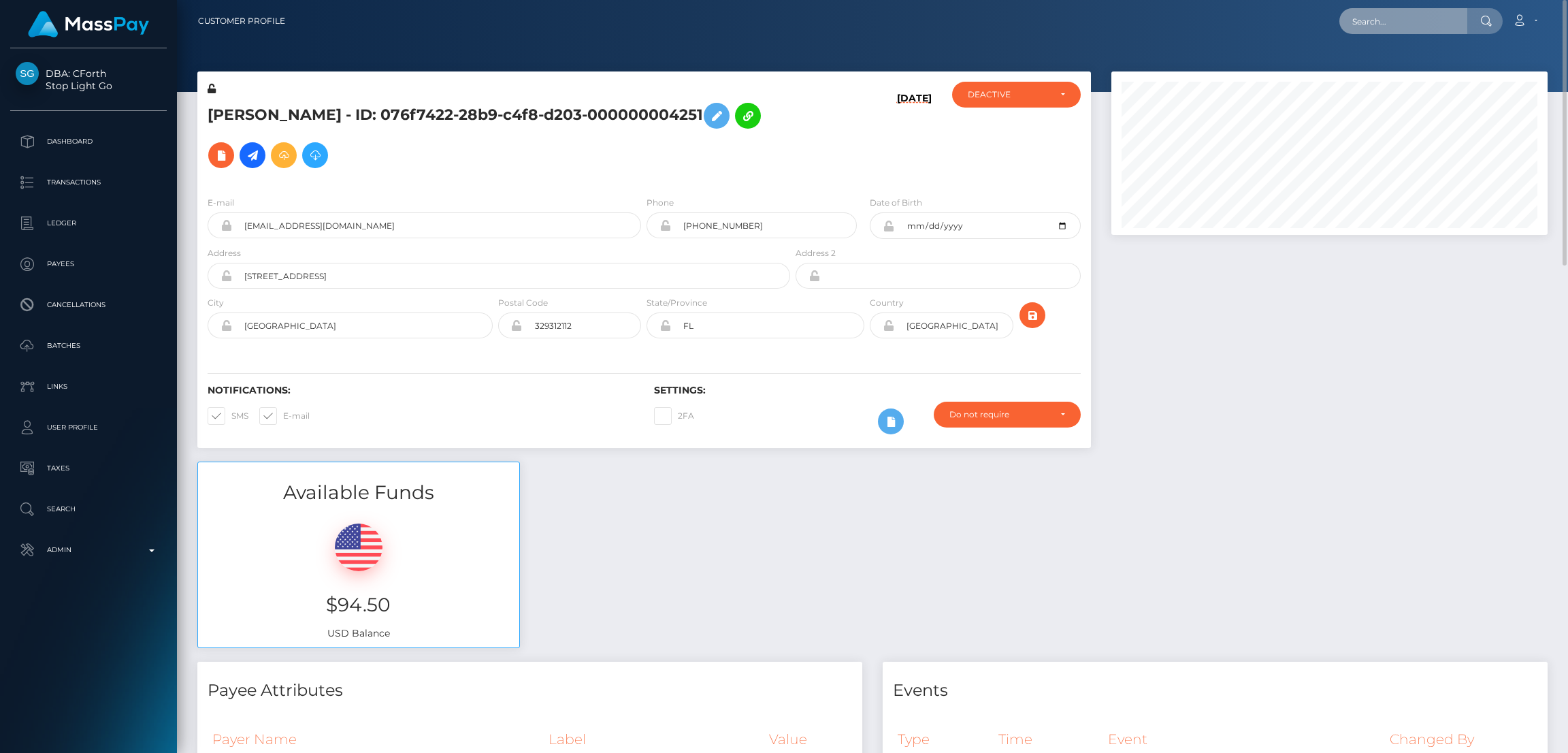
click at [1350, 30] on input "text" at bounding box center [1403, 22] width 128 height 26
paste input "masterultimategod@gmail.com"
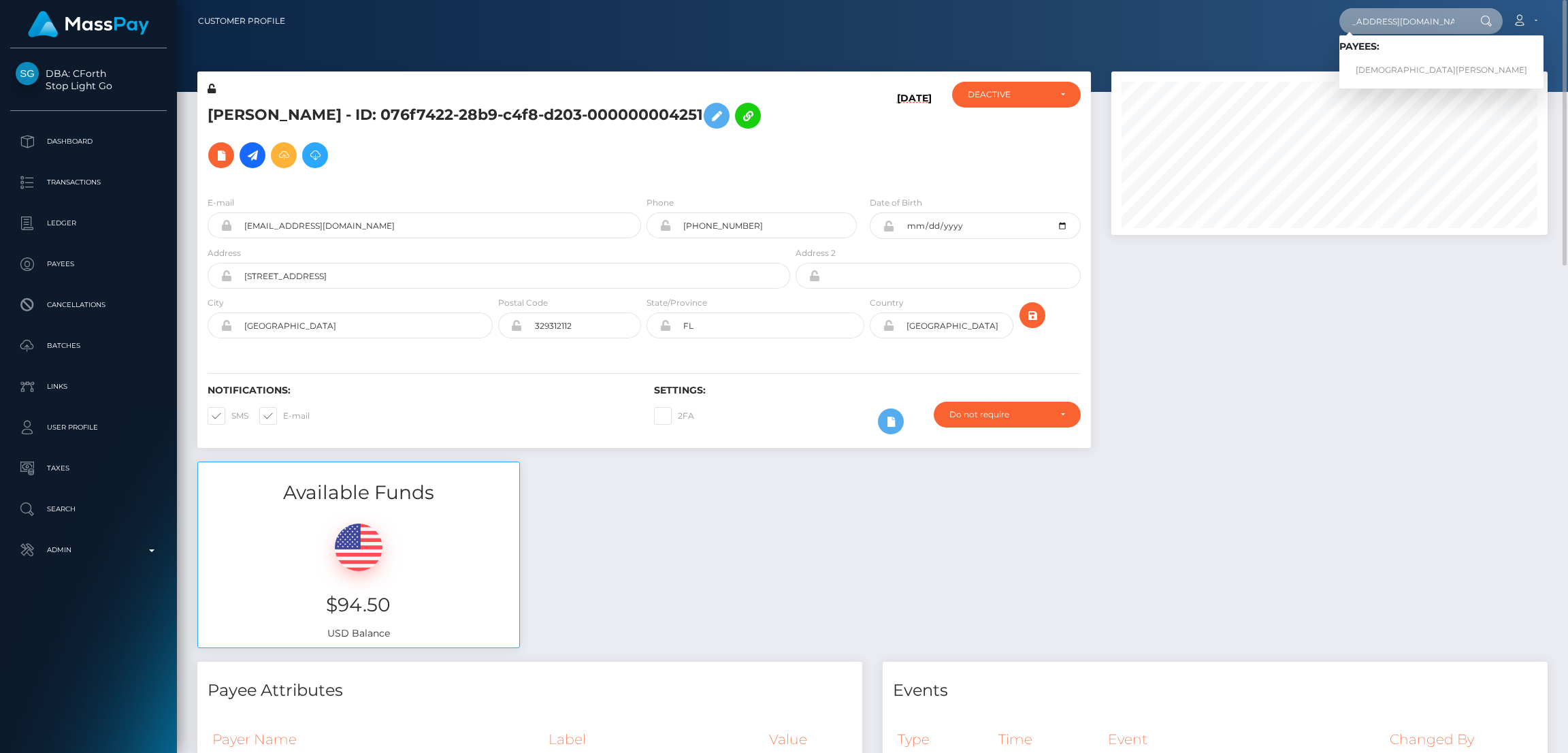
type input "masterultimategod@gmail.com"
click at [1385, 62] on link "ZECHARIAH J GREGOLES" at bounding box center [1442, 70] width 204 height 25
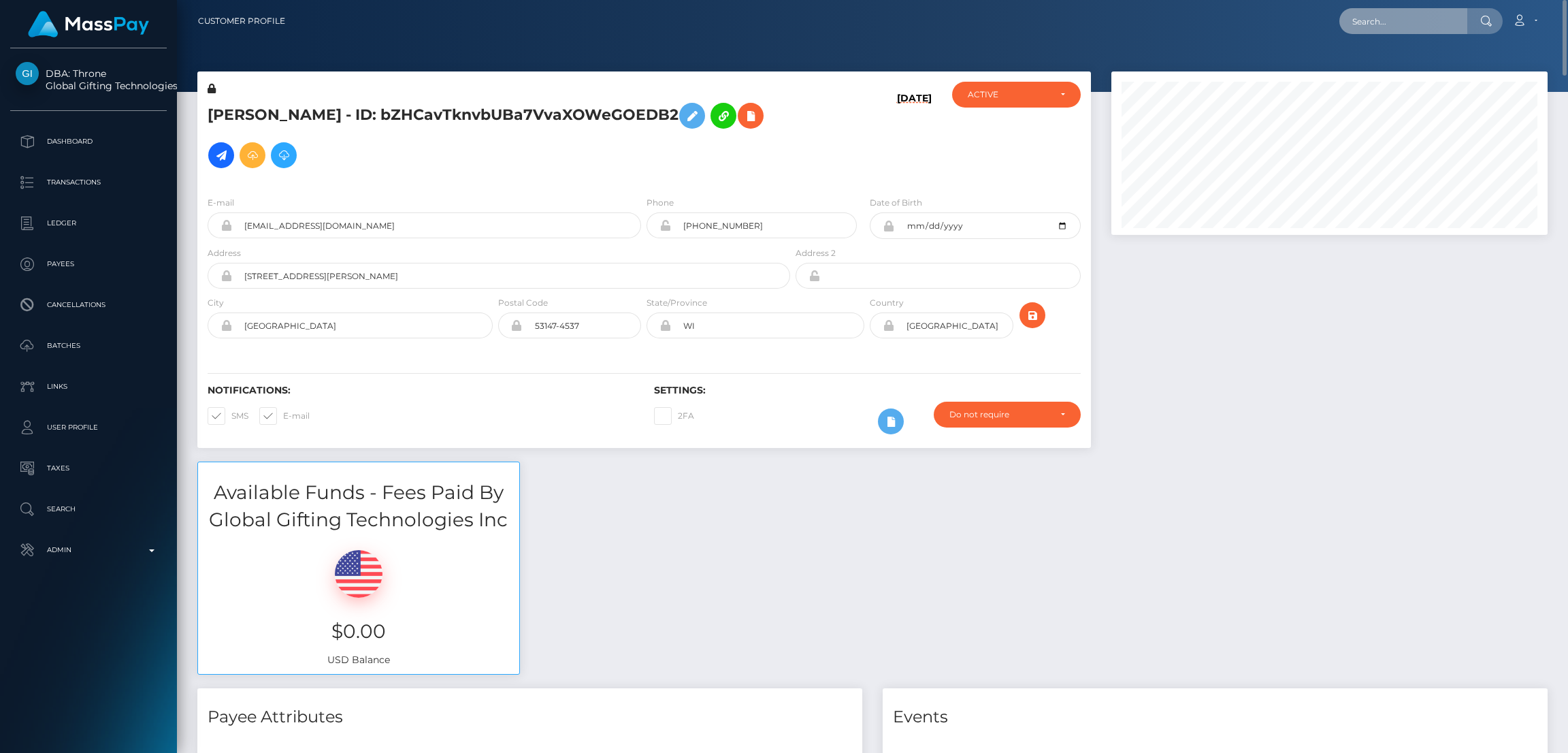
click at [1403, 17] on input "text" at bounding box center [1403, 22] width 128 height 26
paste input "[EMAIL_ADDRESS][DOMAIN_NAME]"
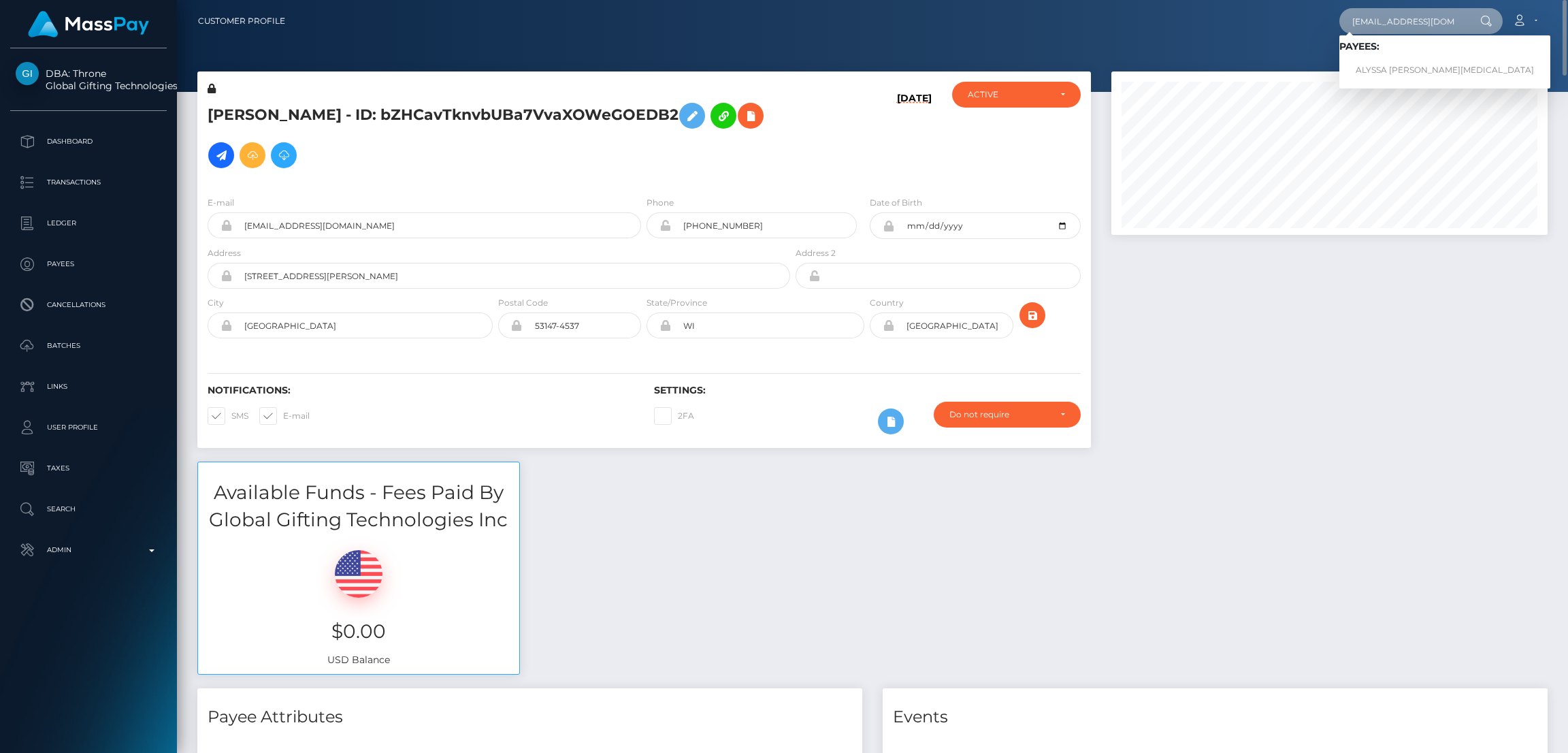
type input "[EMAIL_ADDRESS][DOMAIN_NAME]"
click at [1384, 63] on link "ALYSSA NICOLE SAVELLA" at bounding box center [1444, 70] width 211 height 25
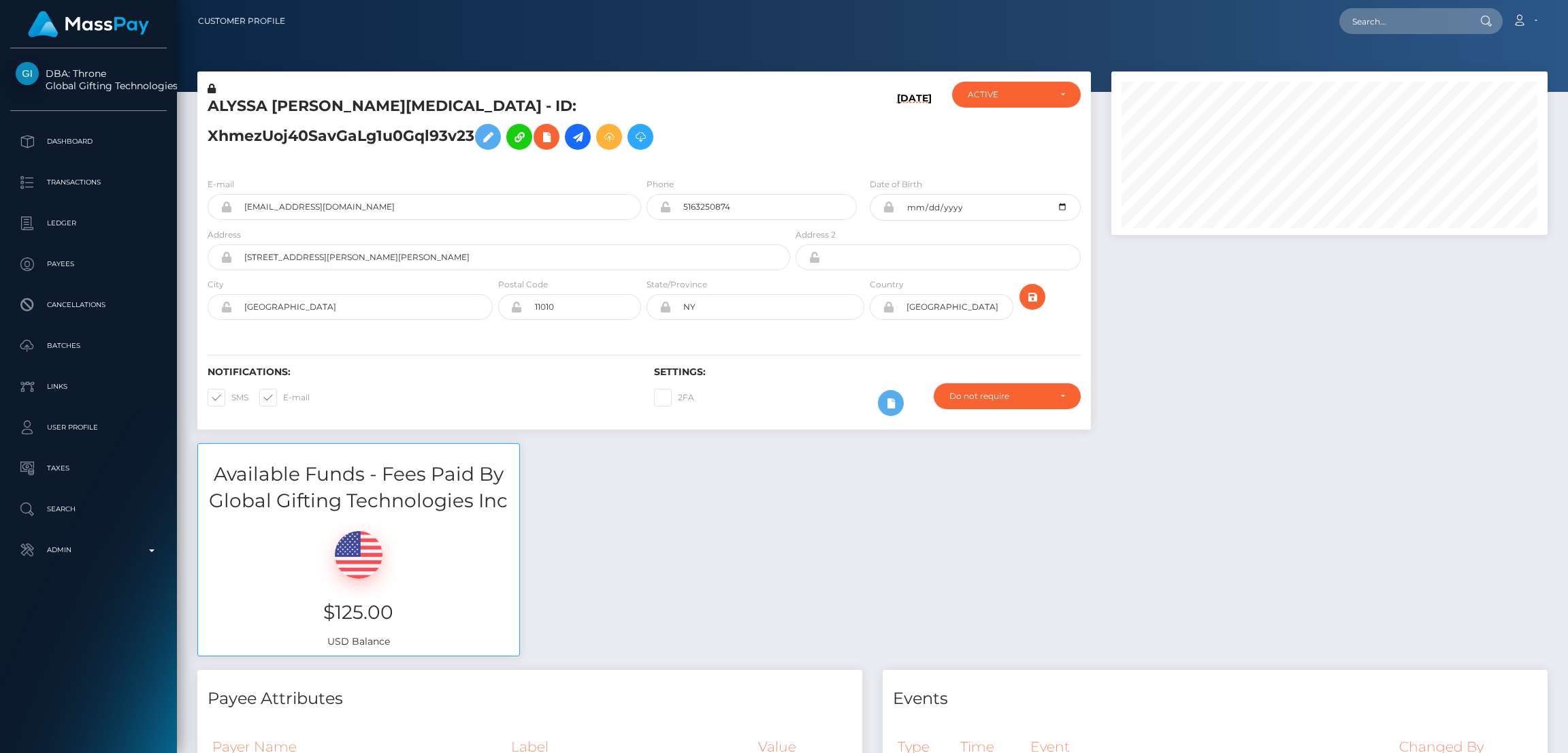
scroll to position [163, 436]
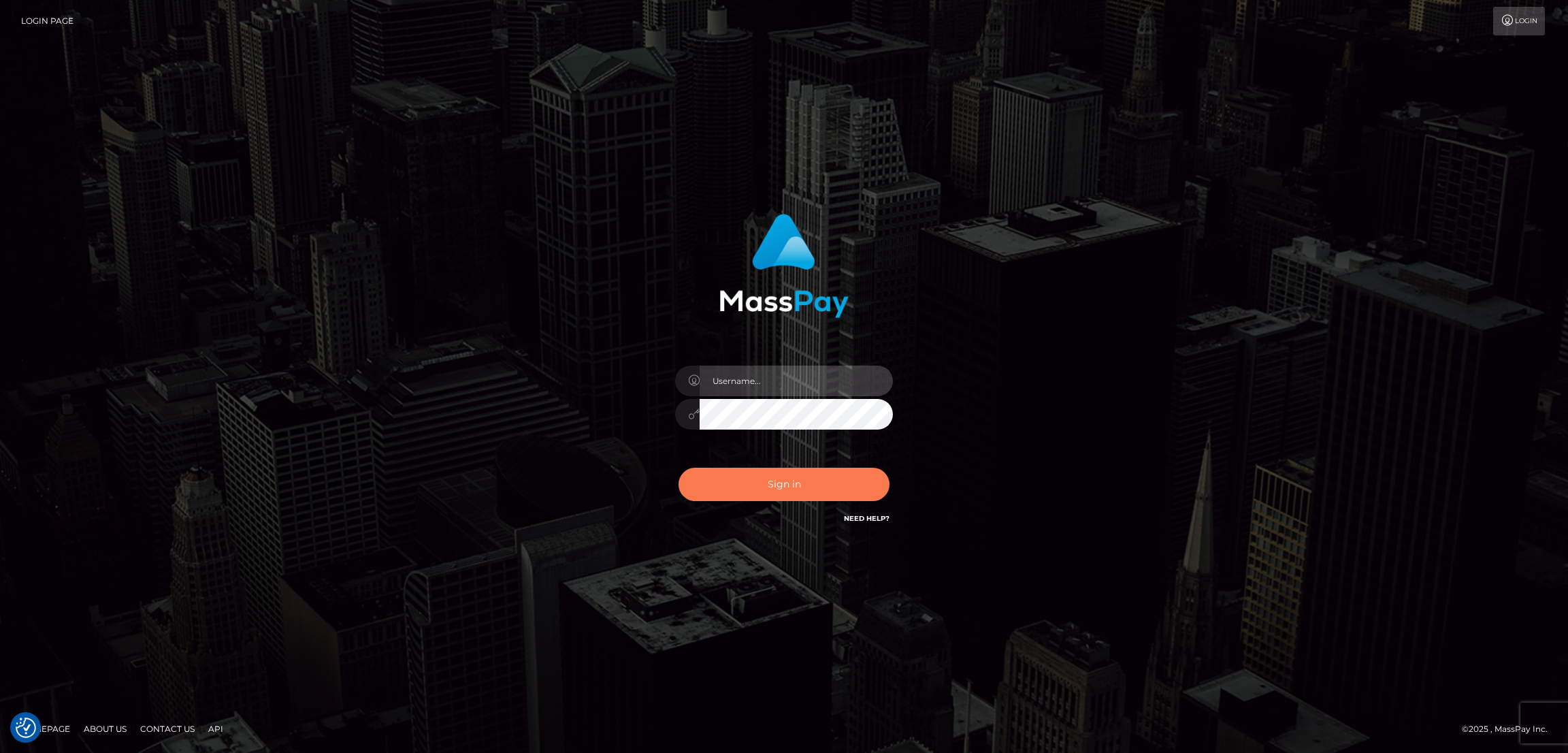
type input "[DOMAIN_NAME]"
click at [793, 485] on button "Sign in" at bounding box center [784, 484] width 211 height 34
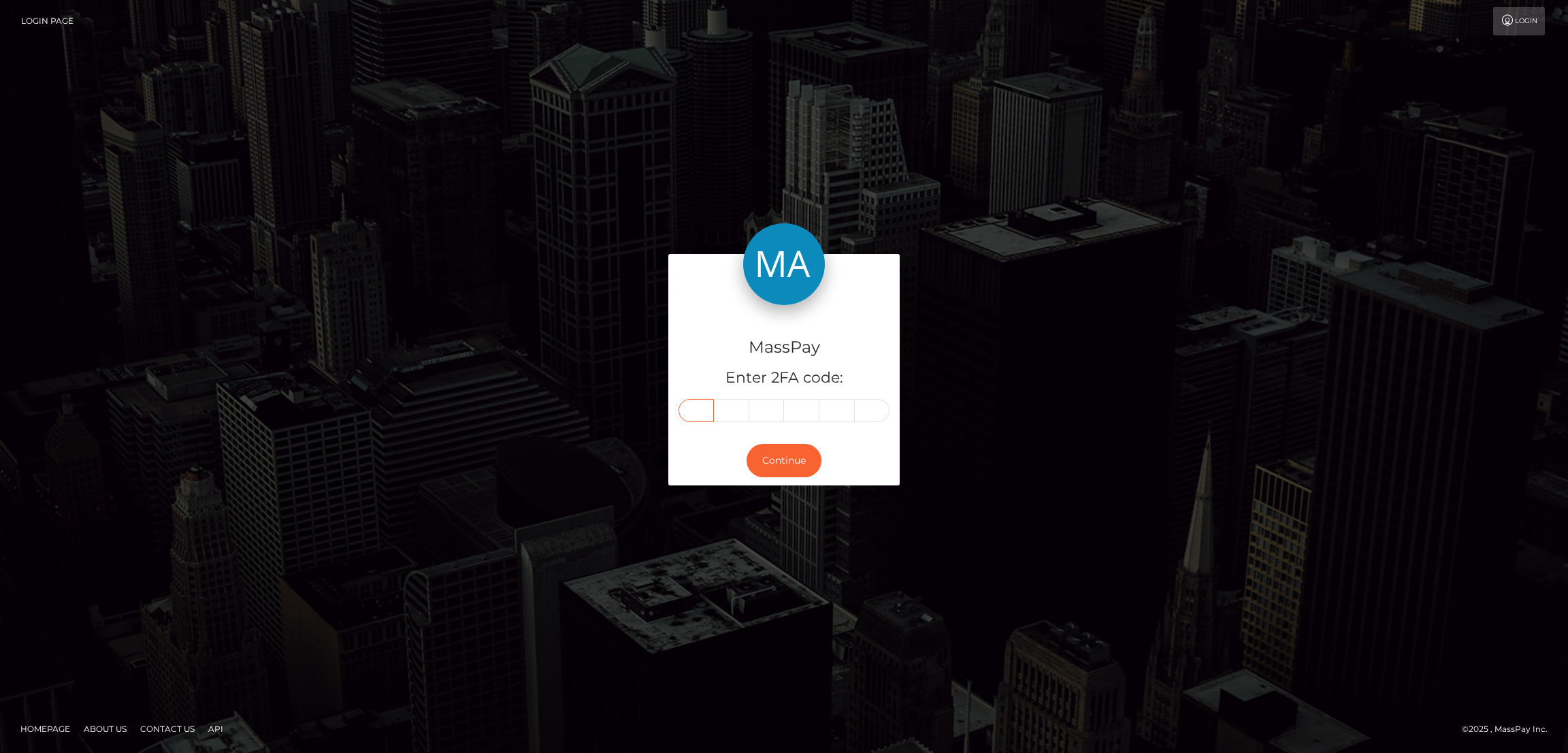
click at [701, 410] on input "text" at bounding box center [696, 410] width 36 height 23
paste input "1"
type input "1"
type input "3"
type input "7"
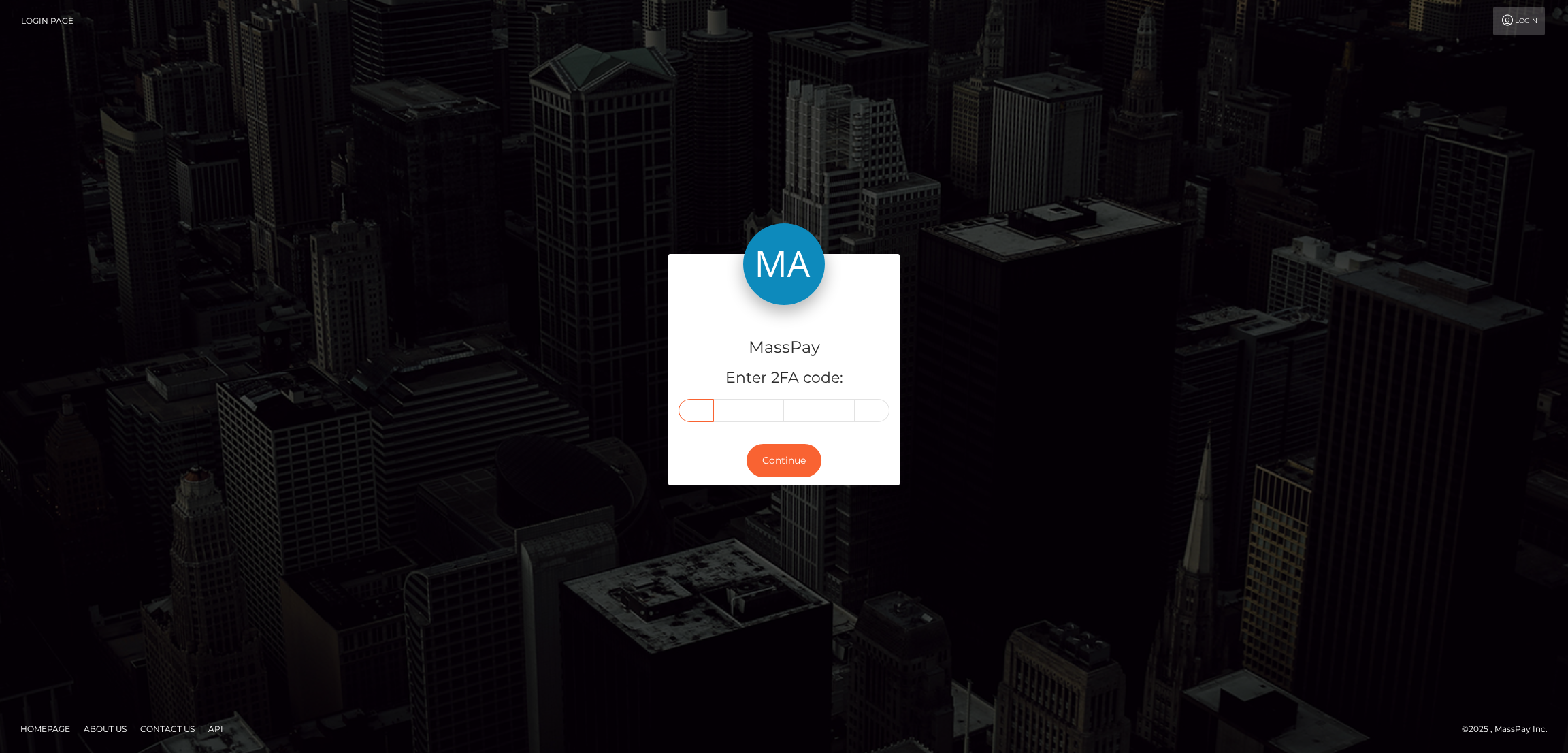
type input "7"
type input "3"
type input "4"
click at [786, 462] on button "Continue" at bounding box center [784, 461] width 75 height 34
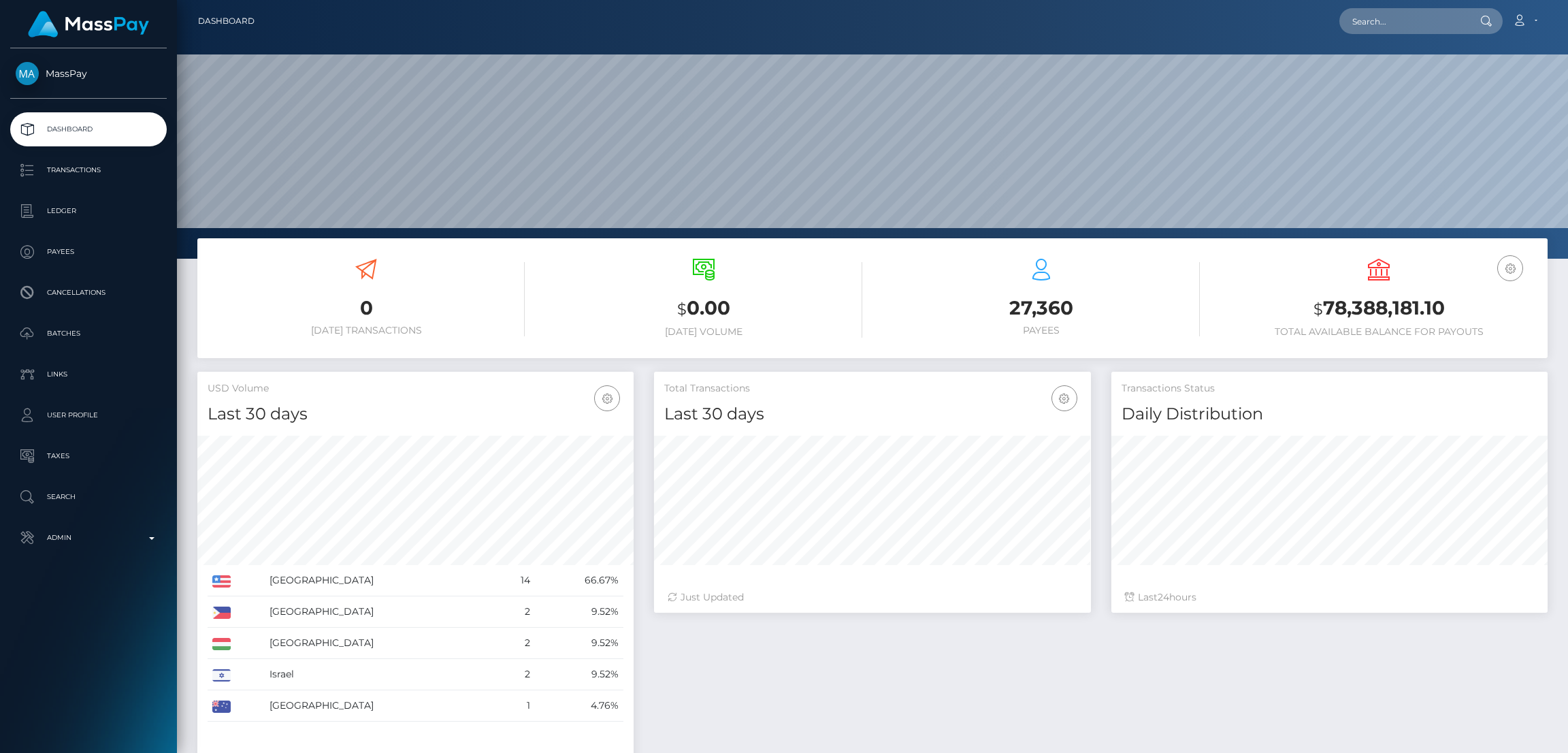
scroll to position [242, 436]
type input "[DOMAIN_NAME][EMAIL_ADDRESS][DOMAIN_NAME]"
click at [1383, 71] on link "Aito987 MUA" at bounding box center [1394, 70] width 109 height 25
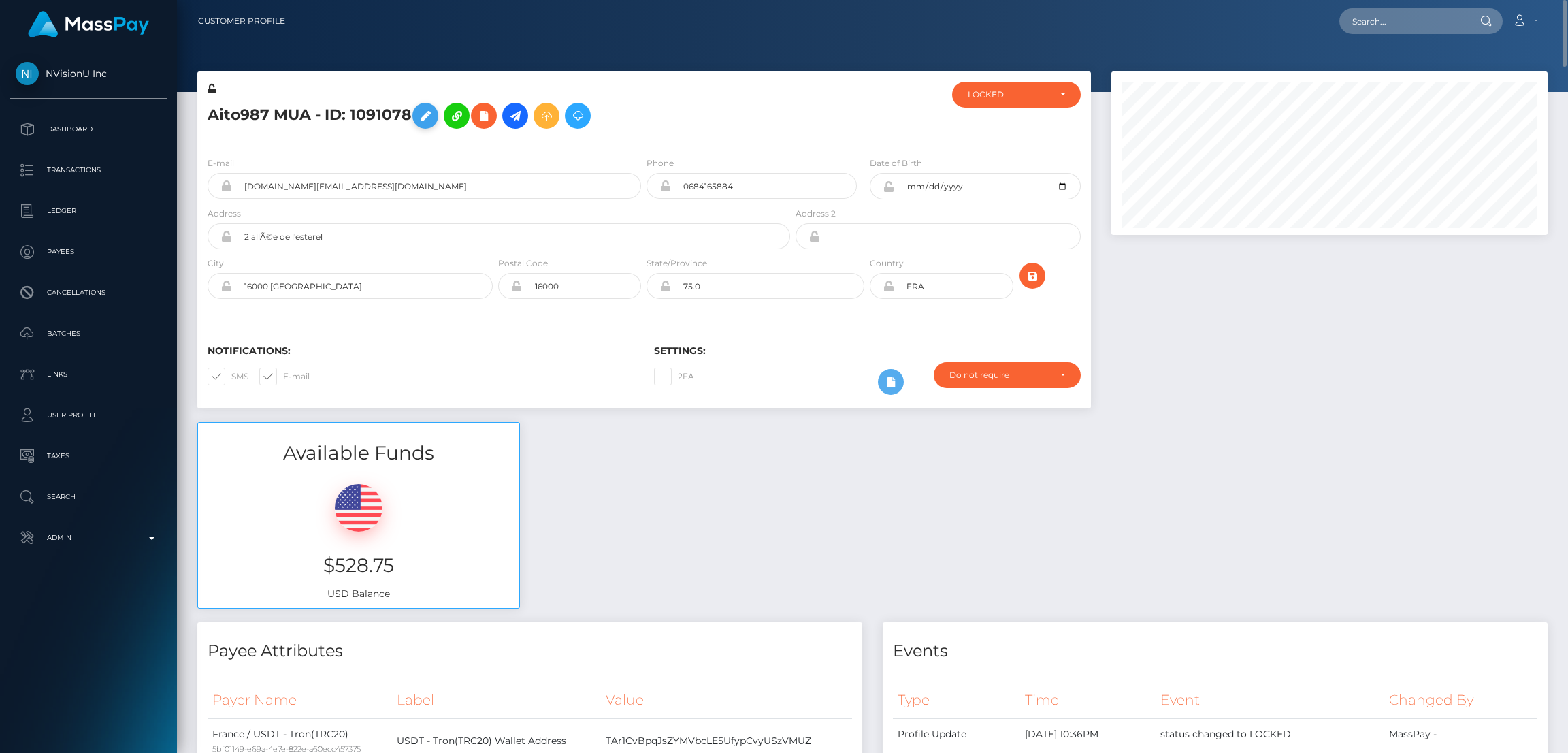
click at [425, 116] on icon at bounding box center [425, 116] width 16 height 17
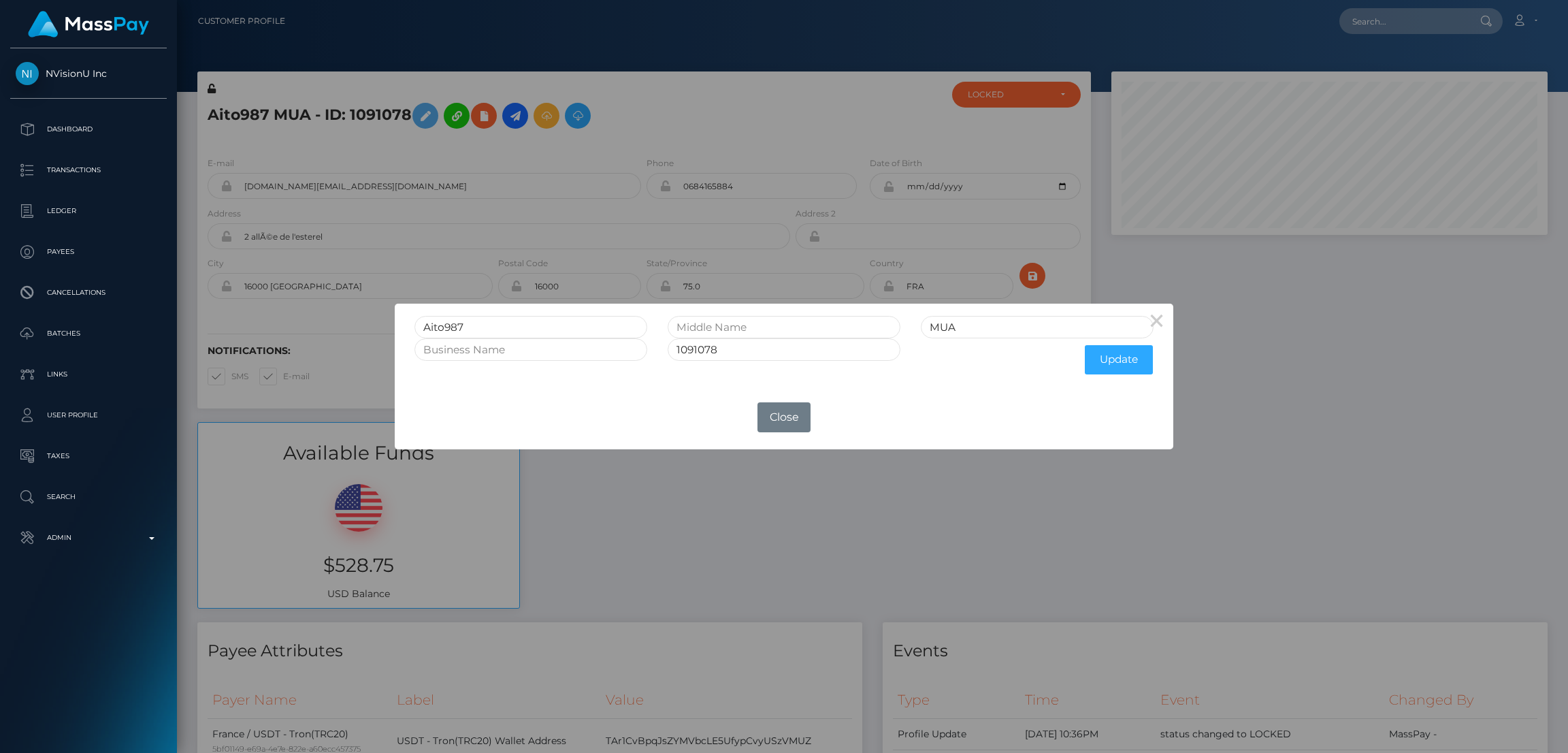
click at [314, 136] on div "× Aito987 MUA 1091078 Update OK No Close" at bounding box center [784, 376] width 1568 height 753
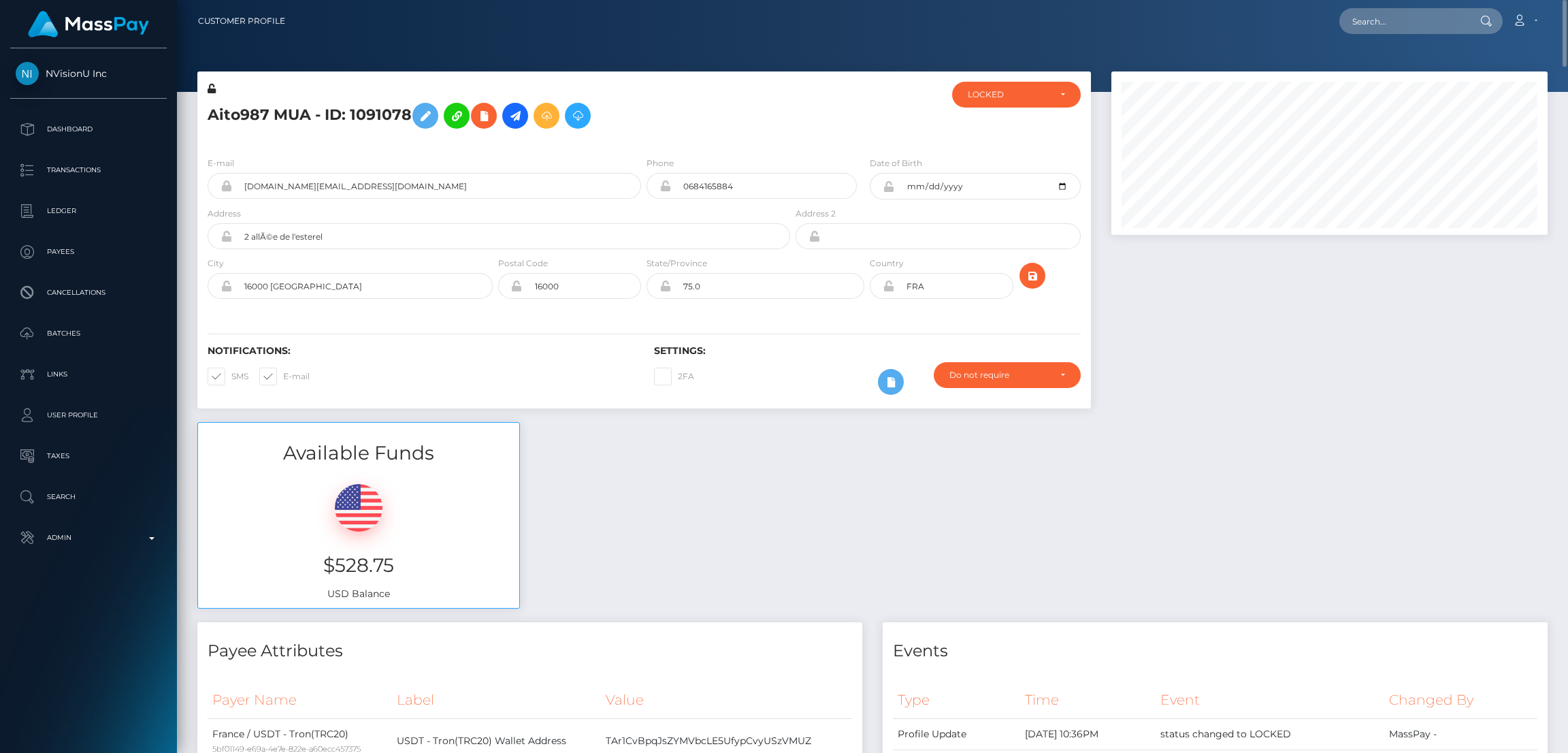
click at [353, 109] on h5 "Aito987 MUA - ID: 1091078" at bounding box center [495, 116] width 575 height 39
copy h5 "Aito987 MUA - ID: 1091078"
